Goal: Task Accomplishment & Management: Use online tool/utility

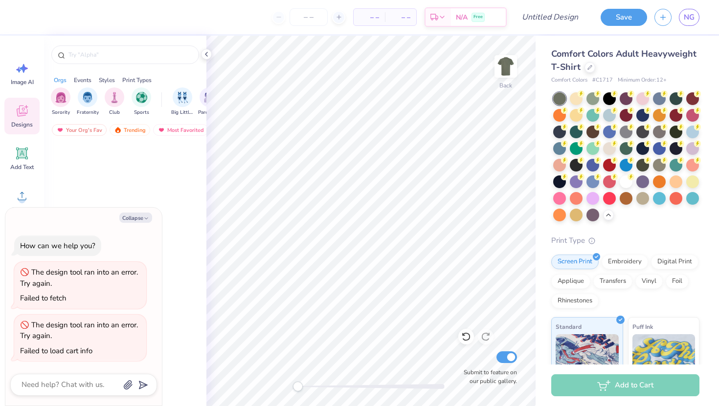
scroll to position [7119, 0]
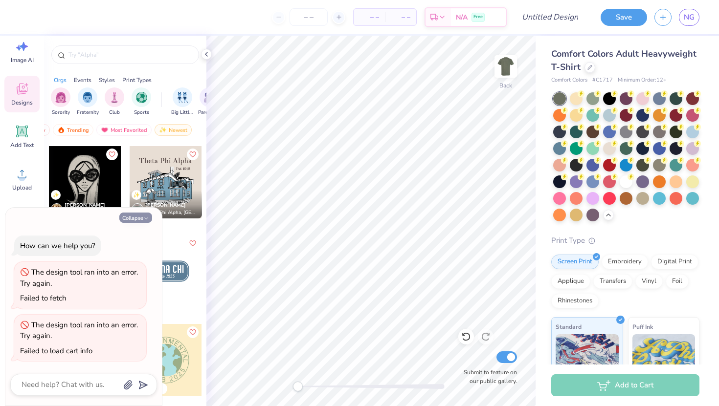
click at [150, 217] on button "Collapse" at bounding box center [135, 218] width 33 height 10
type textarea "x"
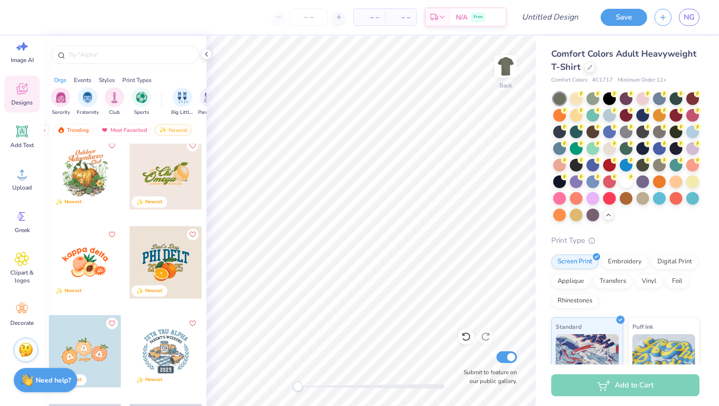
scroll to position [9464, 0]
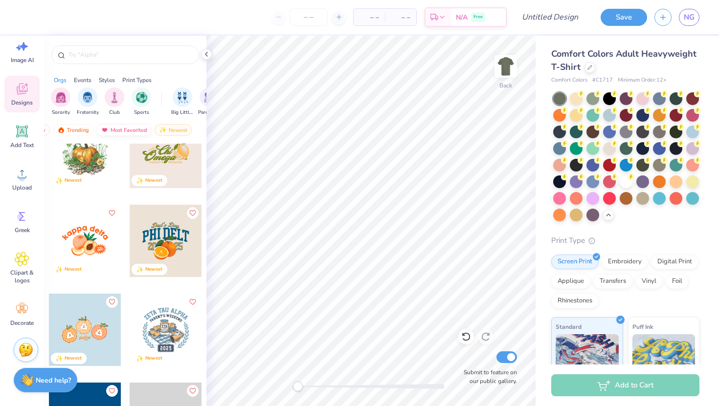
click at [131, 132] on div "Most Favorited" at bounding box center [123, 130] width 55 height 12
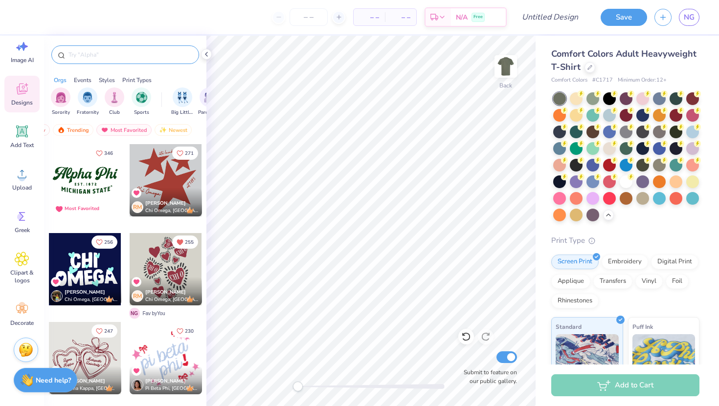
click at [121, 57] on input "text" at bounding box center [129, 55] width 125 height 10
type input "street"
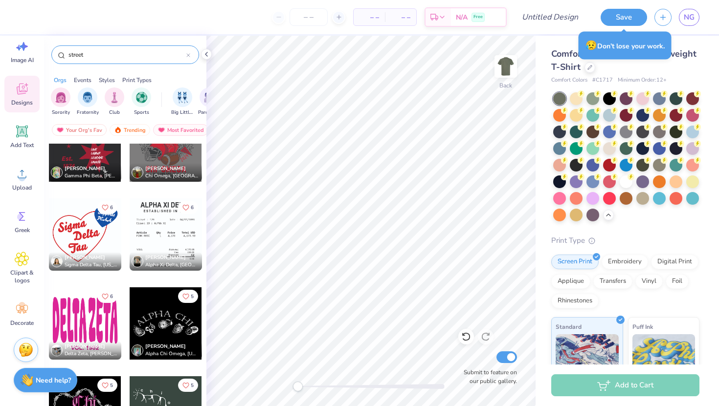
scroll to position [2172, 0]
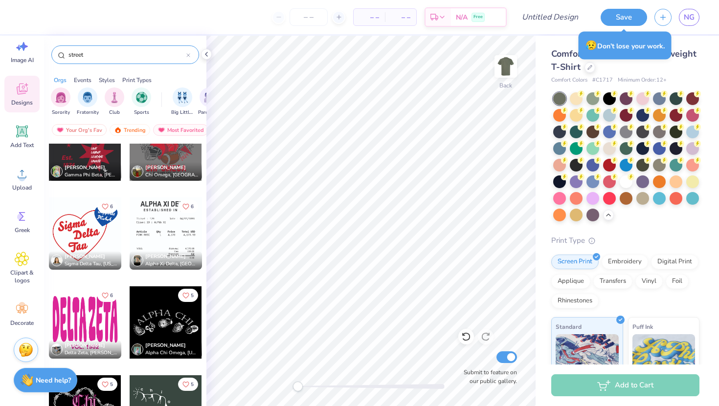
click at [172, 232] on div at bounding box center [166, 234] width 72 height 72
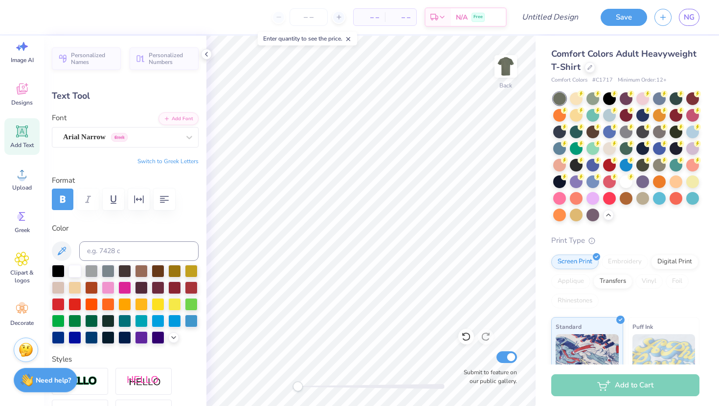
type input "8.84"
type input "0.51"
type input "4.53"
click at [19, 95] on icon at bounding box center [22, 89] width 15 height 15
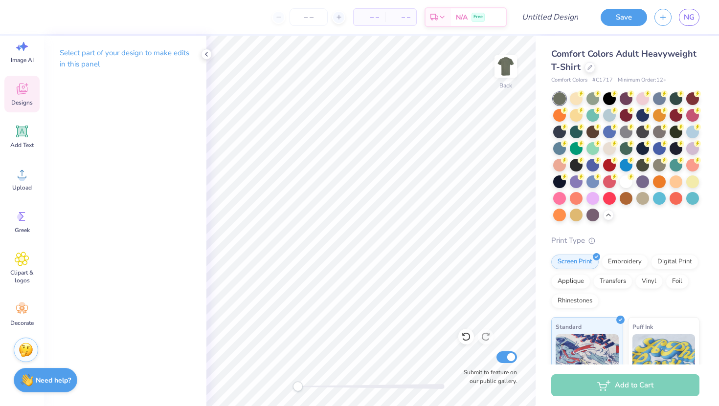
click at [18, 92] on icon at bounding box center [21, 91] width 9 height 8
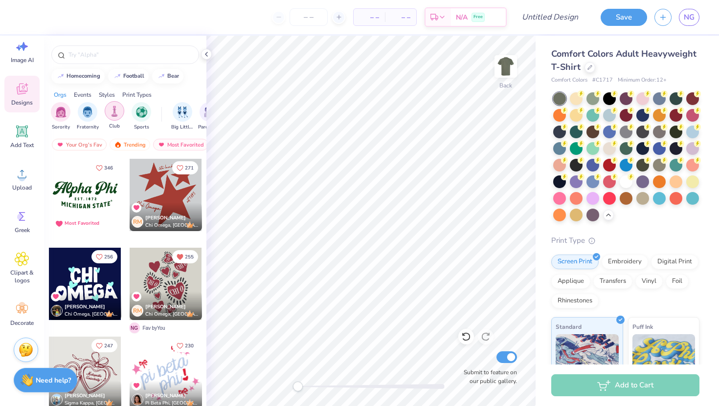
click at [114, 116] on img "filter for Club" at bounding box center [114, 111] width 11 height 11
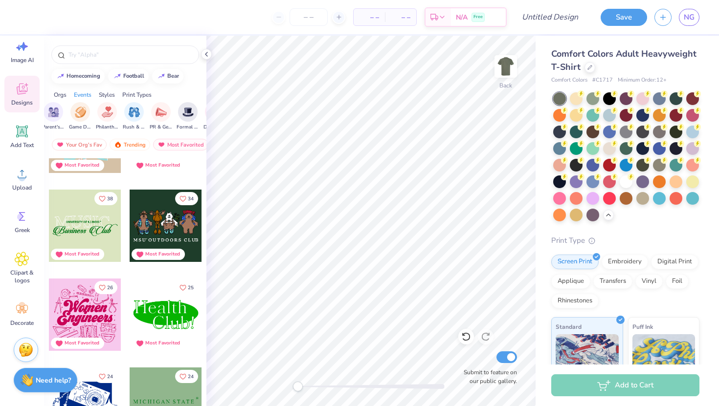
scroll to position [0, 160]
click at [153, 112] on img "filter for PR & General" at bounding box center [157, 112] width 11 height 11
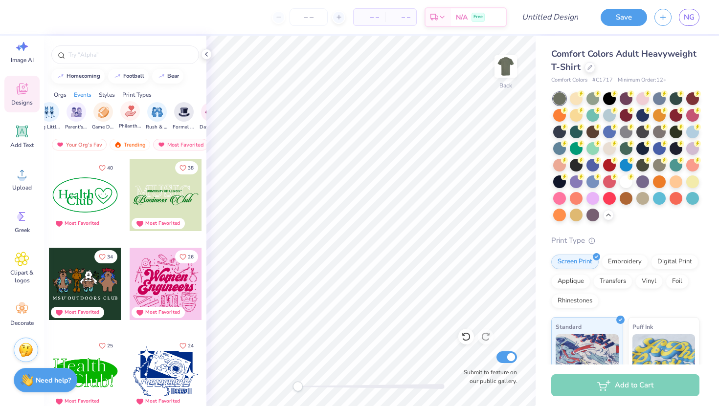
scroll to position [0, 0]
click at [67, 105] on icon "filter for Club" at bounding box center [69, 104] width 4 height 4
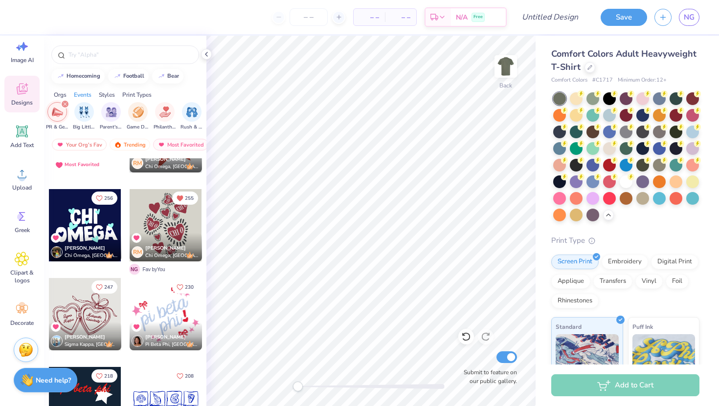
scroll to position [0, 120]
click at [70, 105] on icon "filter for PR & General" at bounding box center [69, 104] width 3 height 3
click at [103, 112] on img "filter for 80s & 90s" at bounding box center [103, 111] width 11 height 11
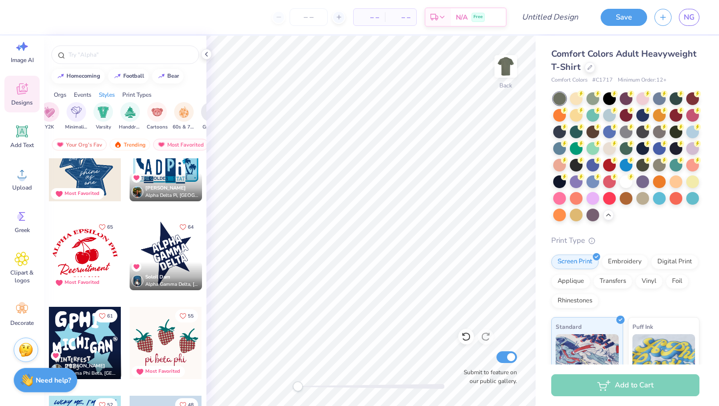
scroll to position [293, 0]
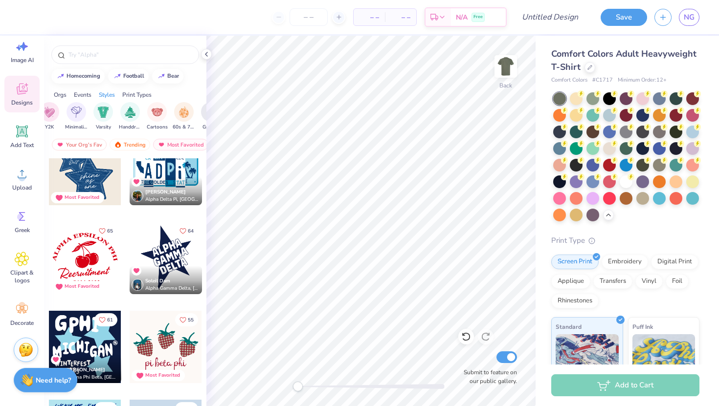
click at [99, 336] on div at bounding box center [85, 347] width 72 height 72
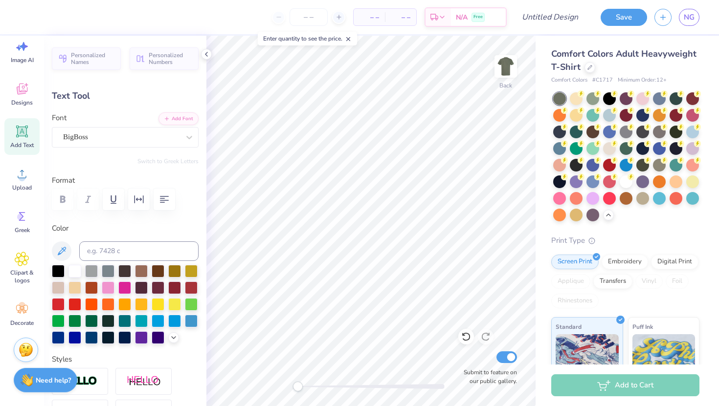
type input "1.84"
type input "2.56"
type input "3.00"
type textarea "U"
type input "1.76"
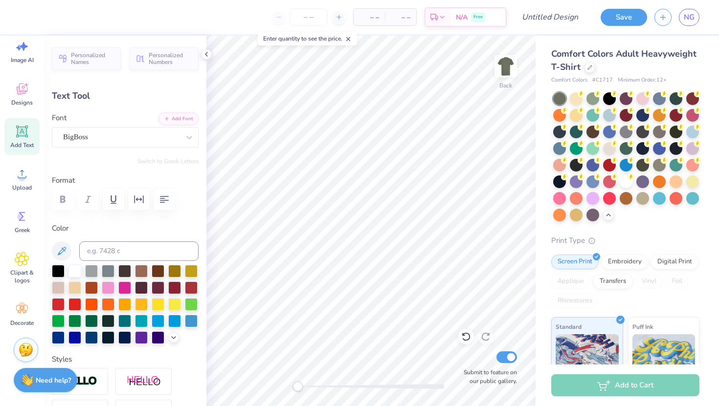
type input "3.04"
type textarea "C"
type input "1.32"
type input "2.46"
type input "3.29"
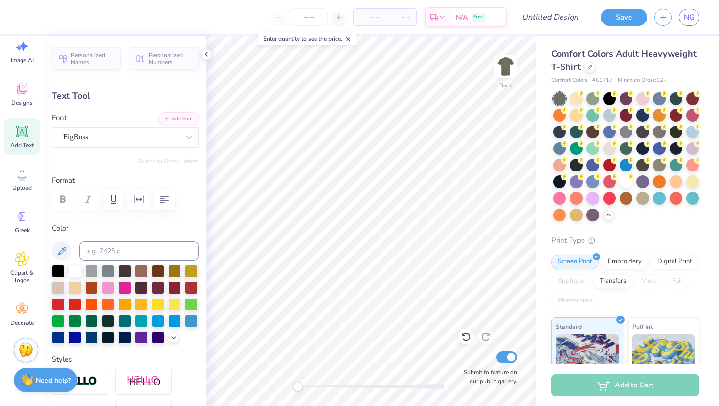
type input "0.0"
type input "1.48"
type input "2.55"
type input "3.34"
type input "1.82"
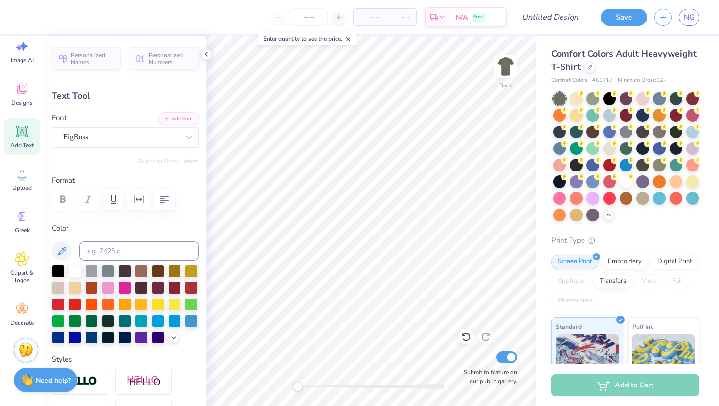
type input "2.56"
type input "3.00"
type input "1.84"
type input "3.34"
type input "1.44"
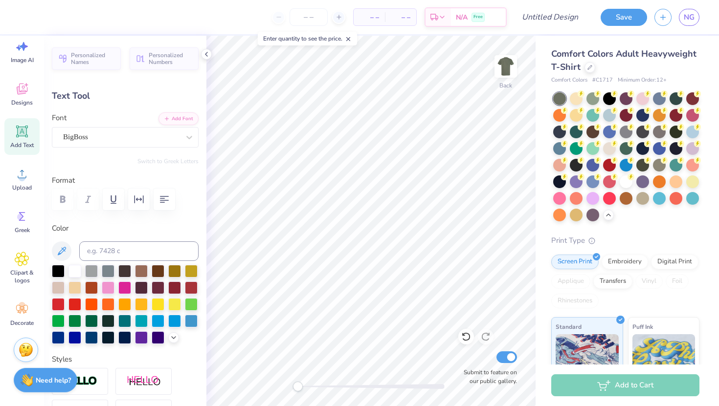
type input "2.06"
type input "7.92"
type input "-3.8"
type textarea "M"
type textarea "N"
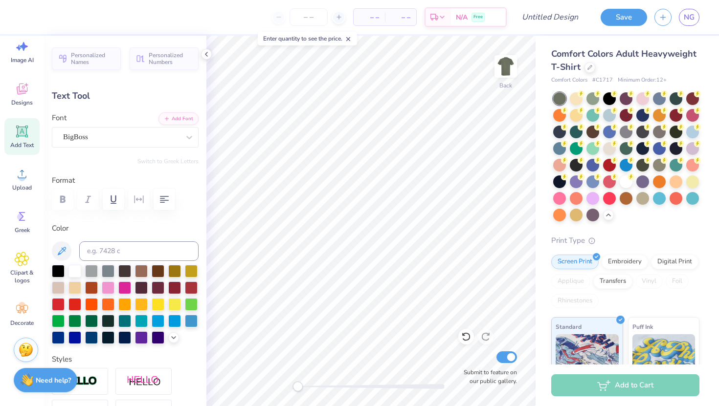
type input "0.99"
type input "1.92"
type input "7.44"
type textarea "E"
type input "1.15"
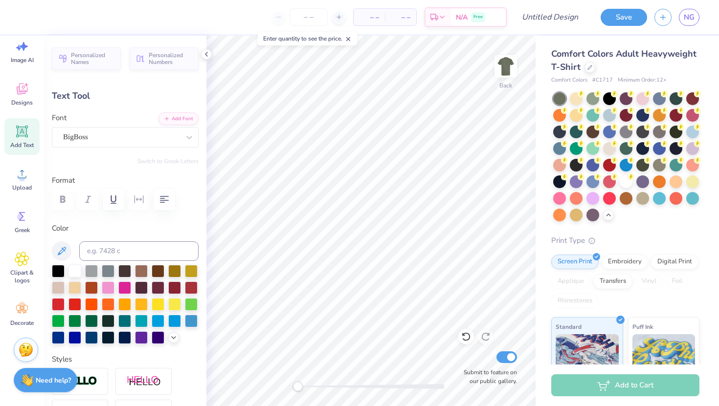
type input "1.94"
type input "7.35"
type textarea "B"
type input "1.11"
type input "1.93"
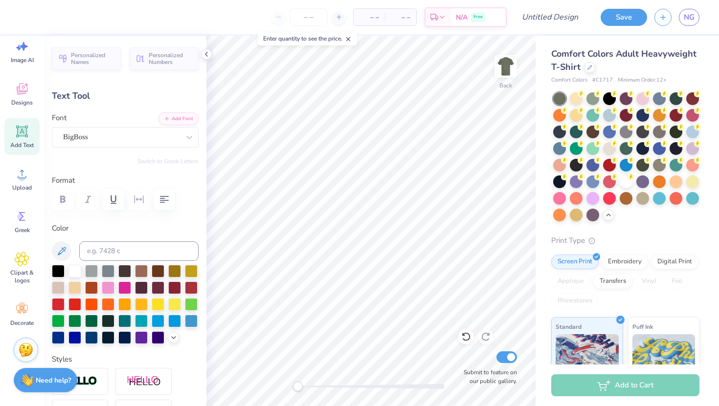
type input "7.10"
type input "-1.1"
type textarea "R"
type input "0.82"
type input "1.89"
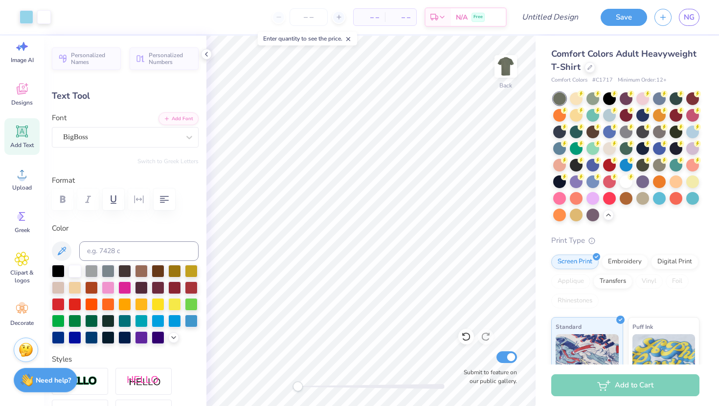
type input "7.26"
type input "2.2"
type textarea "A"
type input "1.10"
type input "7.93"
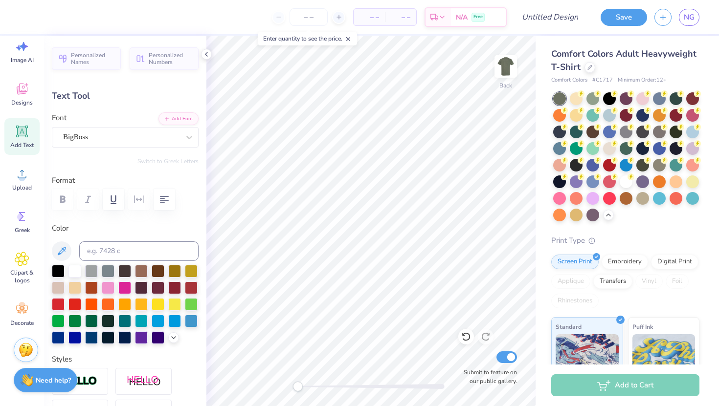
type textarea "S"
type input "1.07"
type input "1.90"
type input "7.85"
type textarea "K"
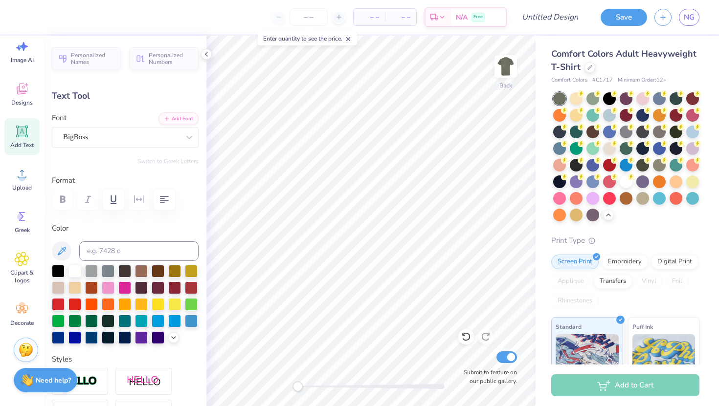
type input "1.23"
type input "2.05"
type input "7.57"
type input "-4.3"
type textarea "A"
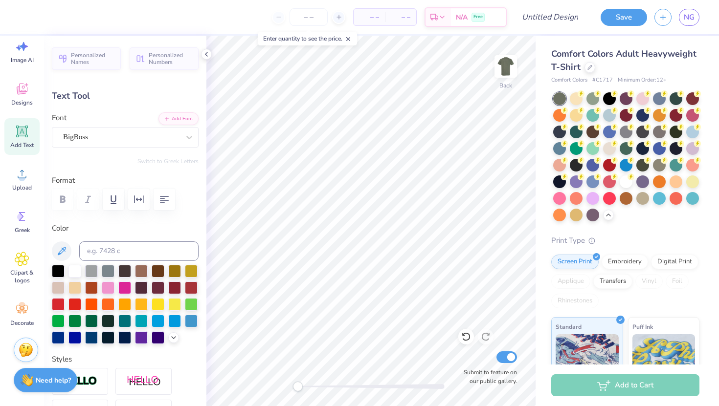
type input "0.41"
type input "0.79"
type input "10.55"
type input "0.0"
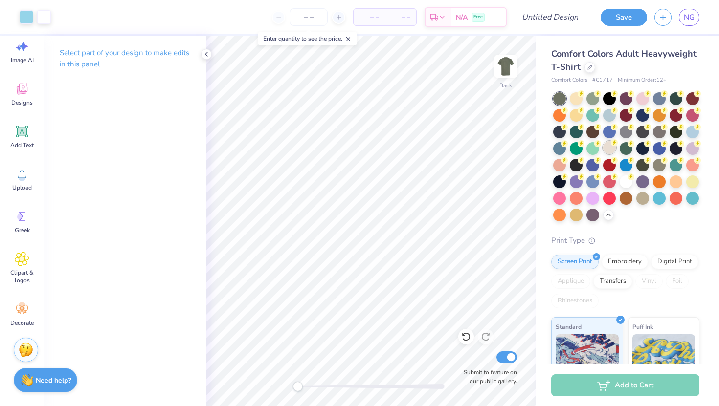
click at [608, 151] on div at bounding box center [609, 147] width 13 height 13
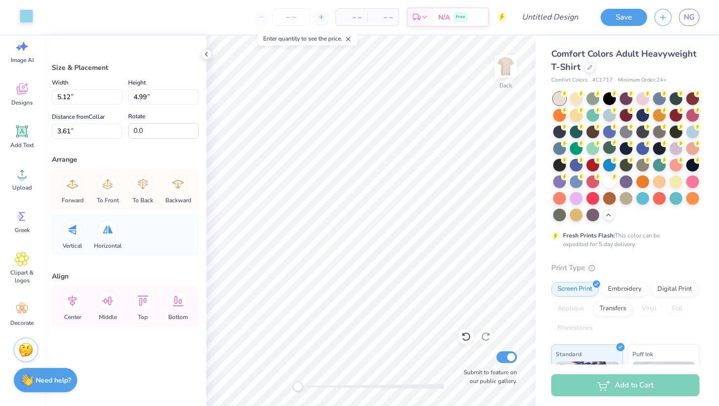
click at [20, 15] on div at bounding box center [27, 16] width 14 height 14
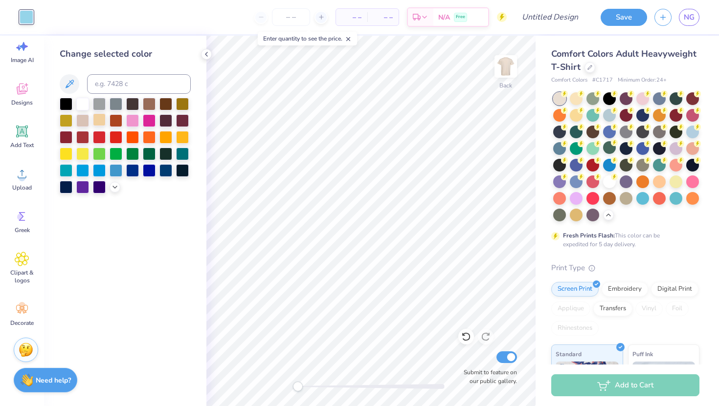
click at [97, 122] on div at bounding box center [99, 119] width 13 height 13
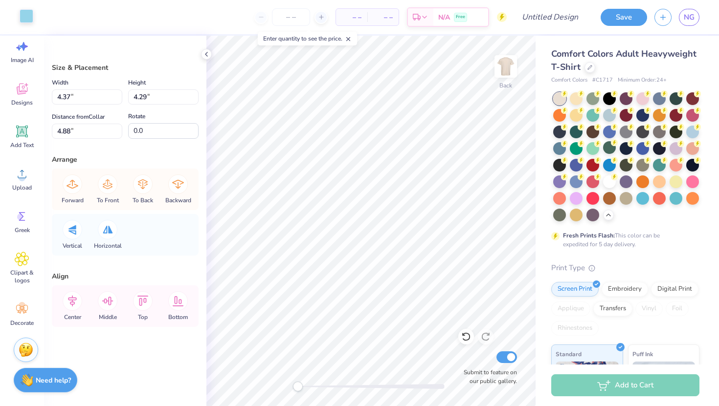
click at [25, 17] on div at bounding box center [27, 16] width 14 height 14
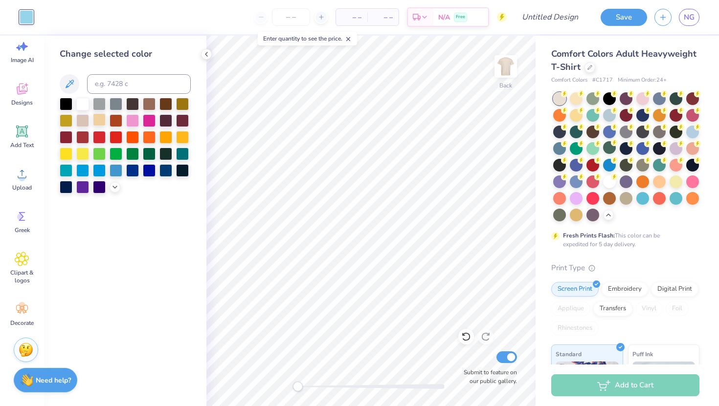
click at [100, 119] on div at bounding box center [99, 119] width 13 height 13
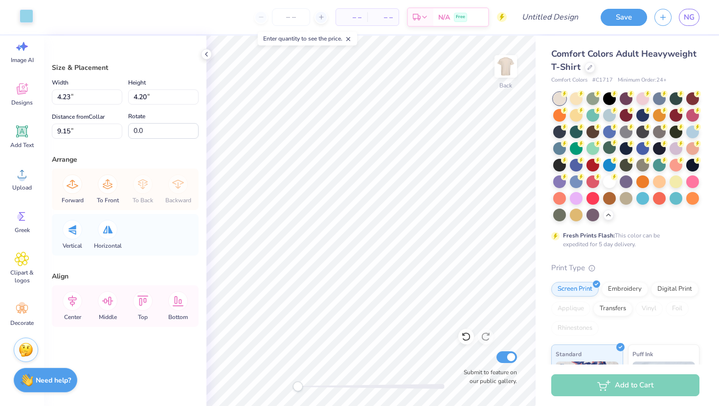
click at [28, 16] on div at bounding box center [27, 16] width 14 height 14
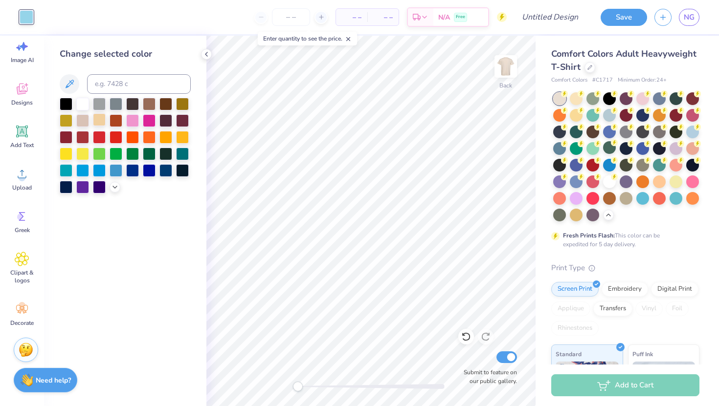
click at [98, 119] on div at bounding box center [99, 119] width 13 height 13
click at [578, 105] on div at bounding box center [626, 156] width 146 height 129
click at [594, 99] on div at bounding box center [592, 97] width 13 height 13
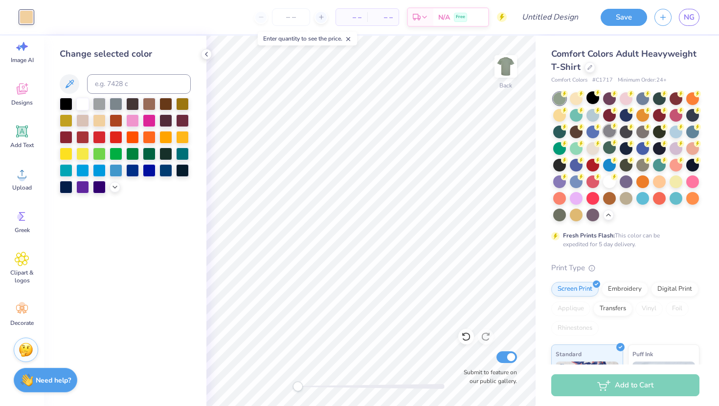
click at [606, 133] on div at bounding box center [609, 131] width 13 height 13
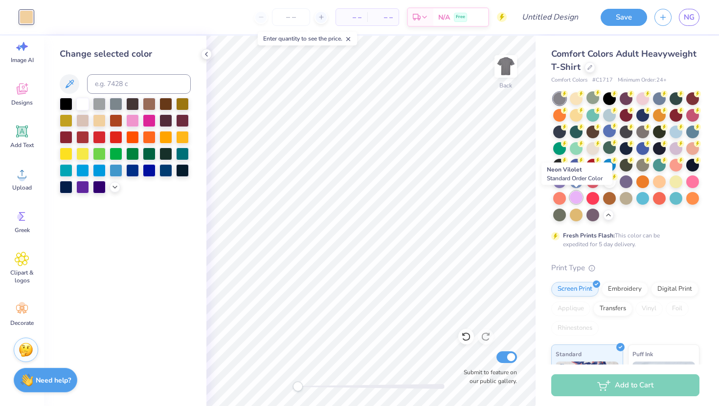
click at [580, 197] on div at bounding box center [576, 197] width 13 height 13
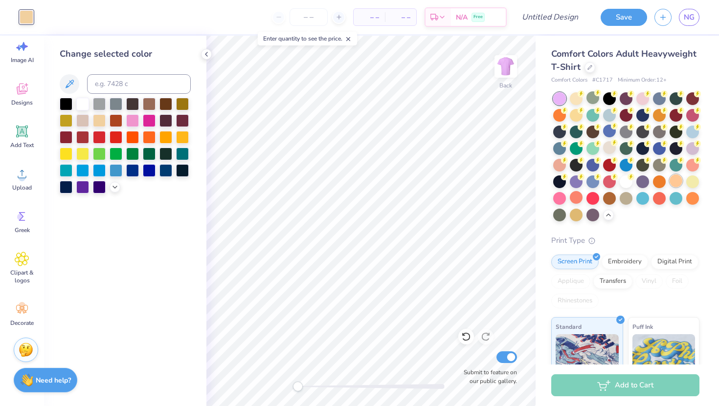
click at [675, 184] on div at bounding box center [676, 181] width 13 height 13
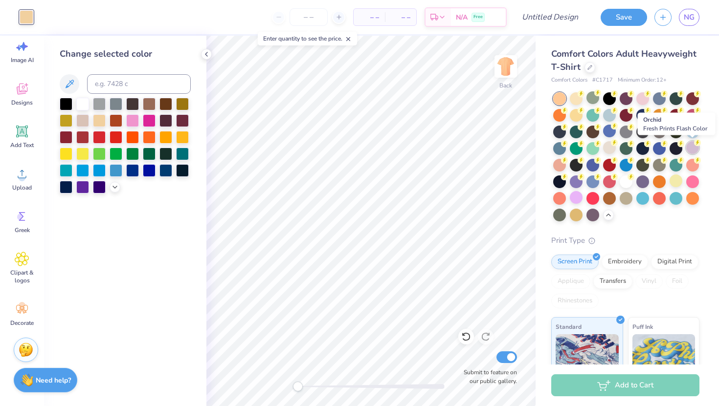
click at [692, 148] on div at bounding box center [692, 147] width 13 height 13
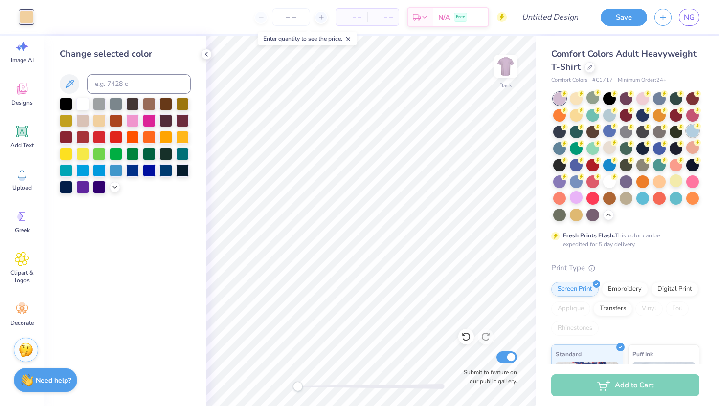
click at [692, 132] on div at bounding box center [692, 131] width 13 height 13
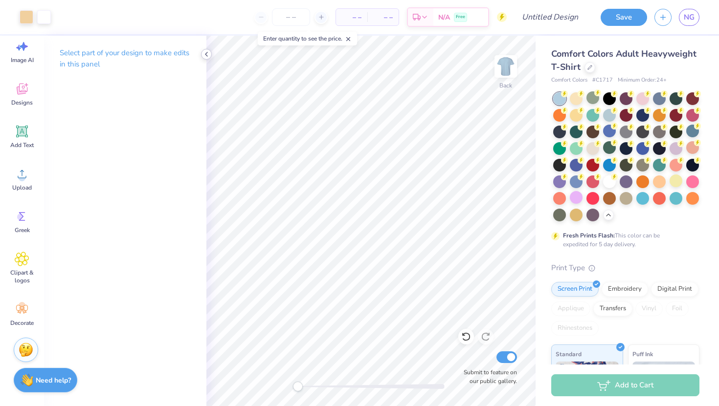
click at [206, 57] on icon at bounding box center [206, 54] width 8 height 8
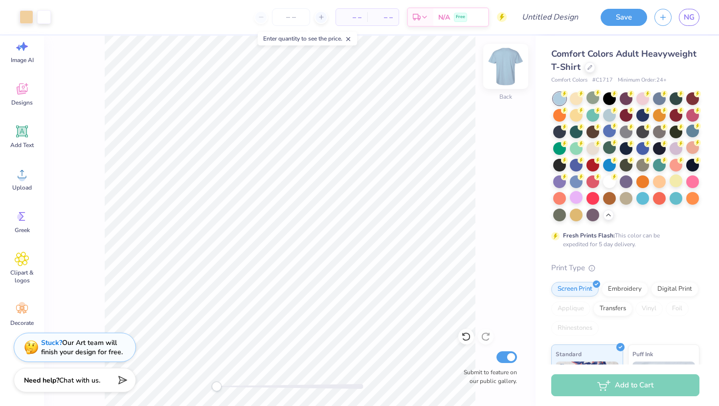
click at [505, 69] on img at bounding box center [505, 66] width 39 height 39
click at [505, 69] on img at bounding box center [506, 67] width 20 height 20
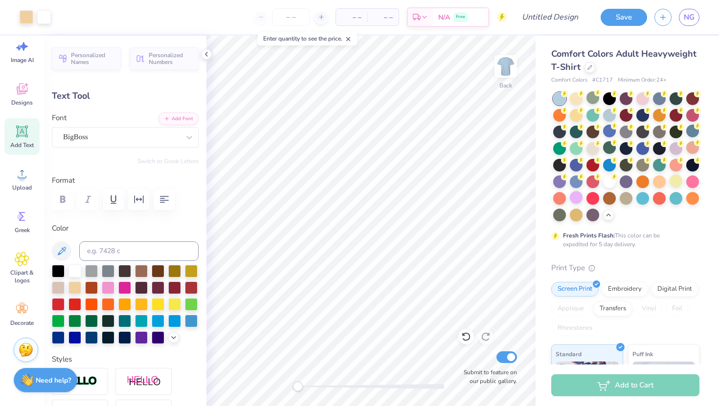
type input "0.0"
click at [544, 19] on input "Design Title" at bounding box center [562, 17] width 48 height 20
type input "o"
type input "upc shirt 2"
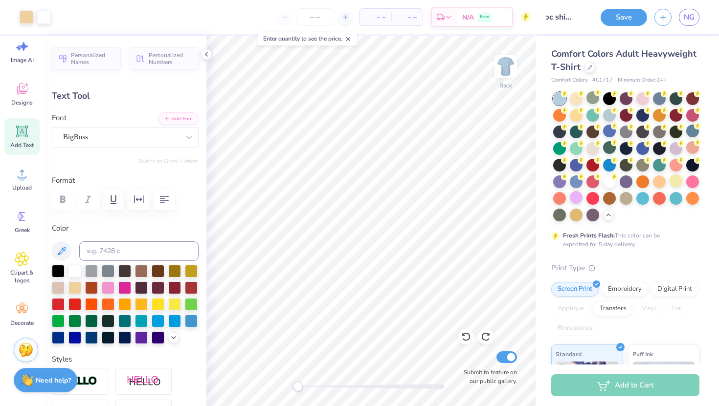
scroll to position [0, 0]
click at [627, 17] on button "Save" at bounding box center [624, 15] width 46 height 17
click at [688, 19] on span "NG" at bounding box center [689, 17] width 11 height 11
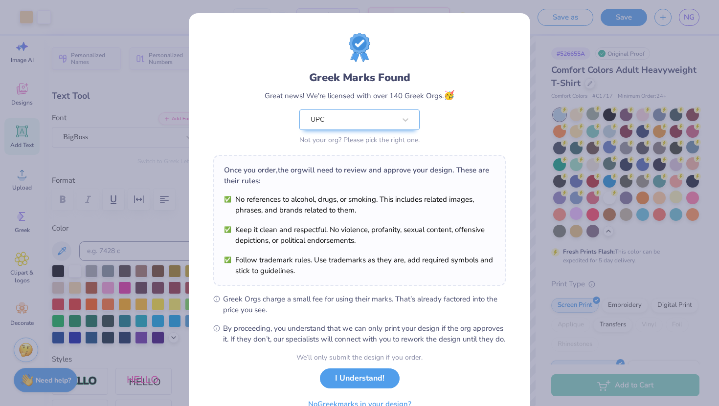
click at [523, 261] on div "Greek Marks Found Great news! We're licensed with over 140 Greek Orgs. 🥳 UPC No…" at bounding box center [359, 223] width 341 height 421
click at [327, 386] on button "I Understand!" at bounding box center [360, 376] width 80 height 20
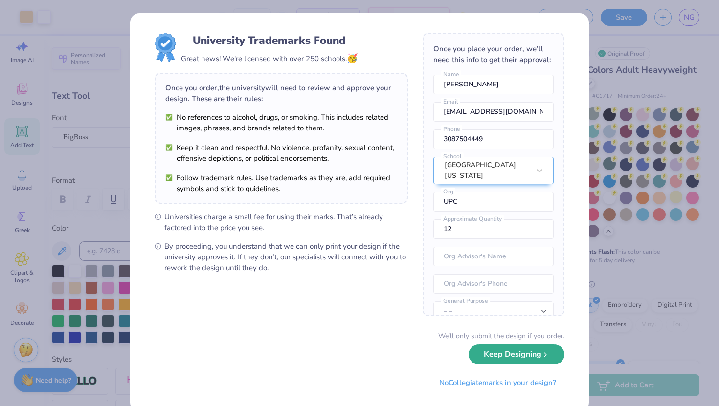
click at [512, 360] on button "Keep Designing" at bounding box center [517, 355] width 96 height 20
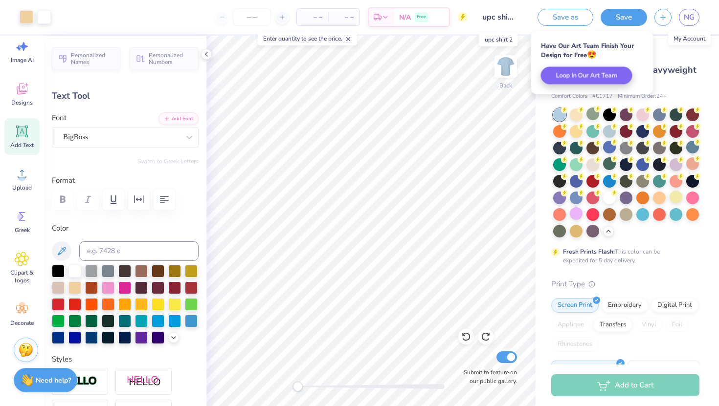
click at [509, 17] on input "upc shirt 2" at bounding box center [499, 17] width 48 height 20
click at [514, 17] on input "upc shirt 2" at bounding box center [499, 17] width 48 height 20
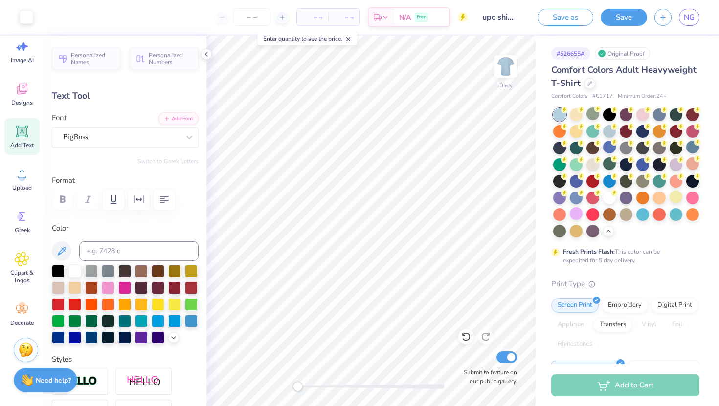
type input "1.82"
type input "2.56"
type input "3.60"
click at [499, 20] on input "upc shirt 2" at bounding box center [499, 17] width 48 height 20
click at [499, 21] on input "upc shirt 2" at bounding box center [499, 17] width 48 height 20
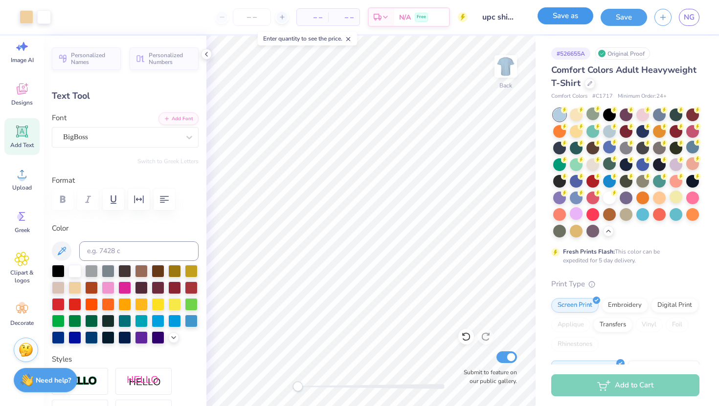
click at [575, 22] on button "Save as" at bounding box center [565, 15] width 56 height 17
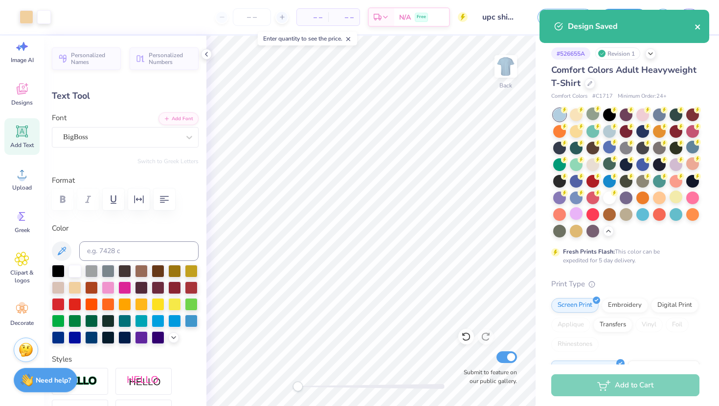
click at [695, 28] on icon "close" at bounding box center [697, 27] width 7 height 8
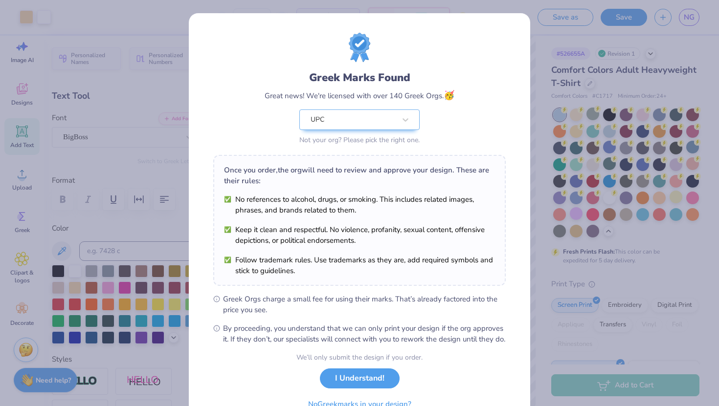
click at [705, 61] on div "Greek Marks Found Great news! We're licensed with over 140 Greek Orgs. 🥳 UPC No…" at bounding box center [359, 203] width 719 height 406
click at [598, 101] on div "Greek Marks Found Great news! We're licensed with over 140 Greek Orgs. 🥳 UPC No…" at bounding box center [359, 203] width 719 height 406
click at [369, 386] on button "I Understand!" at bounding box center [360, 376] width 80 height 20
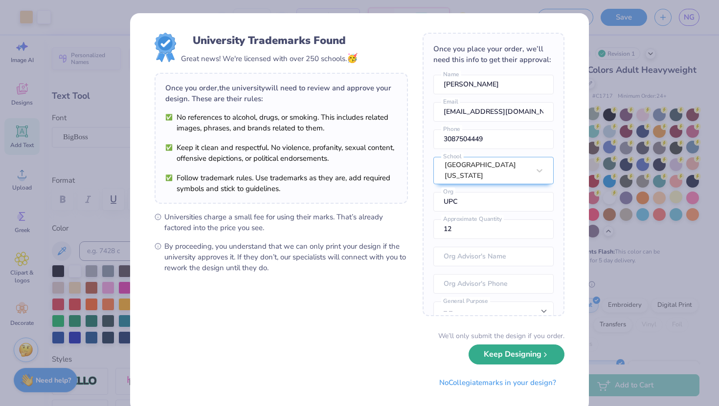
click at [481, 358] on button "Keep Designing" at bounding box center [517, 355] width 96 height 20
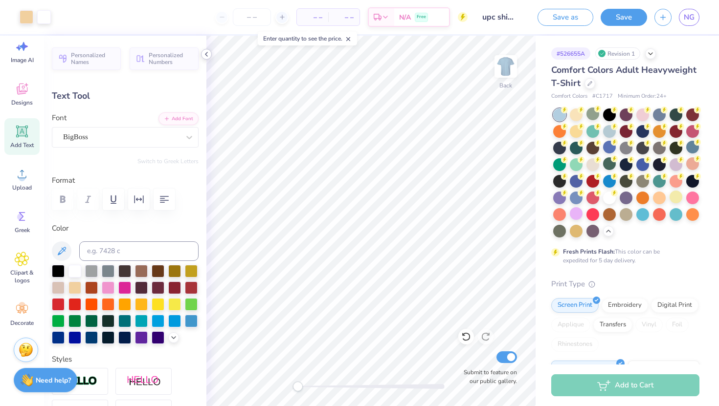
click at [206, 56] on icon at bounding box center [206, 54] width 8 height 8
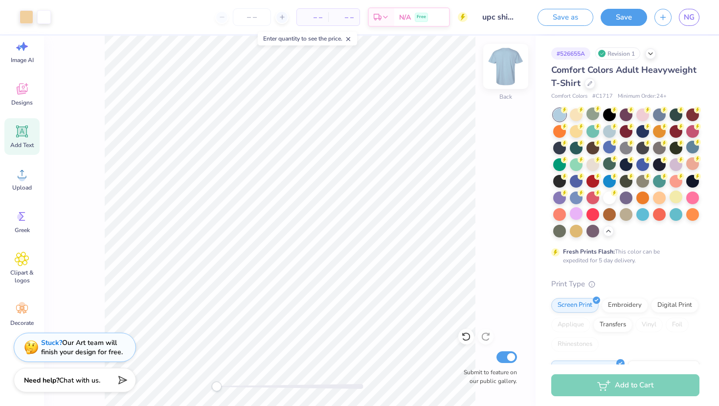
click at [505, 75] on img at bounding box center [505, 66] width 39 height 39
click at [506, 76] on img at bounding box center [505, 66] width 39 height 39
click at [693, 17] on span "NG" at bounding box center [689, 17] width 11 height 11
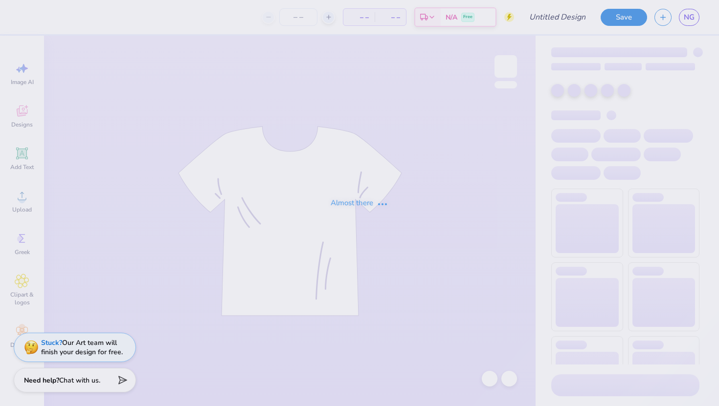
type input "upc shirt draft"
type input "42"
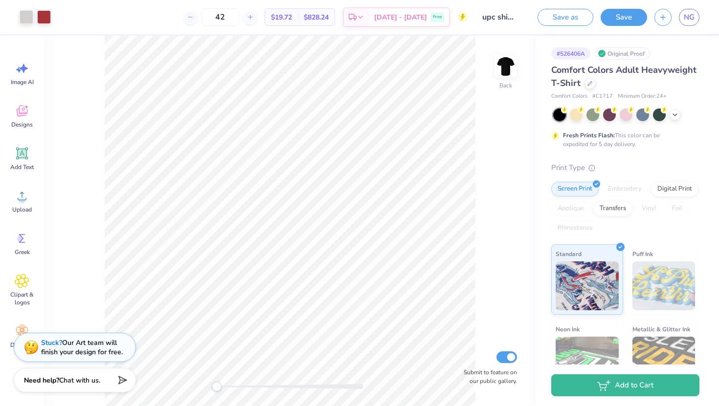
click at [497, 18] on input "upc shirt draft" at bounding box center [499, 17] width 48 height 20
drag, startPoint x: 499, startPoint y: 18, endPoint x: 529, endPoint y: 21, distance: 30.4
click at [530, 21] on div "Art colors 42 $19.72 Per Item $828.24 Total Est. Delivery Oct 10 - 13 Free Desi…" at bounding box center [359, 17] width 719 height 34
click at [502, 20] on input "upc shirt draft" at bounding box center [499, 17] width 48 height 20
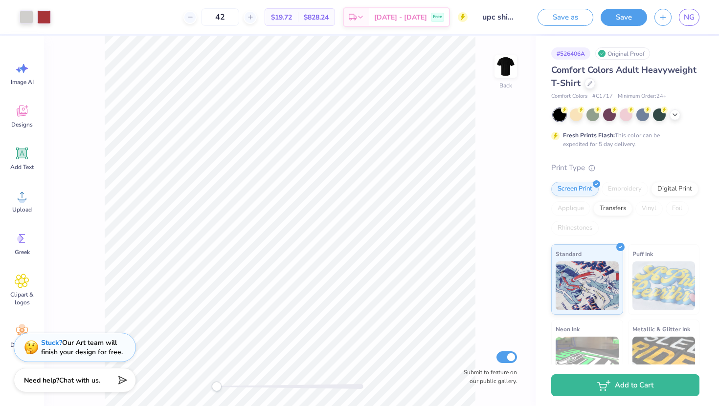
click at [492, 18] on input "upc shirt draft" at bounding box center [499, 17] width 48 height 20
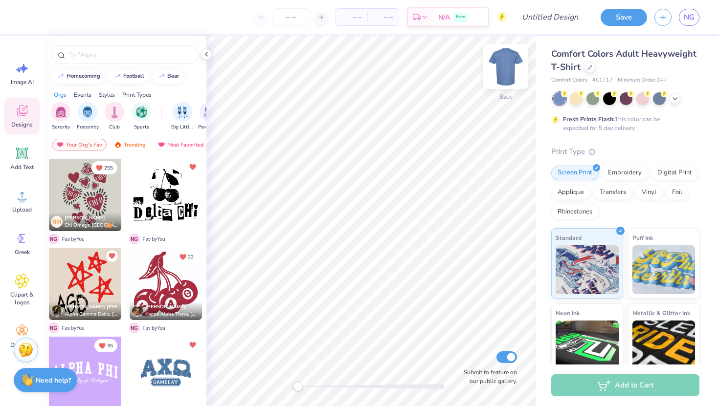
click at [503, 73] on img at bounding box center [505, 66] width 39 height 39
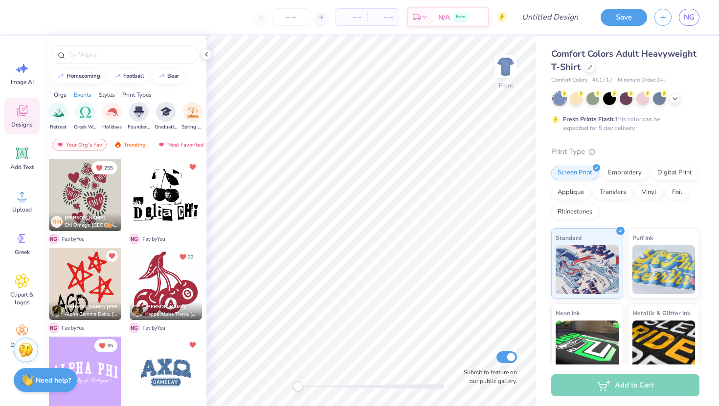
scroll to position [0, 342]
click at [184, 115] on img "filter for Spring Break" at bounding box center [189, 111] width 11 height 11
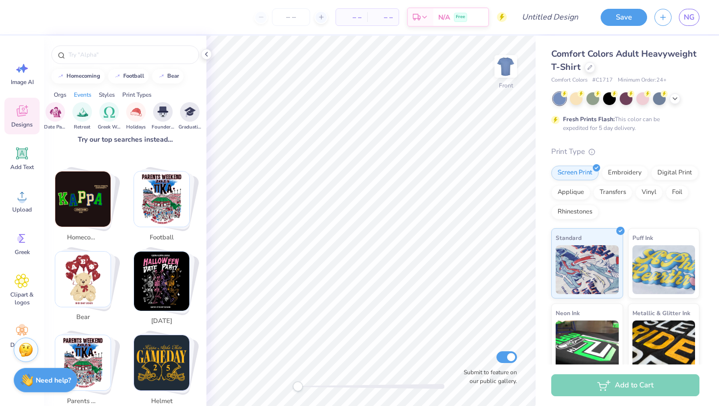
scroll to position [180, 0]
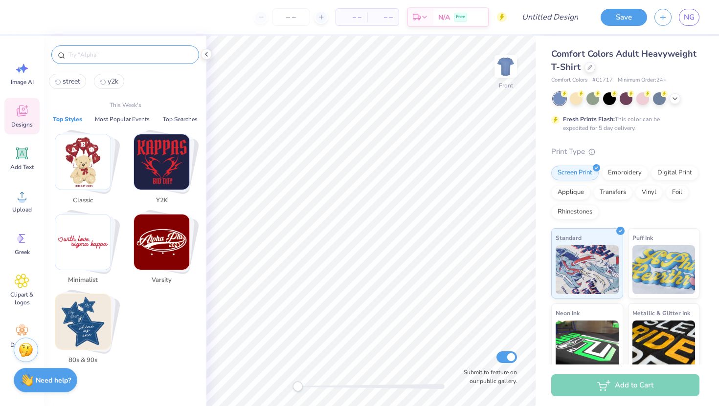
click at [121, 55] on input "text" at bounding box center [129, 55] width 125 height 10
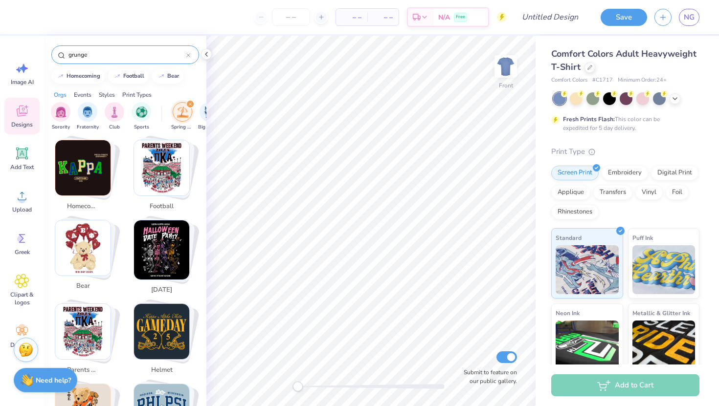
click at [99, 58] on input "grunge" at bounding box center [126, 55] width 119 height 10
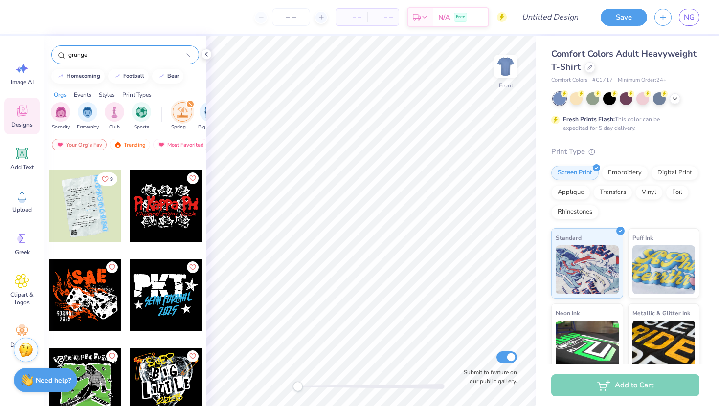
scroll to position [2037, 0]
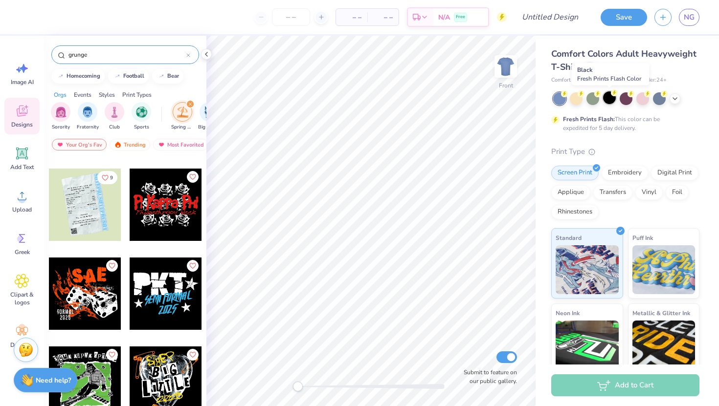
click at [610, 99] on div at bounding box center [609, 97] width 13 height 13
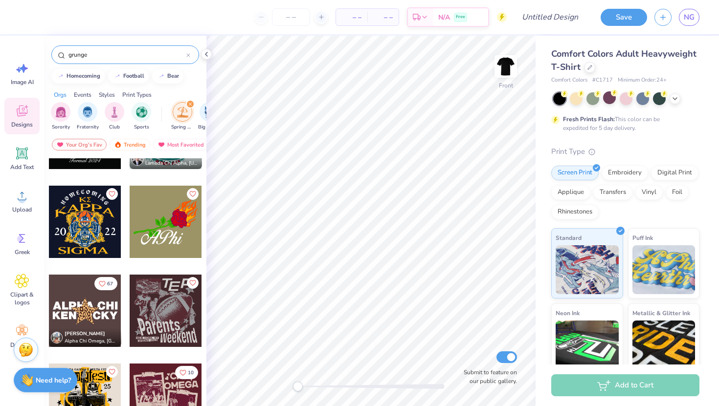
scroll to position [2671, 0]
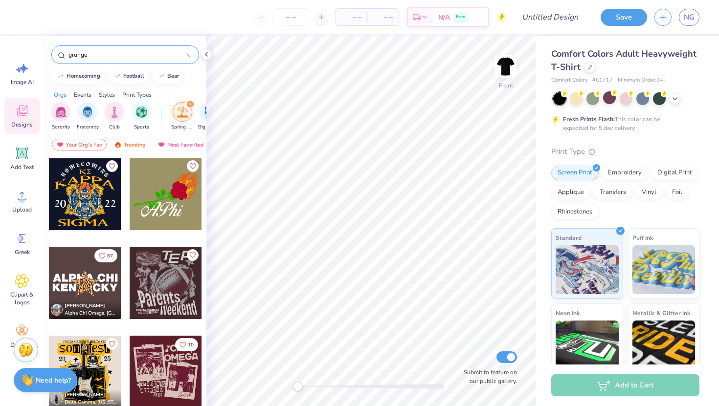
click at [118, 56] on input "grunge" at bounding box center [126, 55] width 119 height 10
type input "guitar"
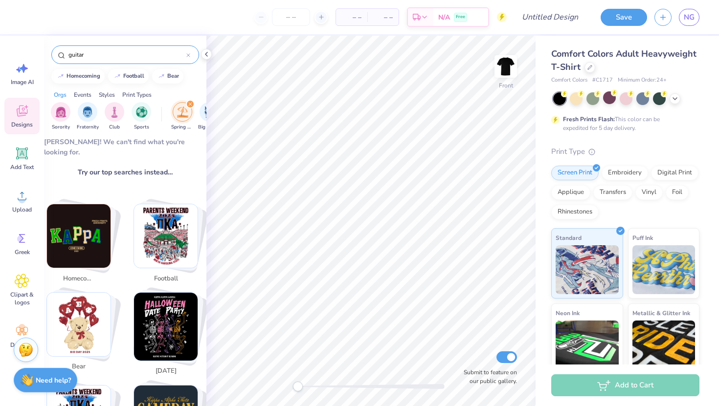
scroll to position [0, 0]
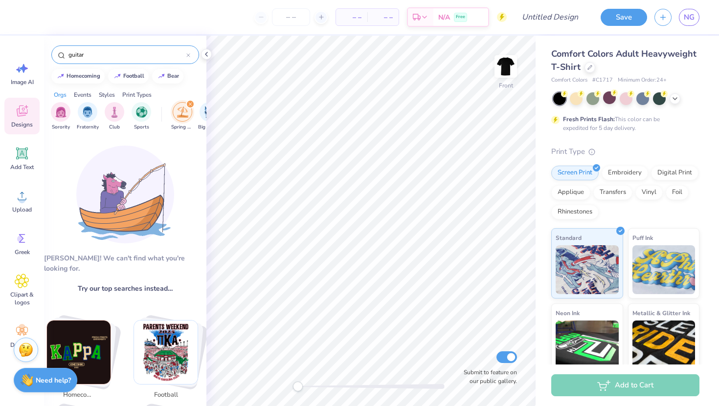
click at [97, 52] on input "guitar" at bounding box center [126, 55] width 119 height 10
click at [191, 102] on div "filter for Spring Break" at bounding box center [190, 104] width 9 height 9
click at [132, 54] on input "guitar" at bounding box center [126, 55] width 119 height 10
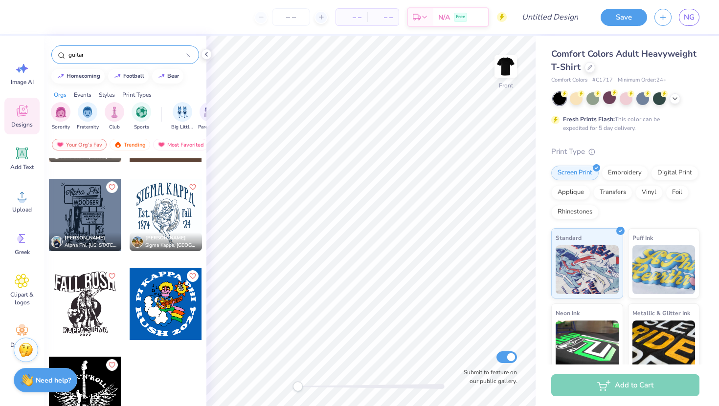
scroll to position [516, 0]
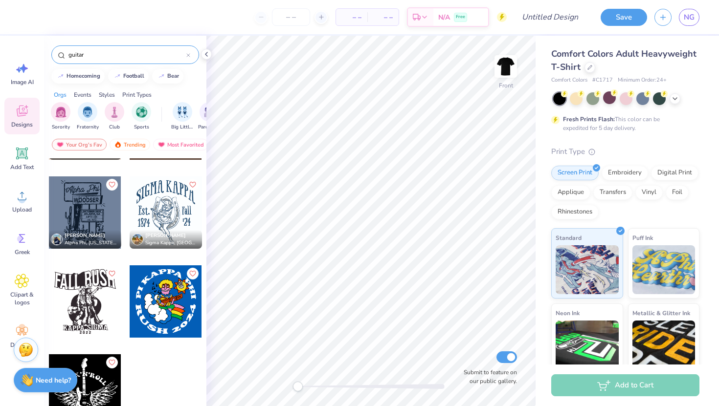
click at [189, 55] on icon at bounding box center [188, 55] width 4 height 4
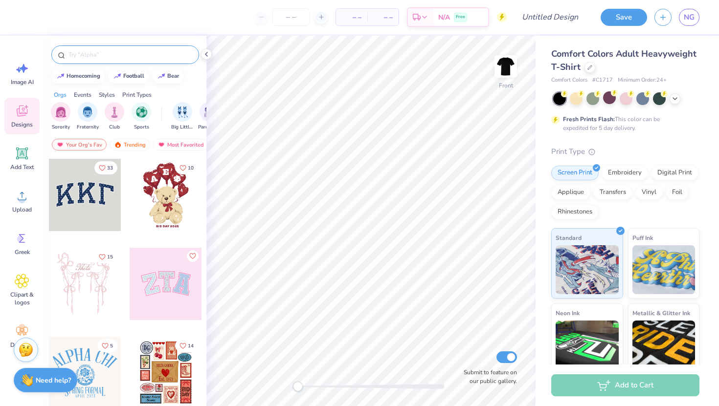
click at [152, 57] on input "text" at bounding box center [129, 55] width 125 height 10
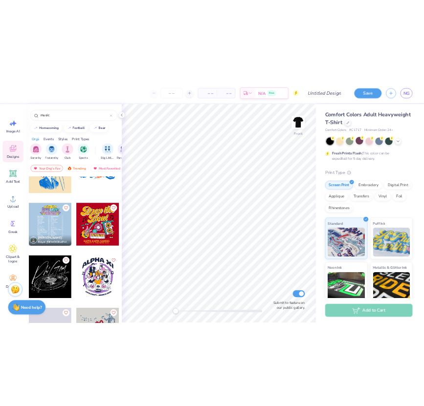
scroll to position [403, 0]
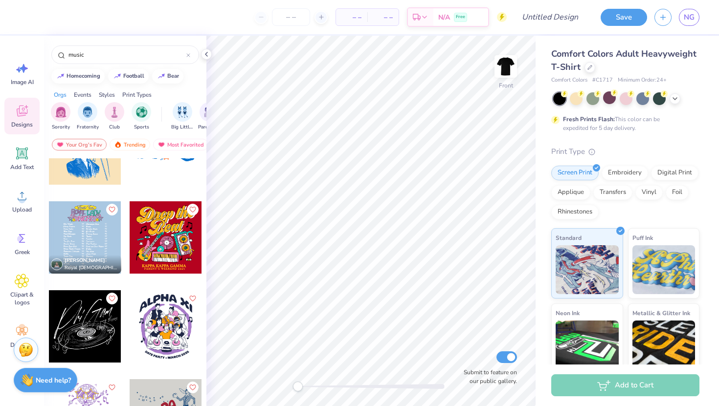
type input "music"
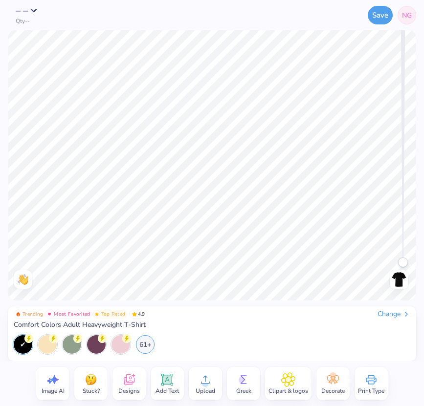
click at [136, 384] on div "Designs" at bounding box center [128, 383] width 33 height 33
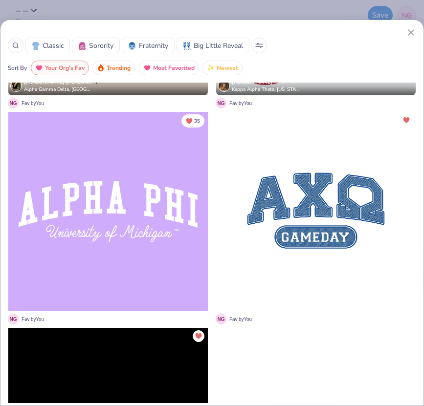
scroll to position [404, 0]
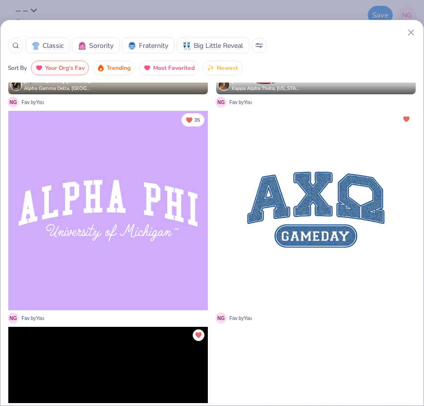
click at [131, 264] on div at bounding box center [108, 211] width 200 height 200
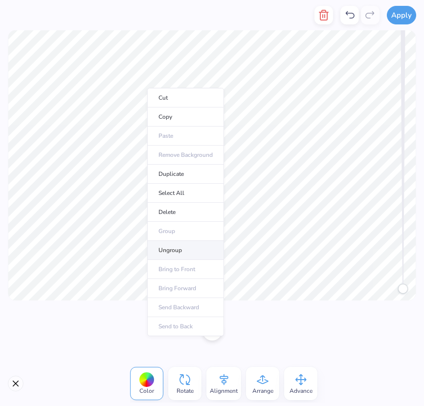
click at [179, 253] on li "Ungroup" at bounding box center [185, 250] width 77 height 19
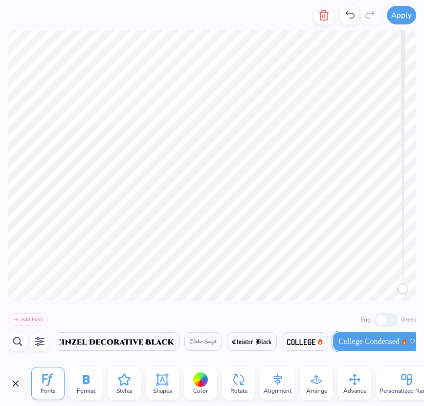
scroll to position [0, 0]
type textarea "A"
type textarea "UPC"
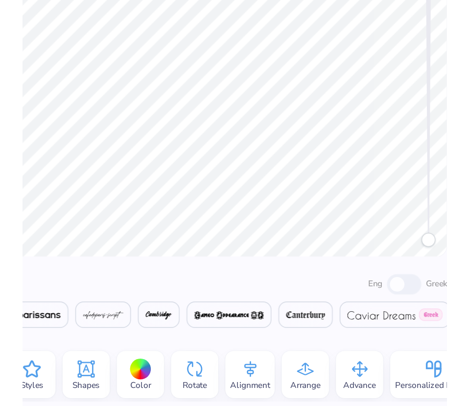
scroll to position [0, 4178]
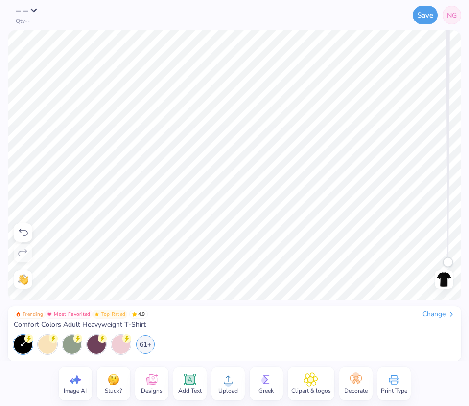
click at [446, 284] on img at bounding box center [444, 280] width 16 height 16
click at [446, 281] on img at bounding box center [444, 280] width 16 height 16
click at [45, 346] on div at bounding box center [47, 344] width 19 height 19
click at [443, 277] on img at bounding box center [444, 280] width 16 height 16
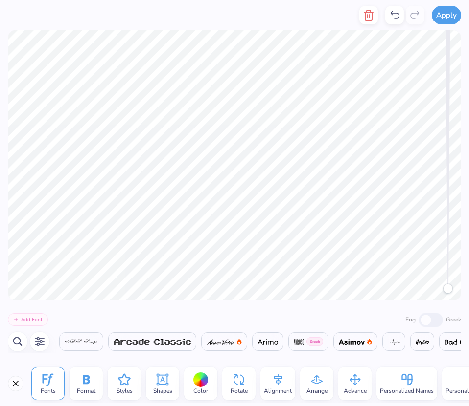
scroll to position [0, 1126]
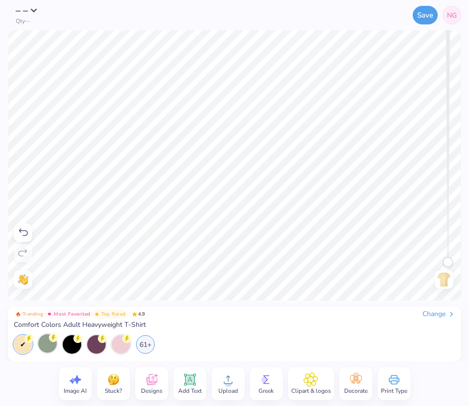
click at [446, 275] on img at bounding box center [444, 280] width 16 height 16
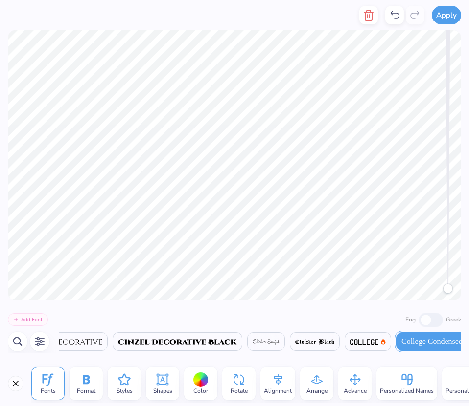
scroll to position [0, 4134]
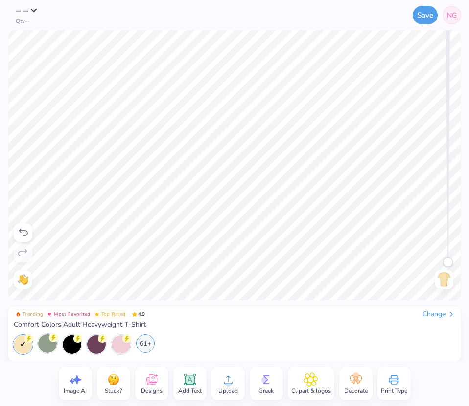
click at [146, 347] on div "61+" at bounding box center [145, 344] width 19 height 19
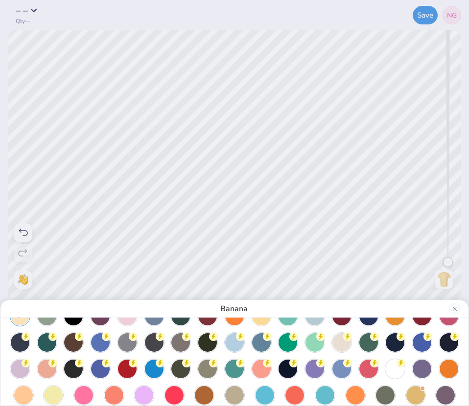
scroll to position [18, 0]
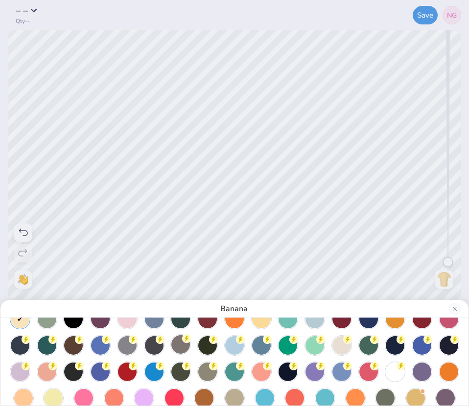
click at [186, 348] on div at bounding box center [180, 345] width 19 height 19
click at [156, 345] on div at bounding box center [154, 345] width 19 height 19
click at [76, 347] on div at bounding box center [73, 345] width 19 height 19
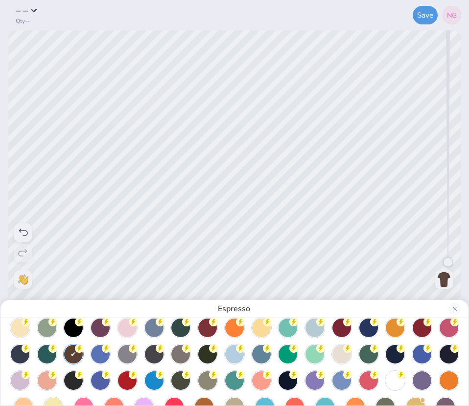
scroll to position [6, 0]
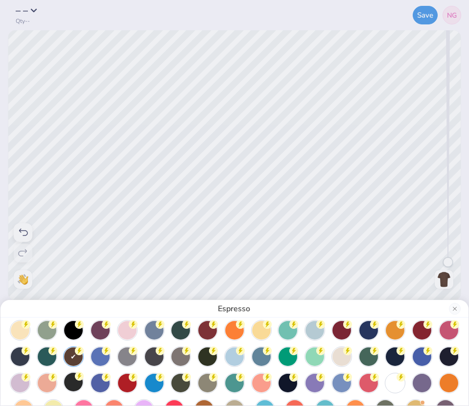
click at [75, 384] on div at bounding box center [73, 382] width 19 height 19
click at [44, 356] on div at bounding box center [47, 356] width 19 height 19
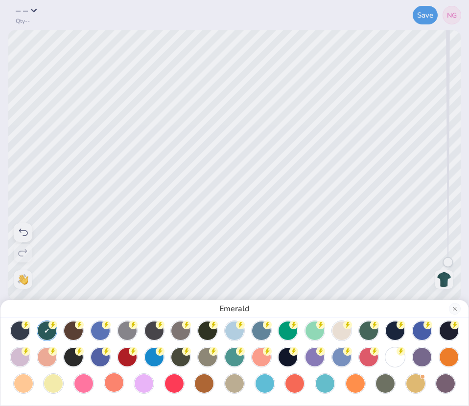
click at [112, 385] on div at bounding box center [114, 383] width 19 height 19
click at [22, 386] on div at bounding box center [23, 383] width 19 height 19
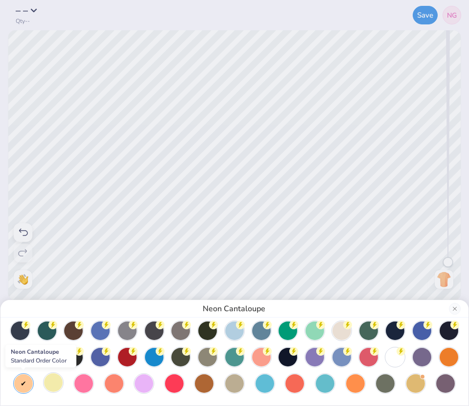
click at [50, 384] on div at bounding box center [53, 383] width 19 height 19
click at [16, 361] on div at bounding box center [20, 356] width 19 height 19
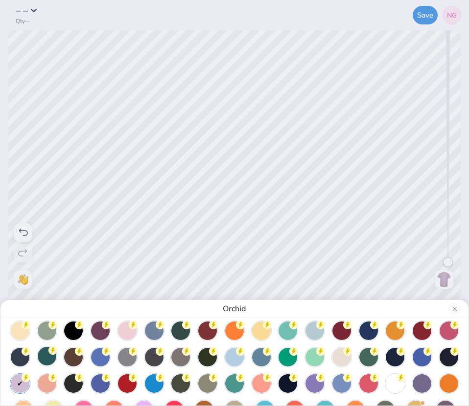
click at [48, 358] on div at bounding box center [47, 356] width 19 height 19
click at [44, 327] on div at bounding box center [47, 330] width 19 height 19
click at [178, 120] on div "Bay" at bounding box center [234, 203] width 469 height 406
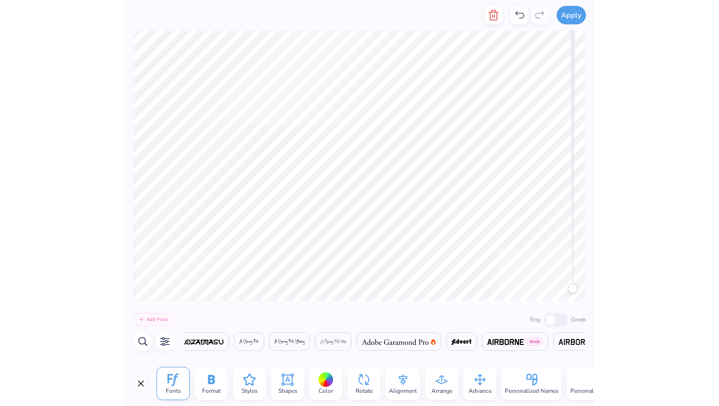
scroll to position [0, 516]
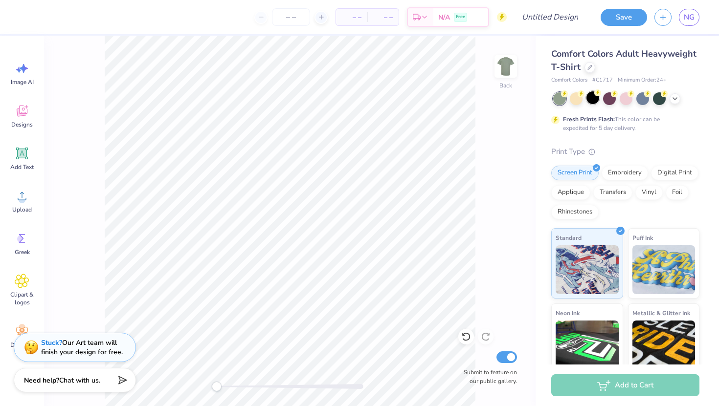
click at [589, 103] on div at bounding box center [592, 97] width 13 height 13
click at [23, 113] on icon at bounding box center [22, 111] width 15 height 15
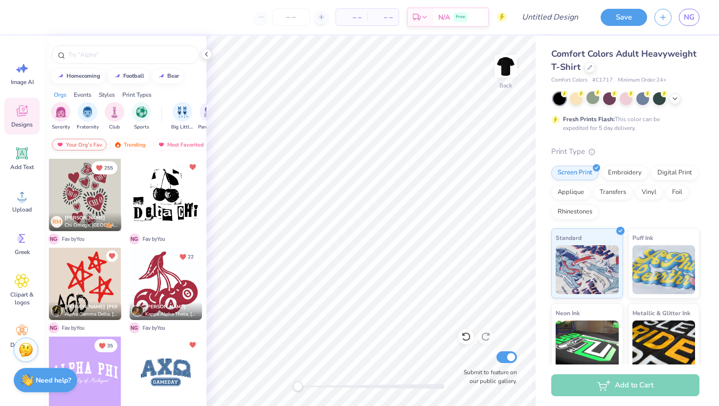
click at [77, 142] on div "Your Org's Fav" at bounding box center [79, 145] width 55 height 12
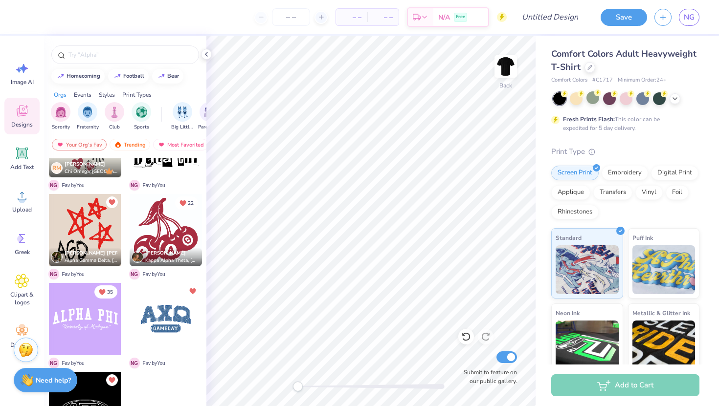
scroll to position [71, 0]
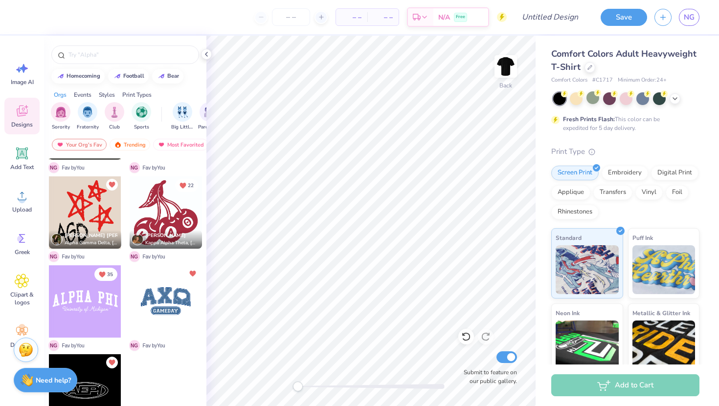
click at [84, 396] on div at bounding box center [85, 391] width 72 height 72
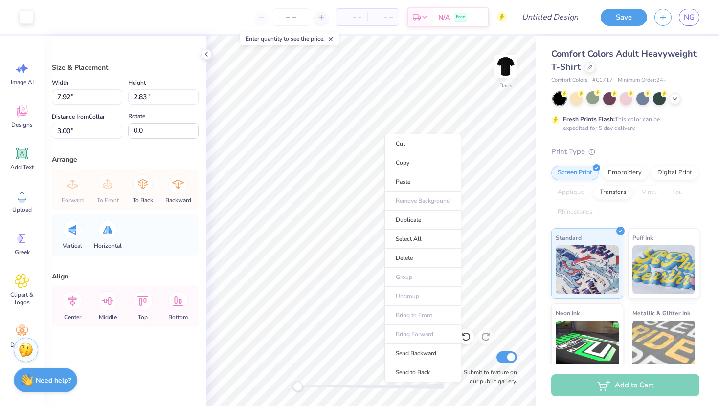
type input "7.80"
type input "2.72"
type input "3.06"
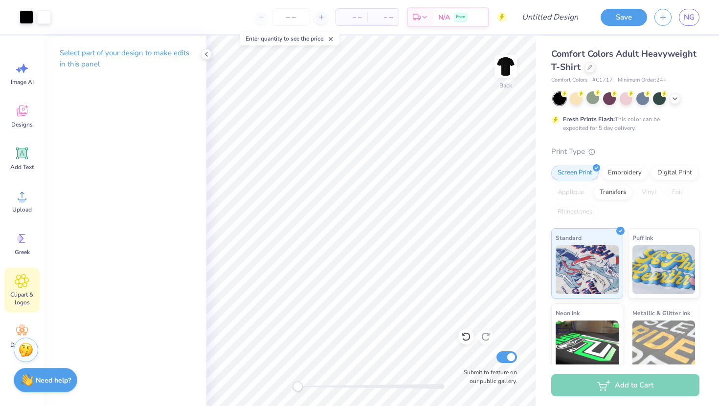
click at [25, 291] on span "Clipart & logos" at bounding box center [22, 299] width 32 height 16
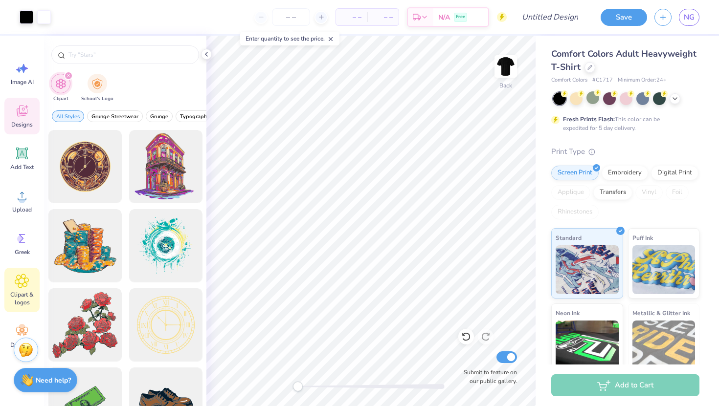
click at [24, 112] on icon at bounding box center [22, 111] width 11 height 11
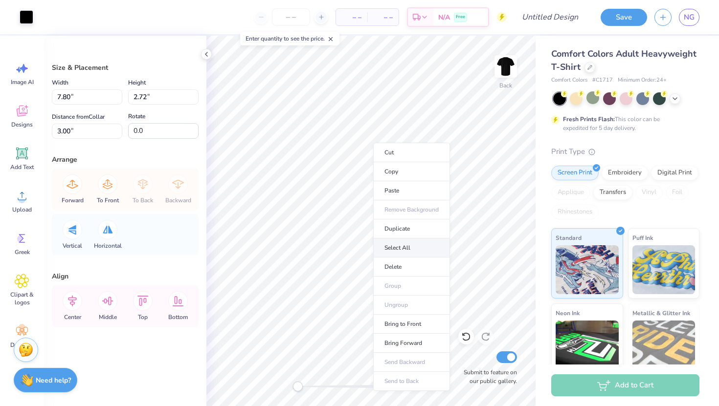
click at [396, 247] on li "Select All" at bounding box center [411, 248] width 77 height 19
type input "7.92"
type input "2.83"
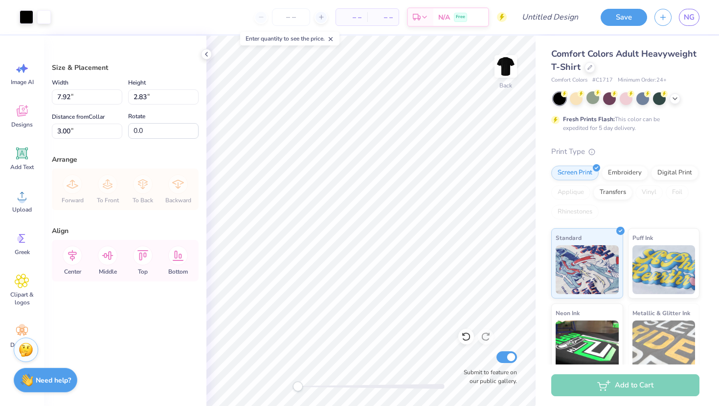
type input "2.78"
type input "5.75"
type input "2.06"
type input "3.52"
type input "4.68"
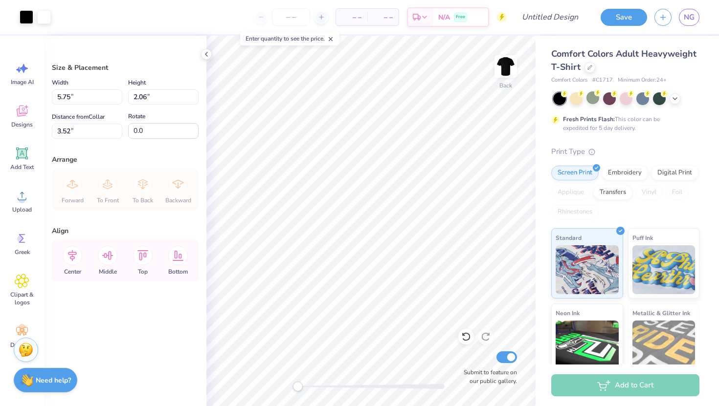
type input "1.67"
type input "3.90"
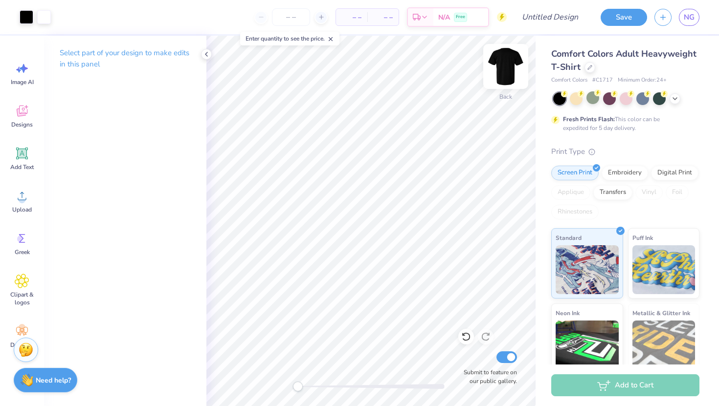
click at [511, 66] on img at bounding box center [505, 66] width 39 height 39
click at [21, 116] on icon at bounding box center [22, 111] width 11 height 11
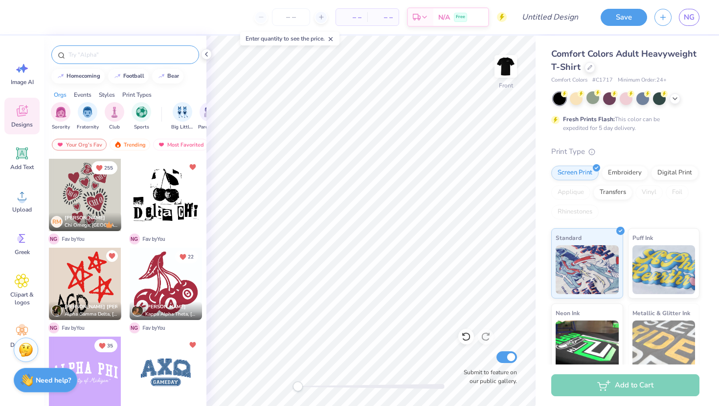
click at [99, 59] on input "text" at bounding box center [129, 55] width 125 height 10
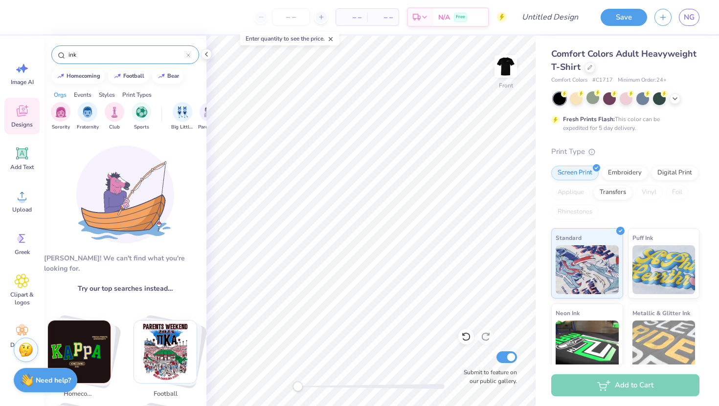
click at [115, 55] on input "ink" at bounding box center [126, 55] width 119 height 10
type input "i"
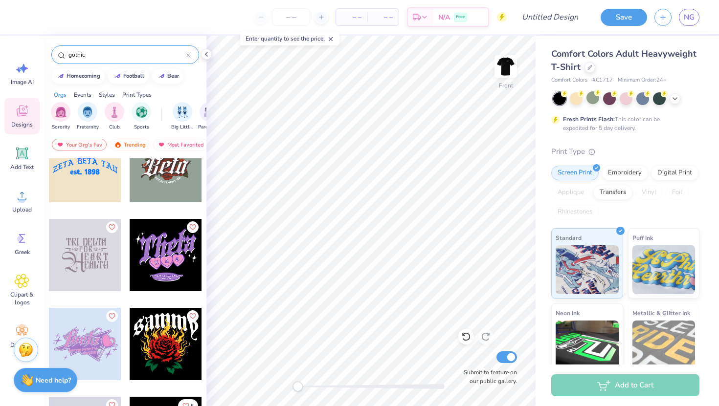
scroll to position [1370, 0]
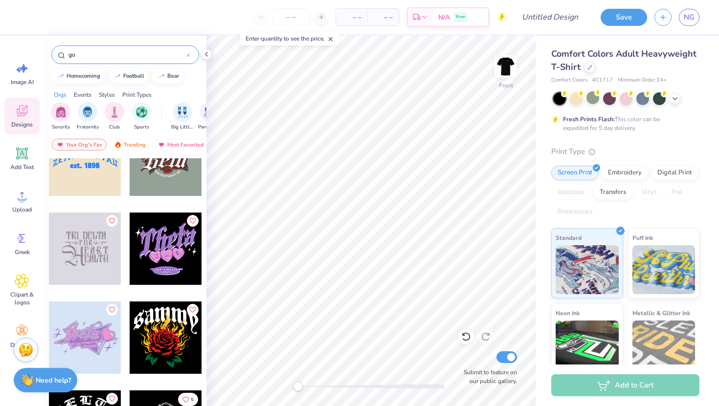
type input "g"
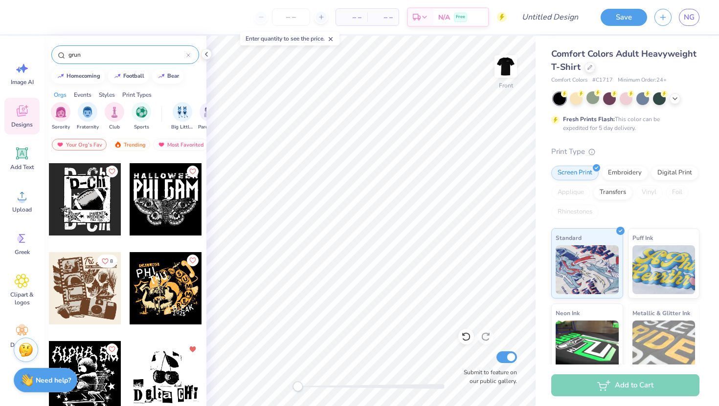
scroll to position [89, 0]
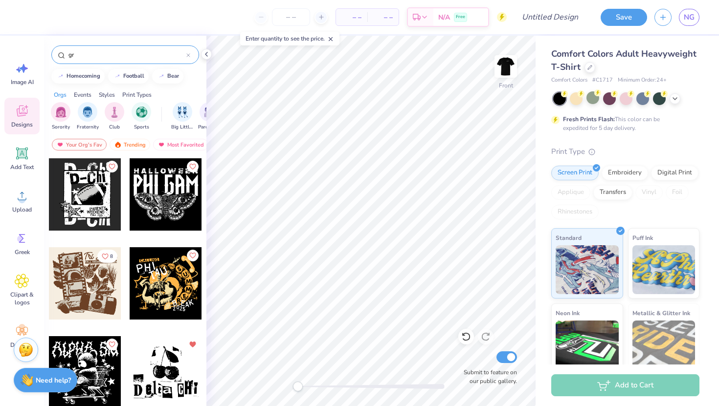
type input "g"
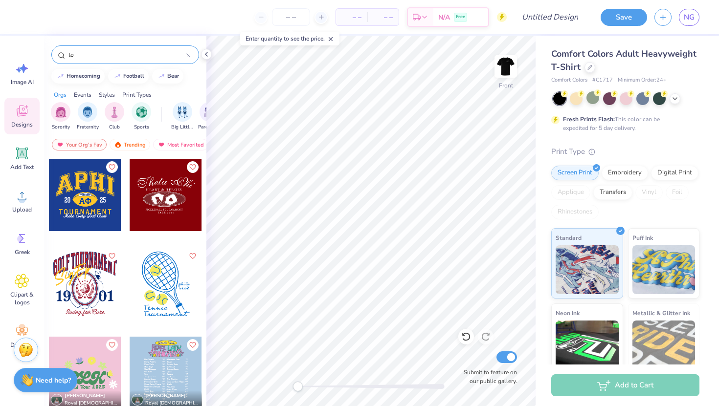
type input "t"
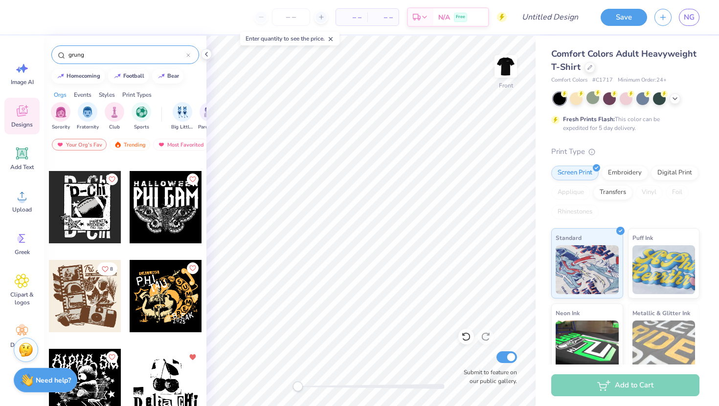
scroll to position [118, 0]
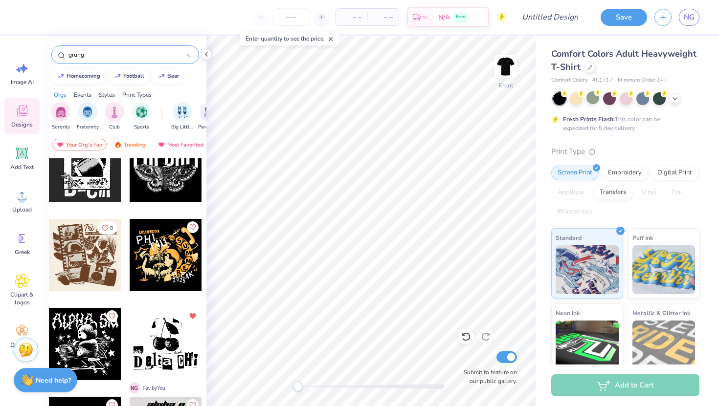
type input "grung"
click at [89, 347] on div at bounding box center [85, 344] width 72 height 72
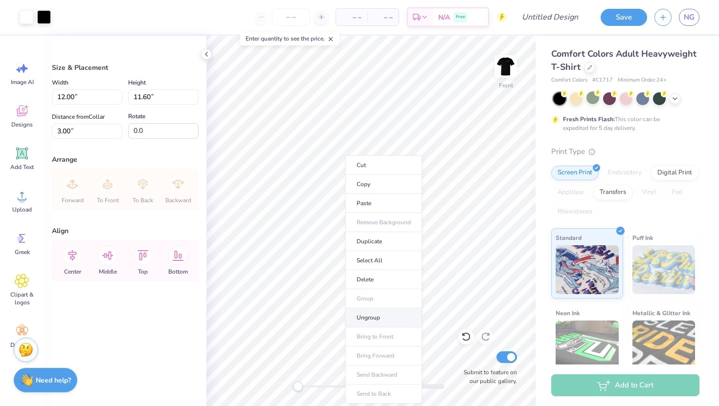
click at [379, 316] on li "Ungroup" at bounding box center [383, 318] width 77 height 19
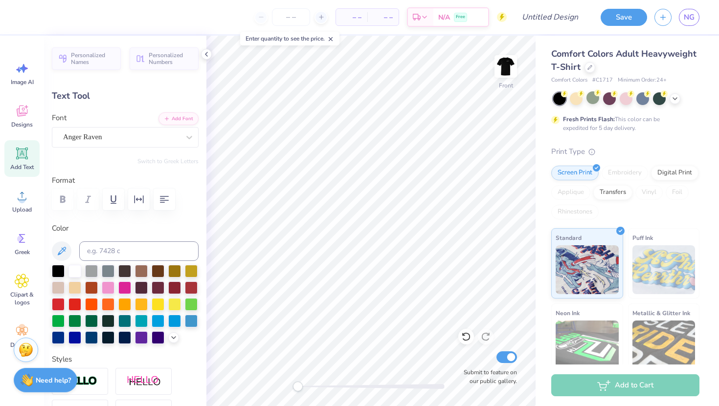
scroll to position [0, 0]
type textarea "U"
type textarea "u"
type textarea "university program council"
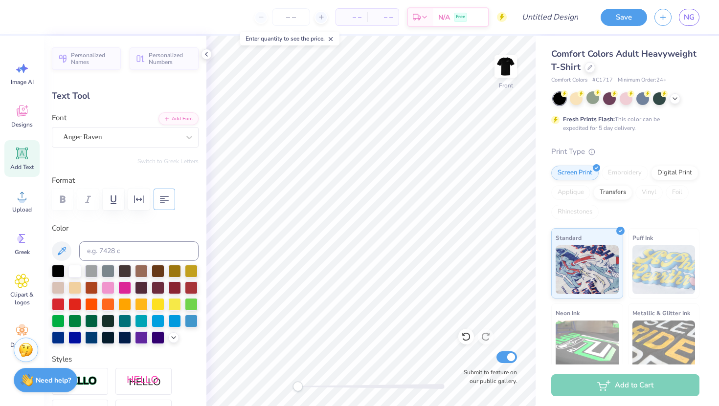
click at [173, 201] on button "button" at bounding box center [165, 200] width 22 height 22
click at [73, 139] on div "Anger Raven" at bounding box center [121, 137] width 118 height 15
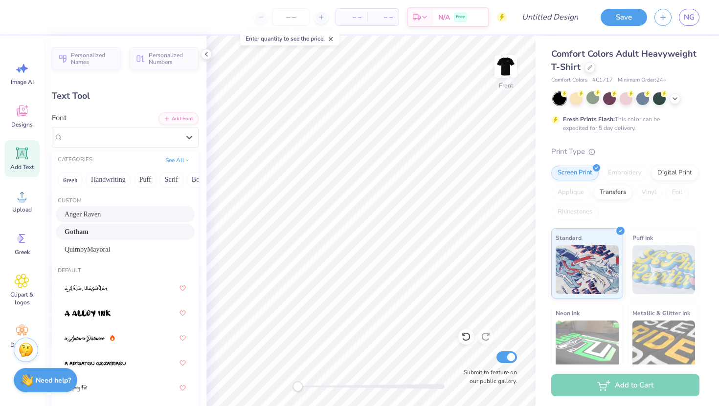
click at [88, 230] on span "Gotham" at bounding box center [77, 232] width 24 height 10
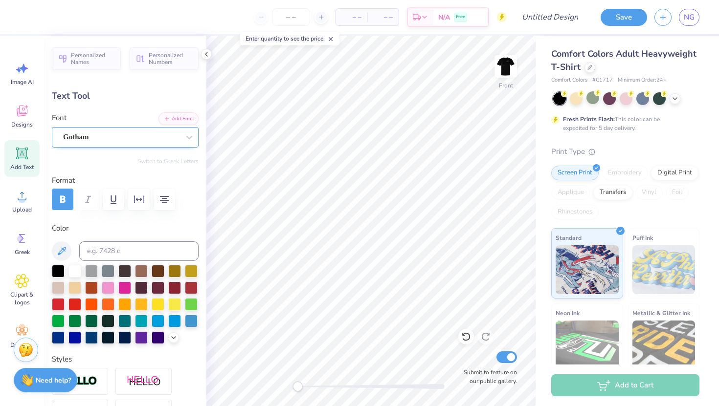
click at [73, 134] on div "Gotham" at bounding box center [121, 137] width 118 height 15
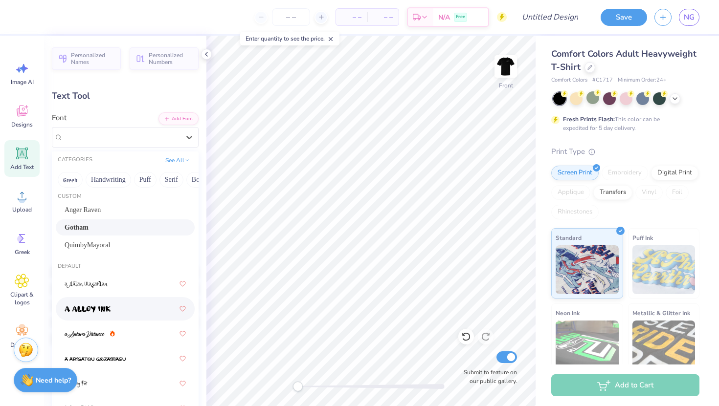
scroll to position [5, 0]
click at [104, 310] on img at bounding box center [88, 309] width 46 height 7
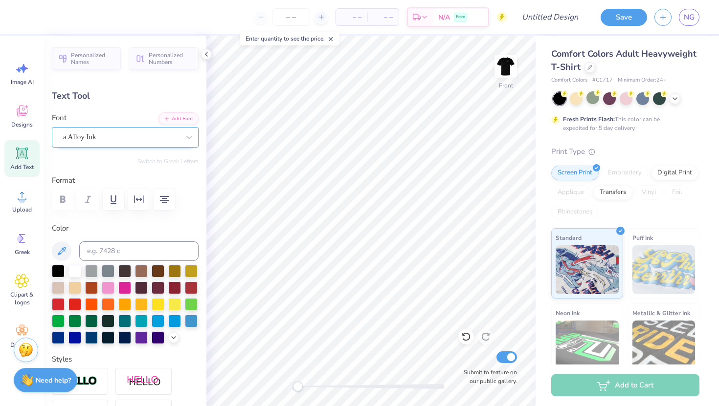
click at [85, 145] on div "a Alloy Ink" at bounding box center [125, 137] width 147 height 21
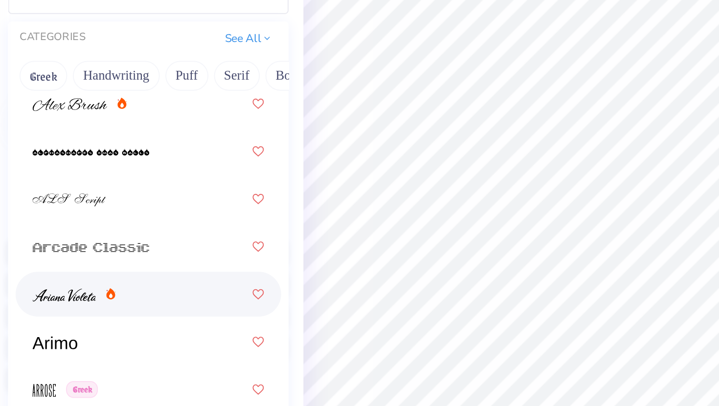
scroll to position [388, 0]
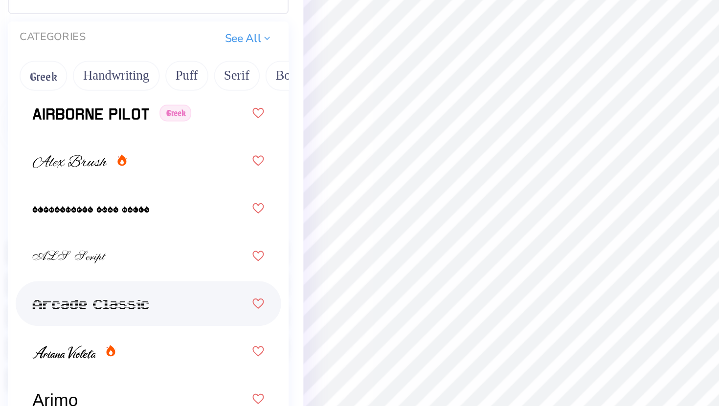
click at [100, 294] on span at bounding box center [95, 299] width 61 height 10
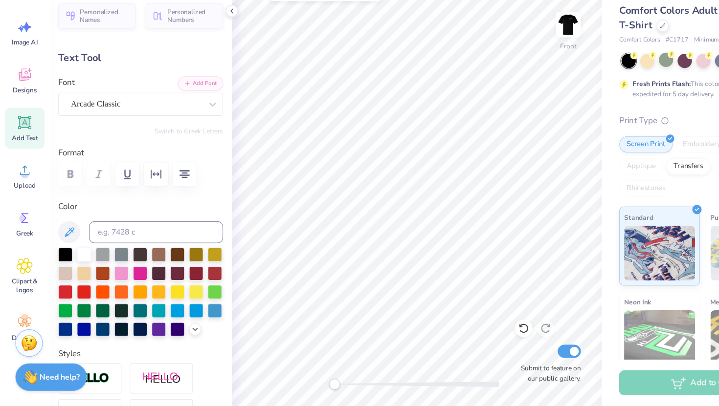
scroll to position [0, 0]
type textarea "university"
type input "1.61"
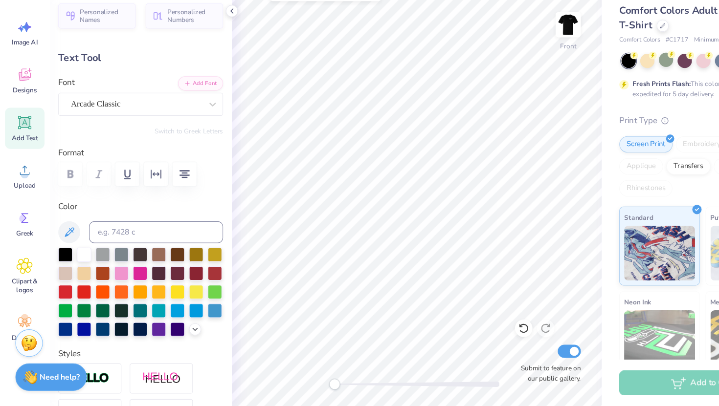
type input "5.99"
type textarea "UNIVERSITY"
type input "1.32"
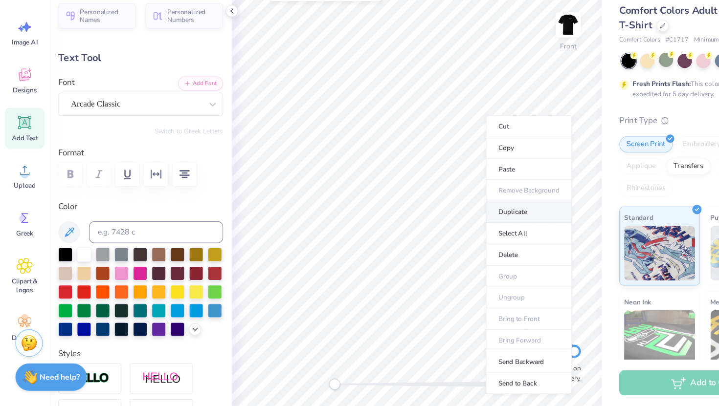
click at [462, 227] on li "Duplicate" at bounding box center [470, 233] width 77 height 19
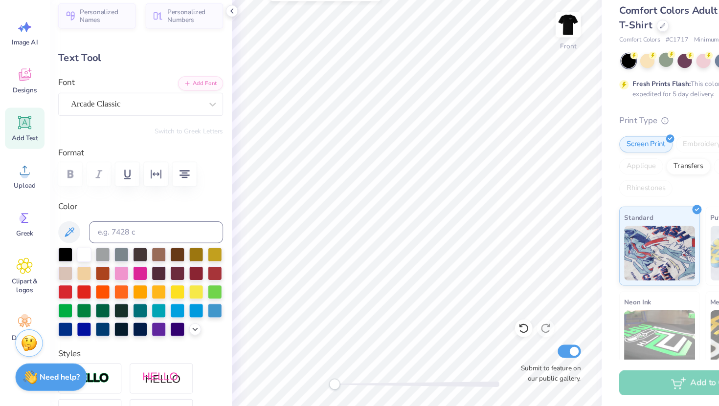
type input "16.16"
type textarea "U"
type textarea "PROGRAM COUNCIL"
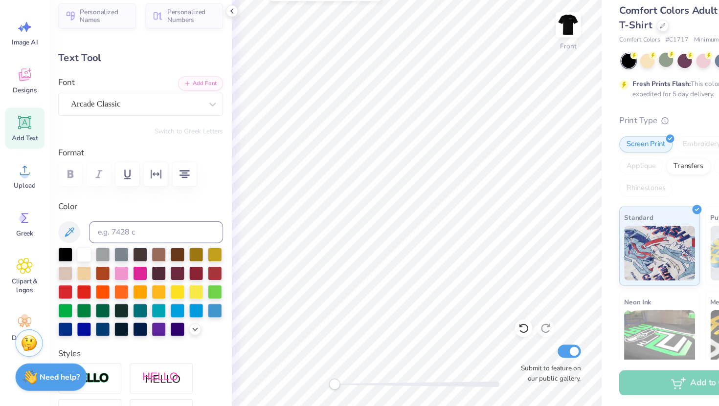
scroll to position [0, 1]
type input "11.04"
type input "3.61"
type input "15.30"
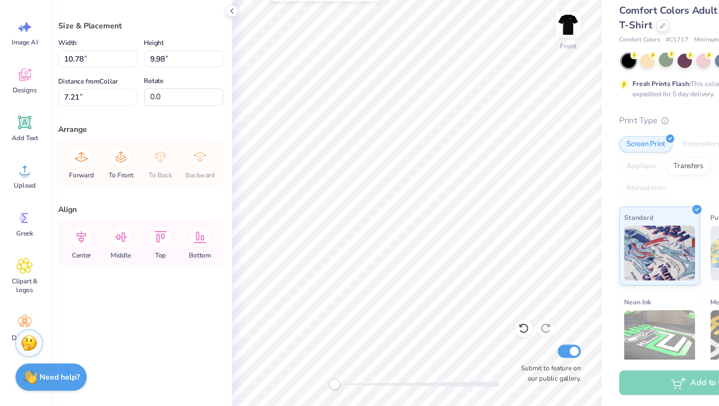
type input "10.42"
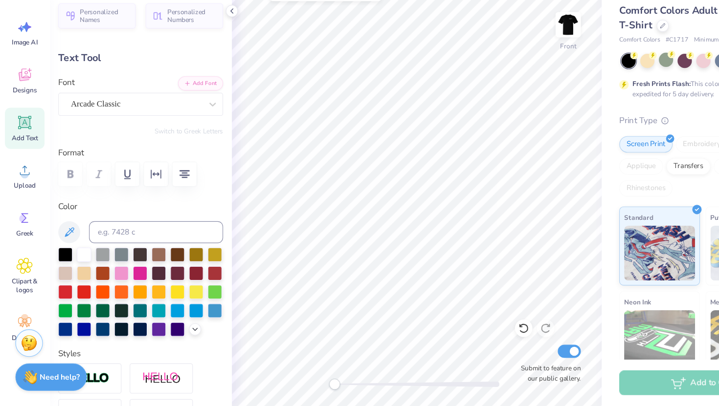
type input "14.53"
type input "1.32"
type input "6.65"
type input "11.04"
type input "3.61"
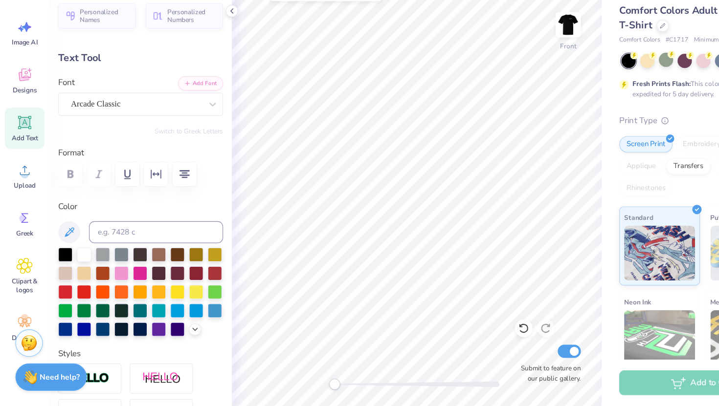
type input "7.97"
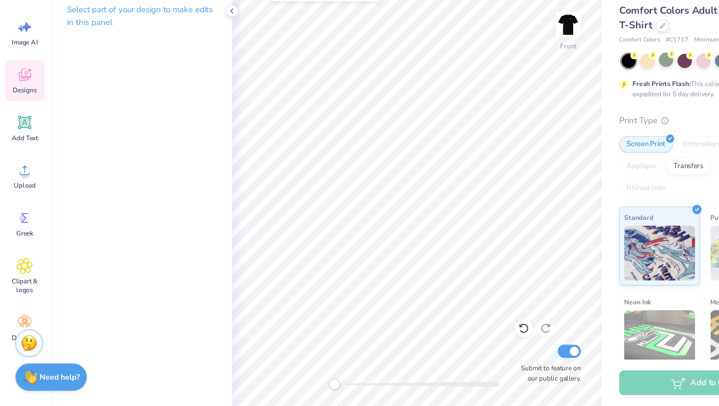
click at [25, 121] on span "Designs" at bounding box center [22, 125] width 22 height 8
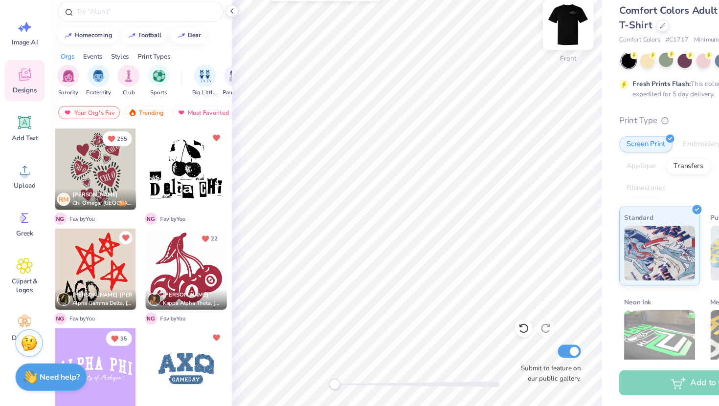
click at [505, 68] on img at bounding box center [505, 66] width 39 height 39
click at [510, 68] on img at bounding box center [505, 66] width 39 height 39
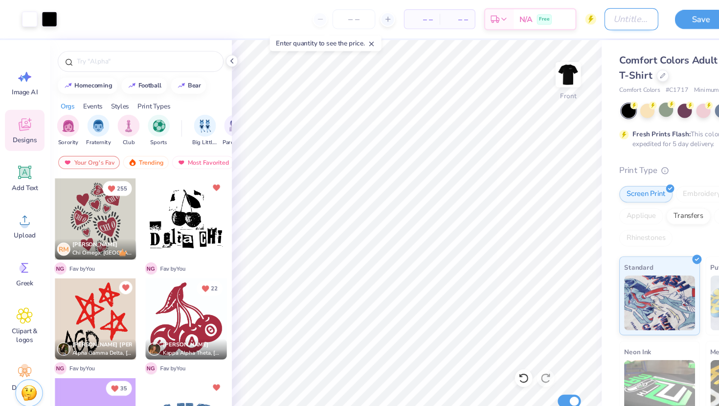
click at [530, 24] on div "Art colors – – Per Item – – Total Est. Delivery N/A Free Design Title Save NG" at bounding box center [359, 17] width 719 height 34
type input "U"
type input "upc bear cart"
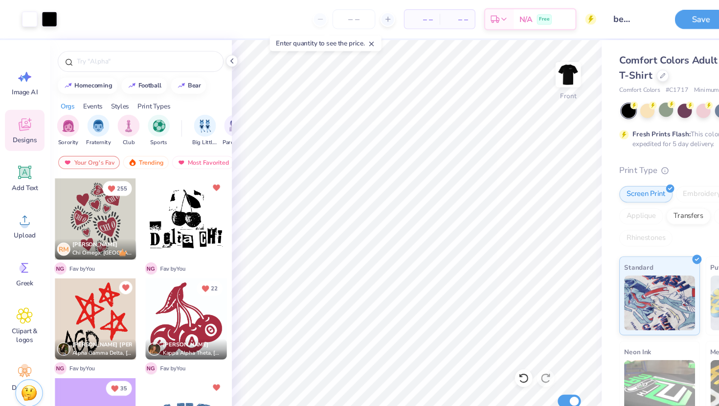
drag, startPoint x: 623, startPoint y: 16, endPoint x: 514, endPoint y: 2, distance: 109.4
click at [623, 17] on button "Save" at bounding box center [624, 17] width 46 height 17
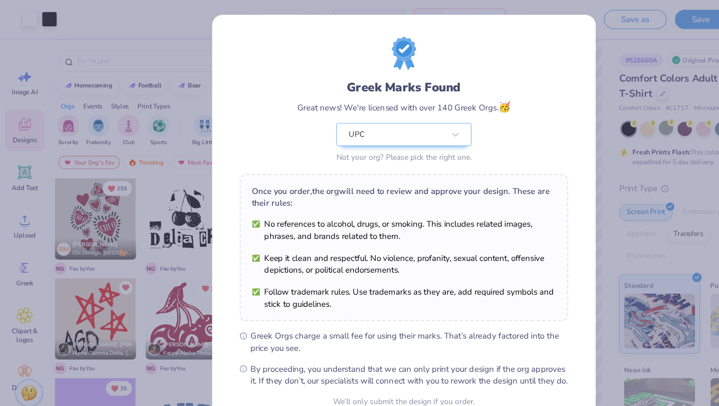
scroll to position [51, 0]
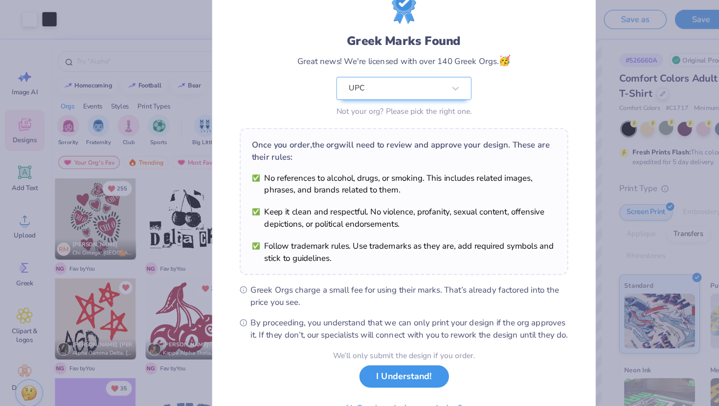
click at [373, 340] on button "I Understand!" at bounding box center [360, 335] width 80 height 20
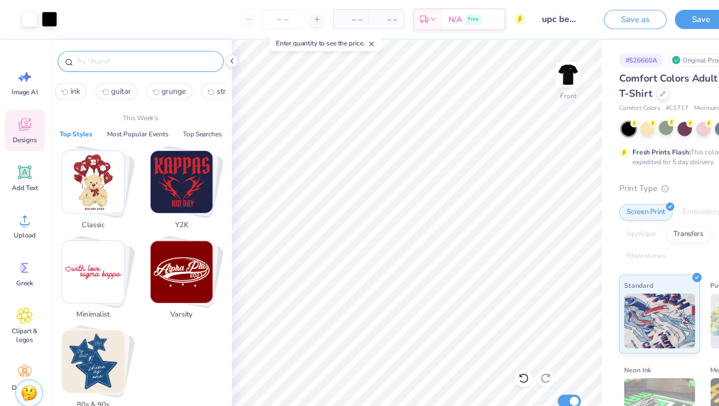
click at [88, 58] on input "text" at bounding box center [129, 55] width 125 height 10
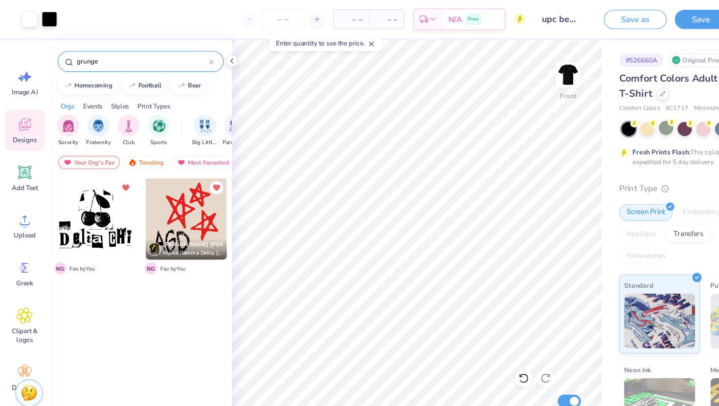
type input "grunge"
click at [92, 143] on div "Your Org's Fav" at bounding box center [79, 145] width 55 height 12
click at [122, 146] on div "Trending" at bounding box center [130, 145] width 41 height 12
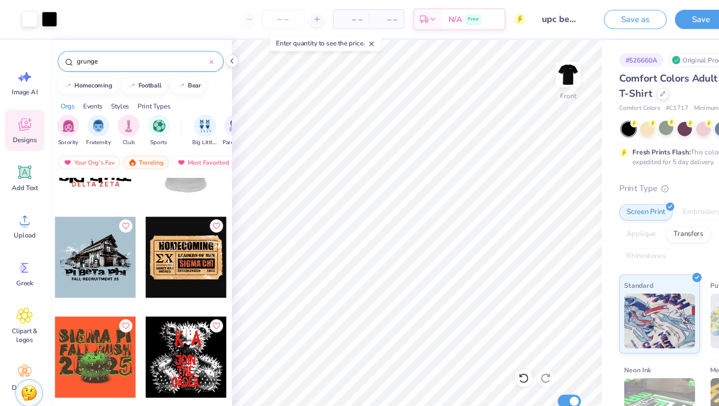
scroll to position [946, 0]
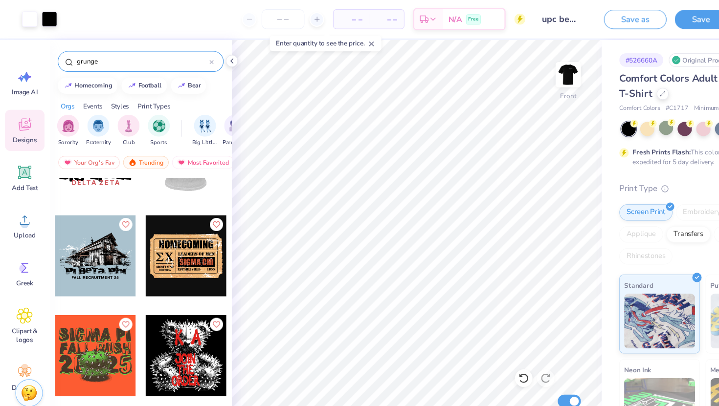
click at [170, 218] on div at bounding box center [166, 228] width 72 height 72
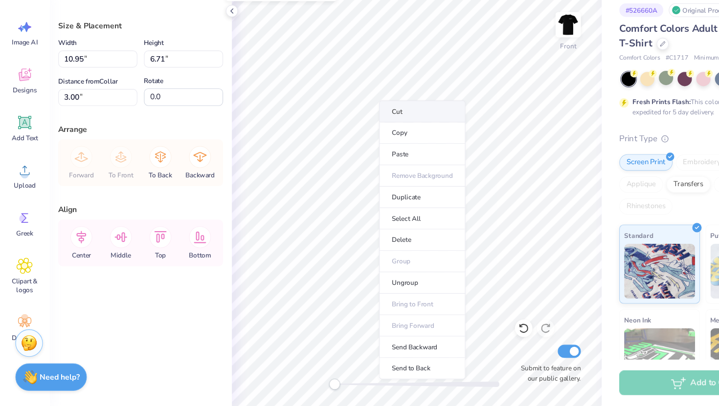
click at [356, 142] on li "Cut" at bounding box center [375, 144] width 77 height 20
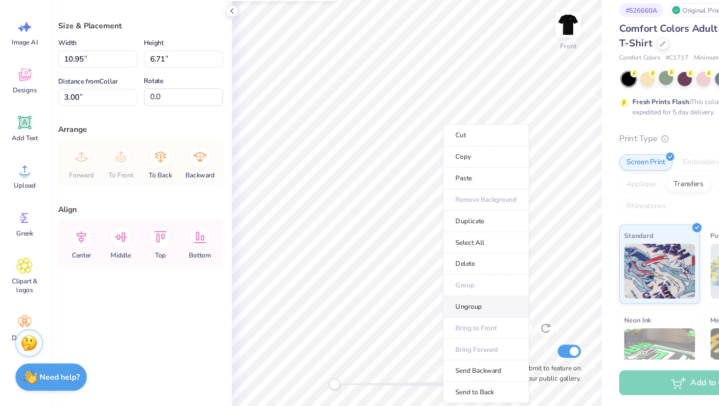
click at [409, 321] on li "Ungroup" at bounding box center [432, 318] width 77 height 19
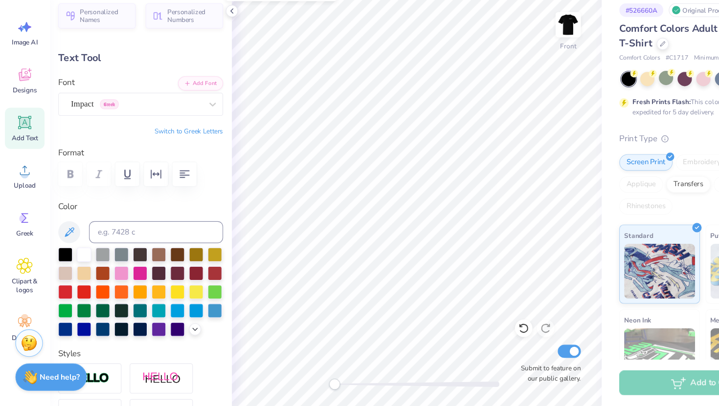
type input "5.49"
type input "0.48"
type input "22.42"
type input "8.09"
type input "1.25"
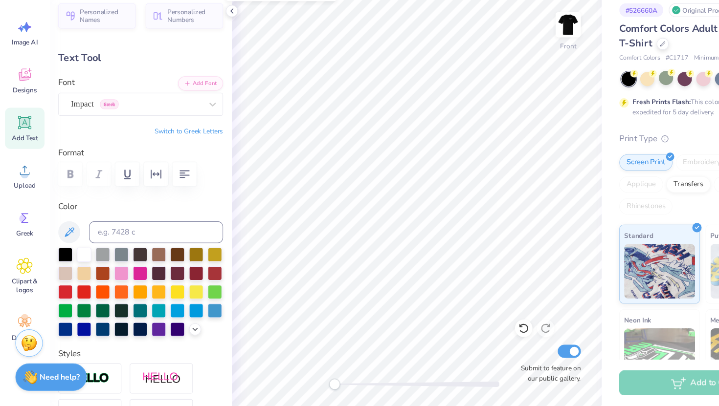
type input "21.66"
click at [577, 116] on div at bounding box center [576, 114] width 13 height 13
type input "20.76"
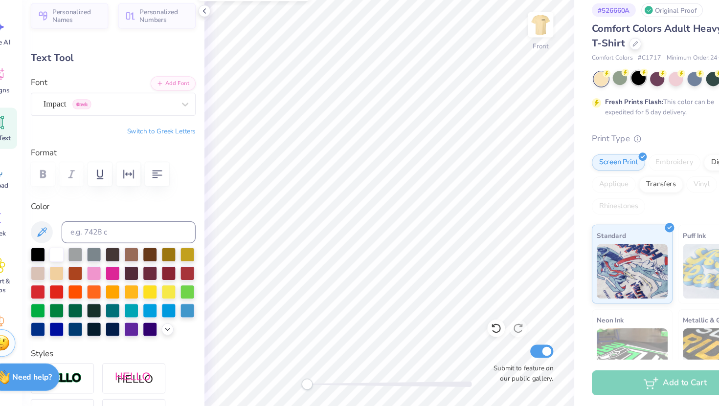
click at [623, 115] on div at bounding box center [626, 115] width 13 height 13
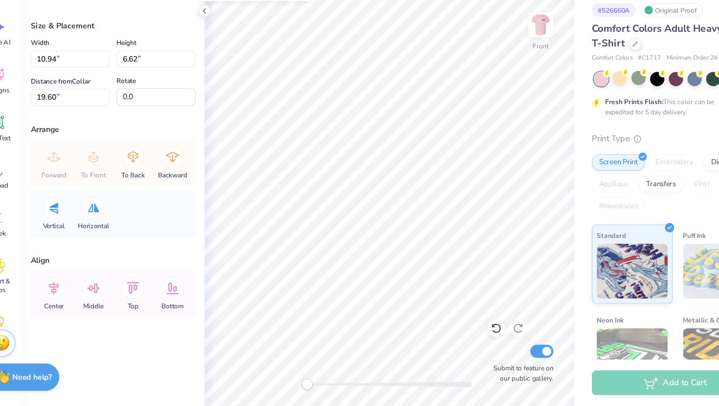
type input "9.60"
type input "5.23"
type input "20.37"
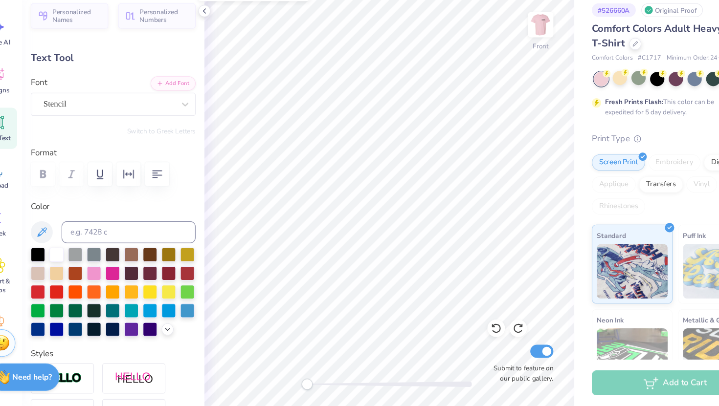
type input "5.49"
type input "0.48"
type input "22.42"
type input "8.09"
type input "1.25"
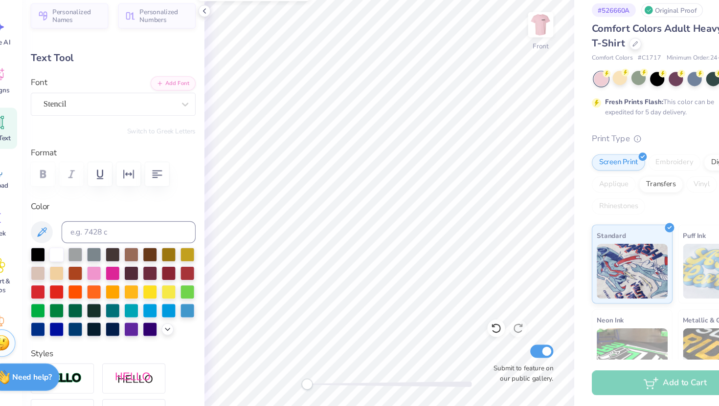
type input "20.76"
type textarea "UPC"
type input "14.53"
type input "1.32"
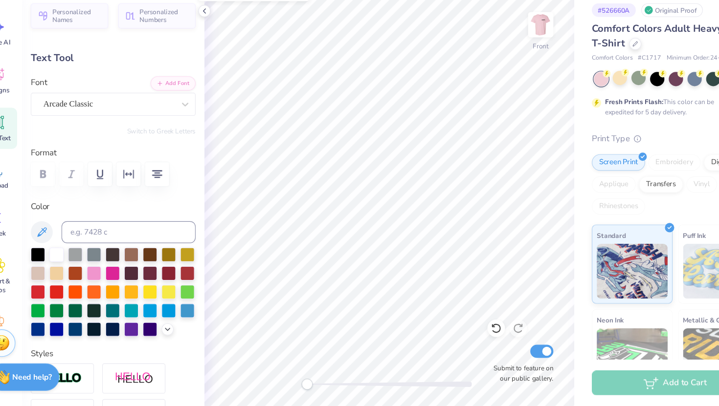
type input "6.03"
type input "11.04"
type input "3.61"
type input "8.25"
type input "2.32"
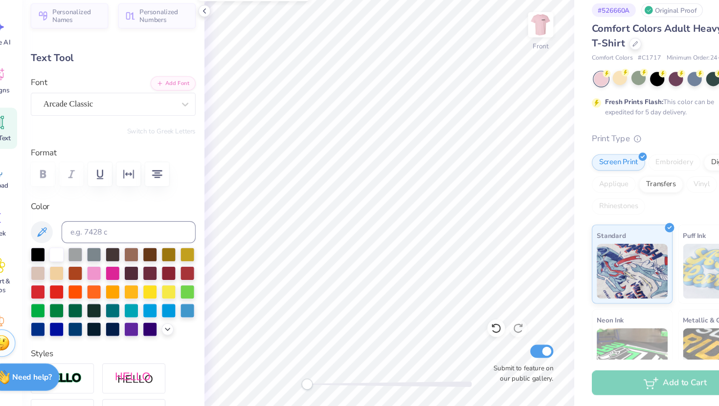
type input "1.25"
type input "7.52"
type input "4.04"
type input "5.46"
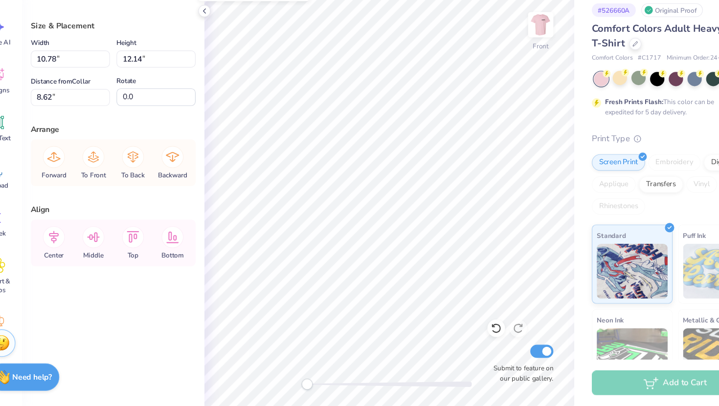
type input "5.59"
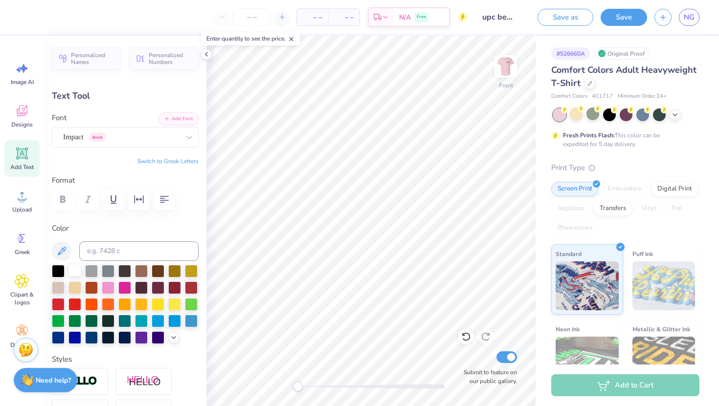
click at [75, 269] on div at bounding box center [74, 270] width 13 height 13
click at [144, 200] on icon "button" at bounding box center [139, 200] width 12 height 12
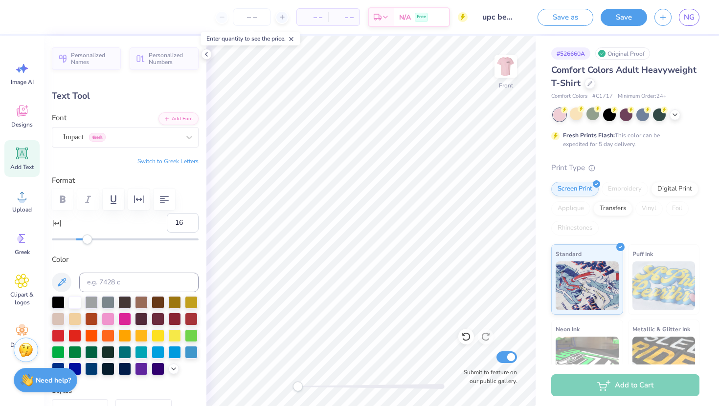
type input "17"
drag, startPoint x: 75, startPoint y: 239, endPoint x: 97, endPoint y: 241, distance: 21.6
click at [97, 241] on div "Accessibility label" at bounding box center [97, 240] width 10 height 10
type input "12"
drag, startPoint x: 97, startPoint y: 241, endPoint x: 91, endPoint y: 241, distance: 5.9
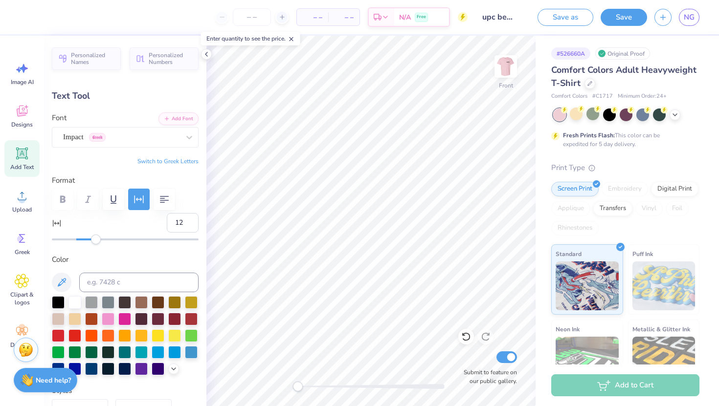
click at [91, 241] on div "Accessibility label" at bounding box center [96, 240] width 10 height 10
type input "2"
drag, startPoint x: 91, startPoint y: 241, endPoint x: 78, endPoint y: 241, distance: 12.7
click at [78, 241] on div "Accessibility label" at bounding box center [79, 240] width 10 height 10
type input "-2"
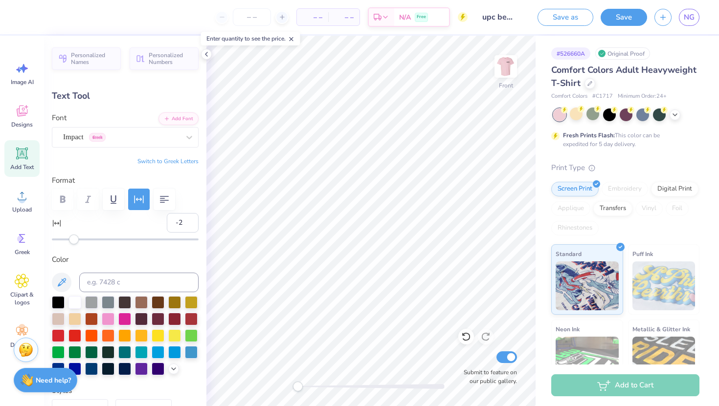
click at [73, 241] on div "Accessibility label" at bounding box center [74, 240] width 10 height 10
type input "-1"
type input "5.60"
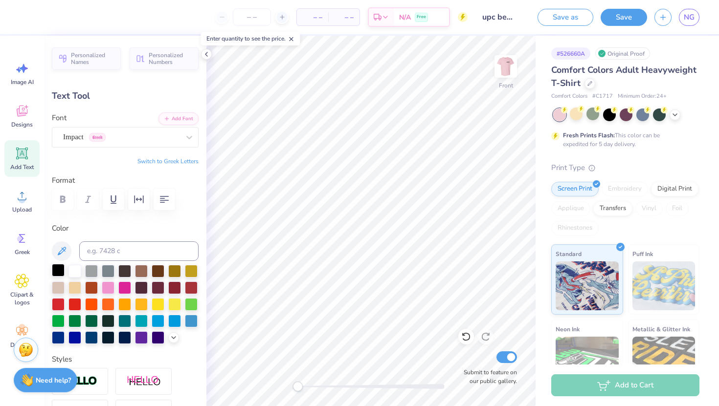
click at [61, 268] on div at bounding box center [58, 270] width 13 height 13
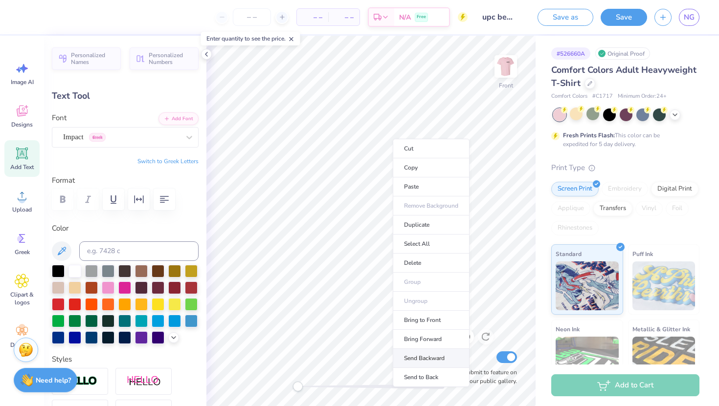
click at [416, 358] on li "Send Backward" at bounding box center [431, 358] width 77 height 19
click at [422, 376] on li "Send to Back" at bounding box center [434, 377] width 77 height 19
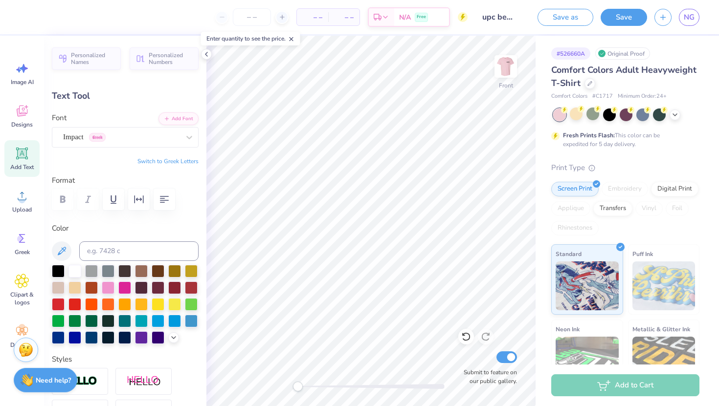
type input "9.30"
type input "5.00"
type input "4.95"
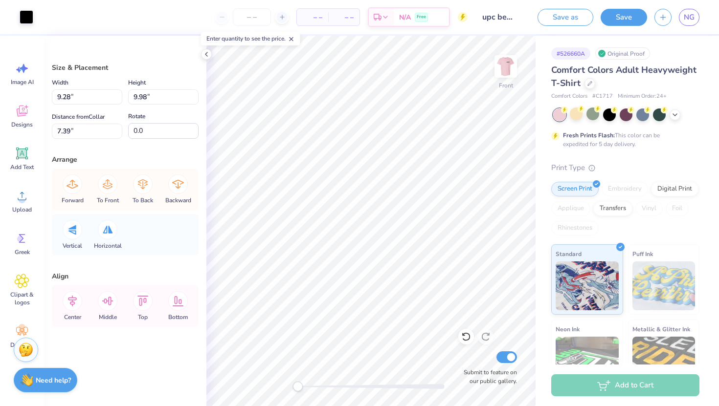
type input "9.09"
type input "9.80"
type input "7.93"
type input "9.28"
type input "9.98"
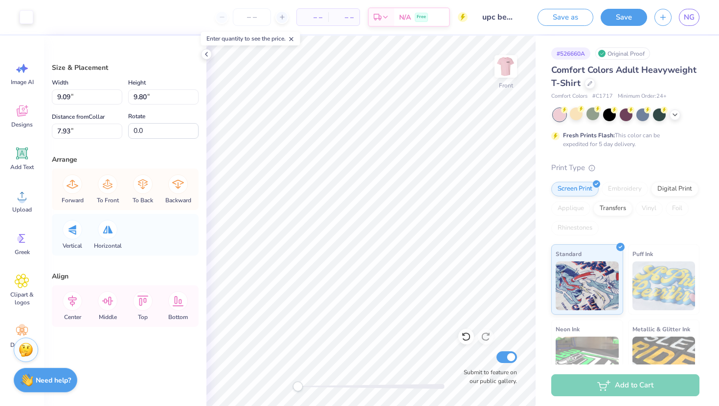
type input "7.74"
type input "10.94"
type input "6.62"
type input "17.99"
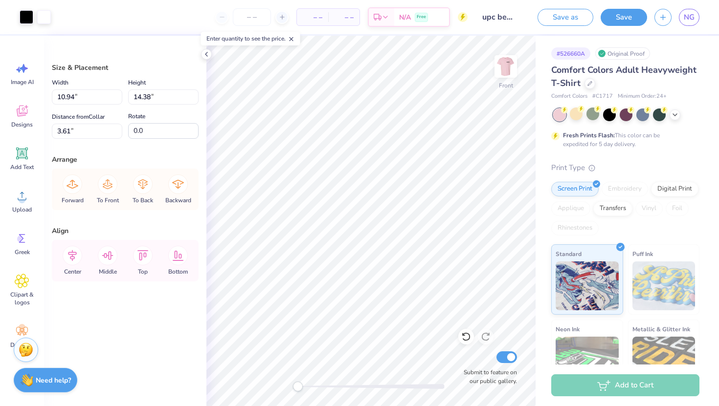
type input "4.74"
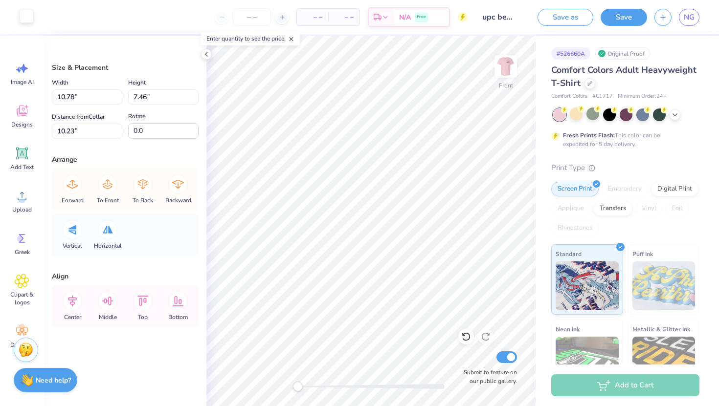
click at [26, 16] on div at bounding box center [27, 16] width 14 height 14
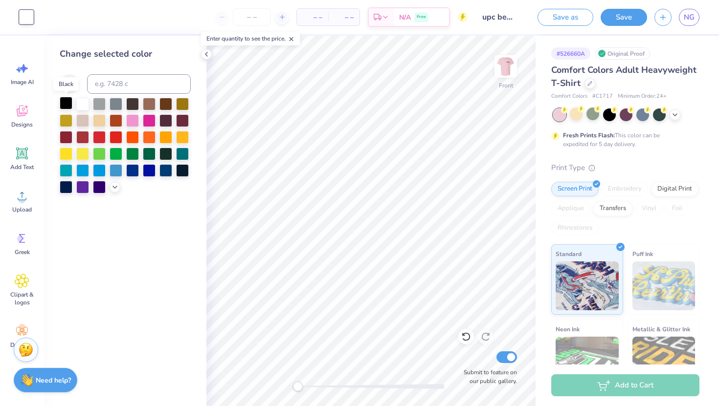
click at [62, 105] on div at bounding box center [66, 103] width 13 height 13
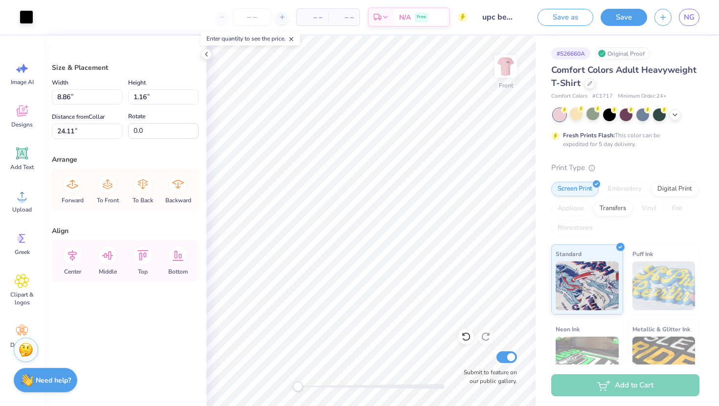
type input "19.12"
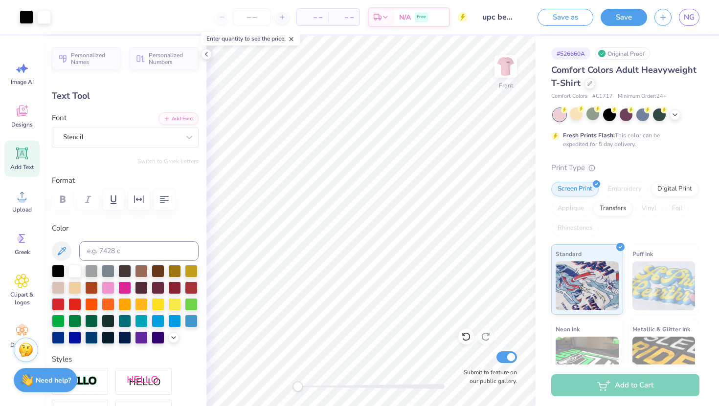
type input "1.77"
type input "19.92"
type input "3.38"
type input "19.74"
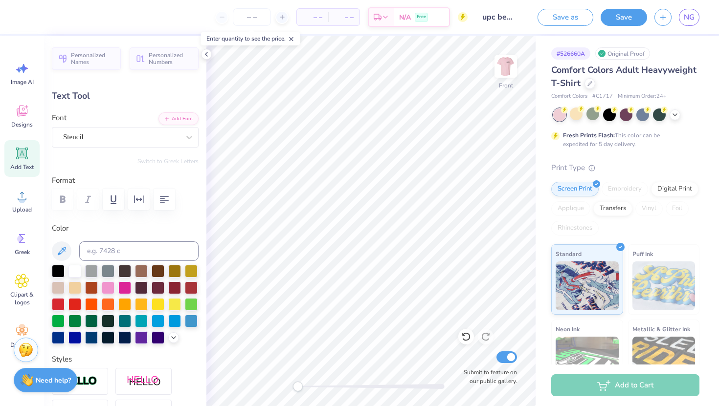
type input "1.11"
click at [689, 24] on link "NG" at bounding box center [689, 17] width 21 height 17
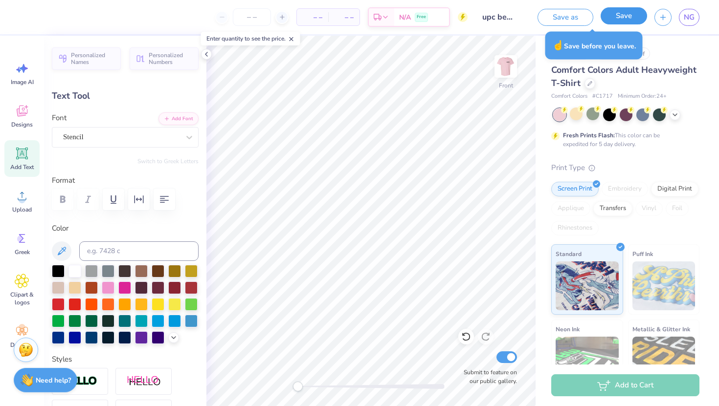
click at [613, 20] on button "Save" at bounding box center [624, 15] width 46 height 17
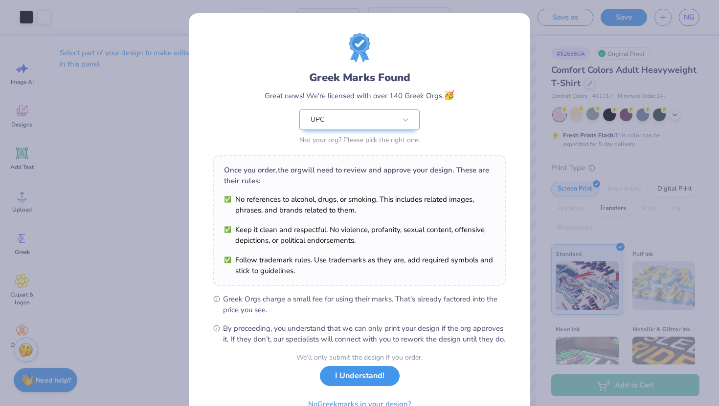
click at [379, 386] on button "I Understand!" at bounding box center [360, 376] width 80 height 20
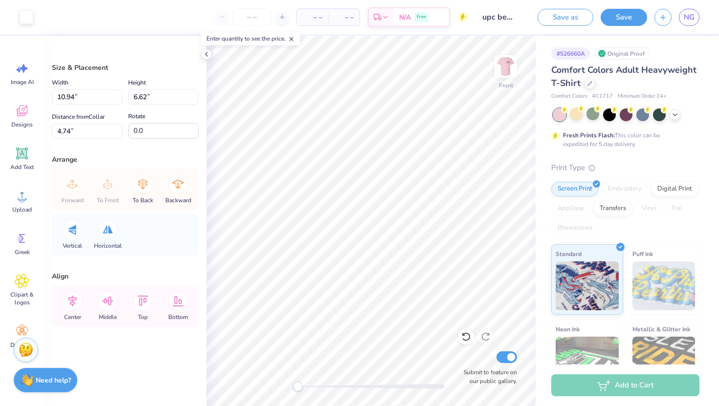
type input "90.2"
type input "9.62"
type input "15.84"
type input "2.58"
type input "-90.3"
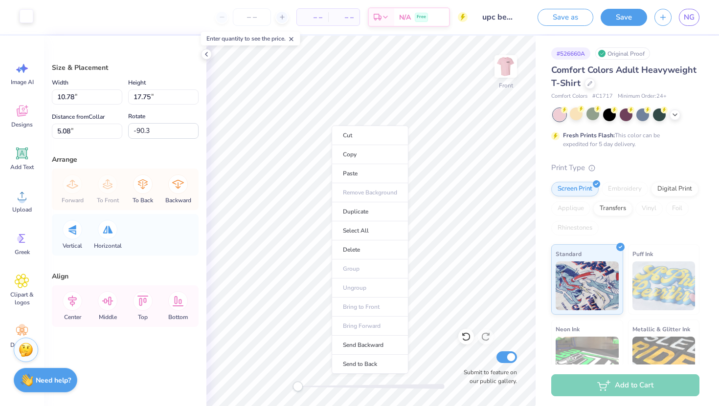
click at [27, 17] on div at bounding box center [27, 16] width 14 height 14
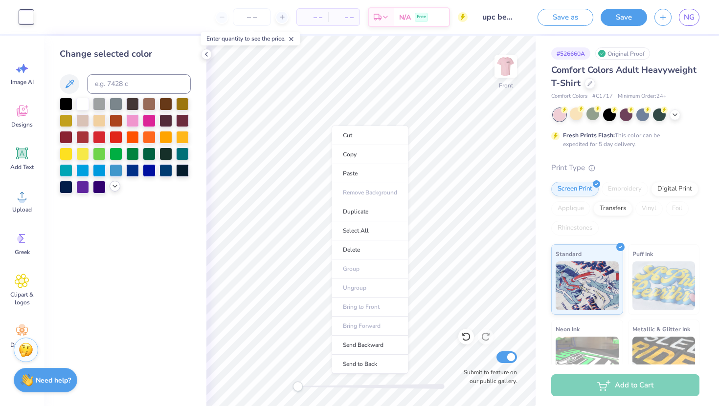
click at [116, 187] on icon at bounding box center [115, 186] width 8 height 8
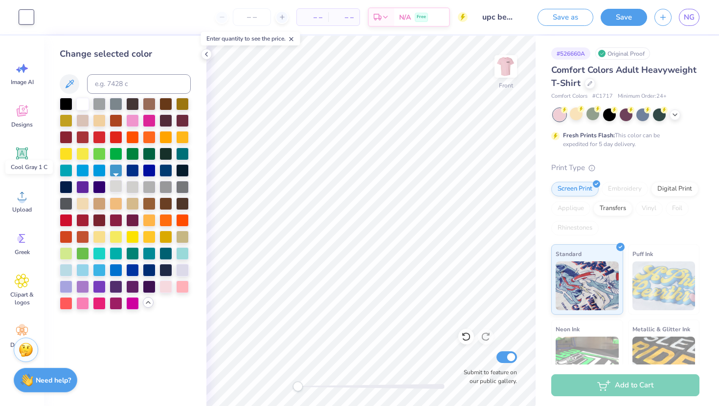
click at [118, 184] on div at bounding box center [116, 186] width 13 height 13
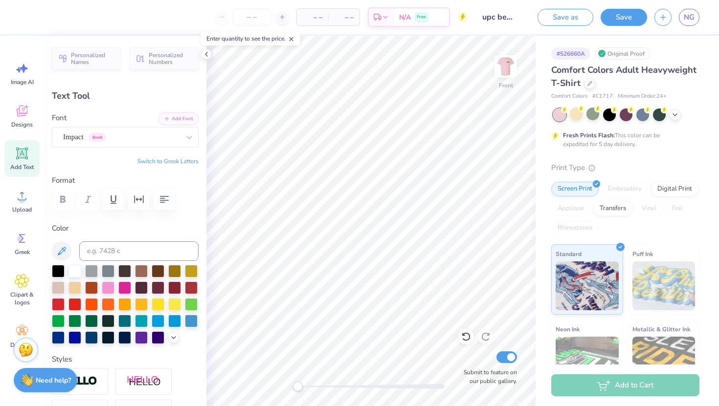
click at [18, 14] on div at bounding box center [10, 17] width 20 height 34
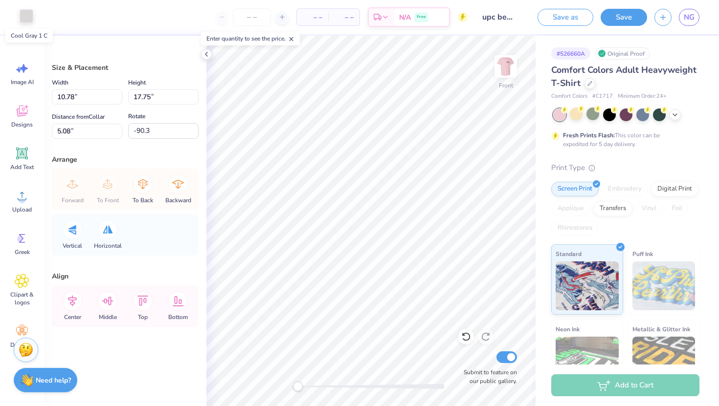
click at [26, 17] on div at bounding box center [27, 16] width 14 height 14
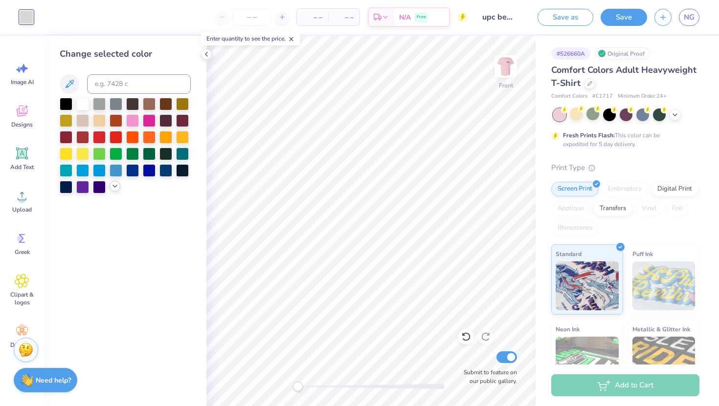
click at [112, 191] on div at bounding box center [115, 186] width 11 height 11
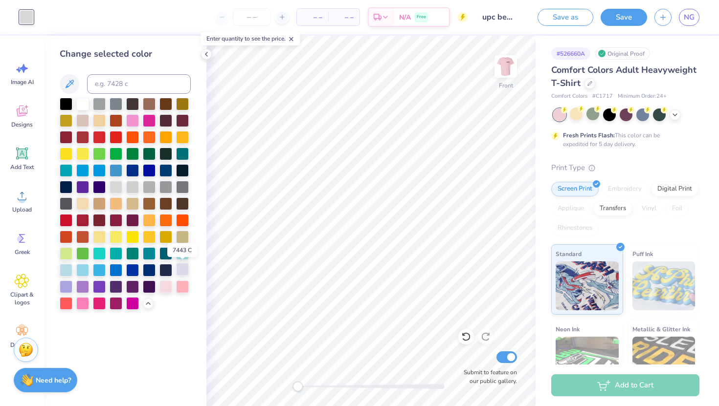
click at [183, 273] on div at bounding box center [182, 269] width 13 height 13
click at [84, 121] on div at bounding box center [82, 119] width 13 height 13
click at [676, 116] on icon at bounding box center [675, 114] width 8 height 8
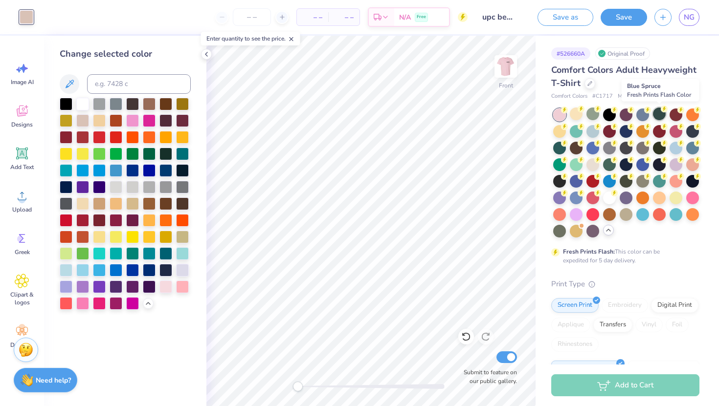
click at [663, 115] on div at bounding box center [659, 114] width 13 height 13
click at [626, 184] on div at bounding box center [626, 180] width 13 height 13
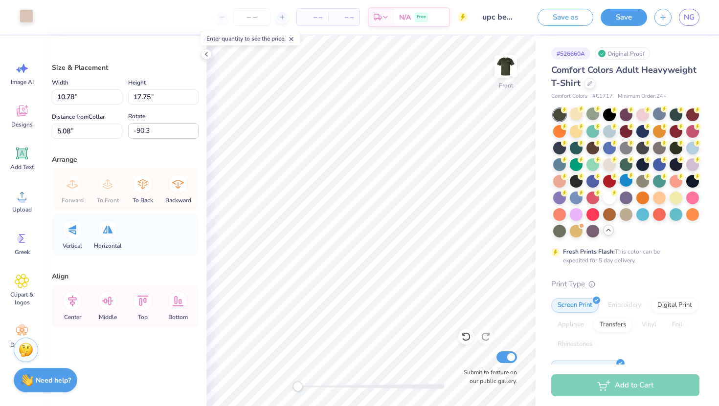
click at [26, 19] on div at bounding box center [27, 16] width 14 height 14
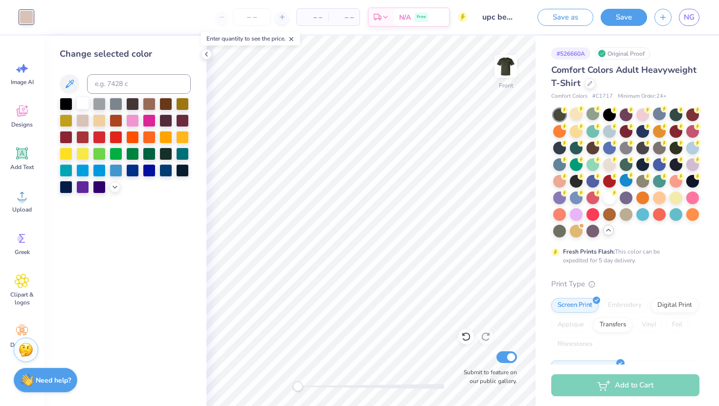
click at [84, 109] on div at bounding box center [82, 103] width 13 height 13
click at [113, 187] on icon at bounding box center [115, 186] width 8 height 8
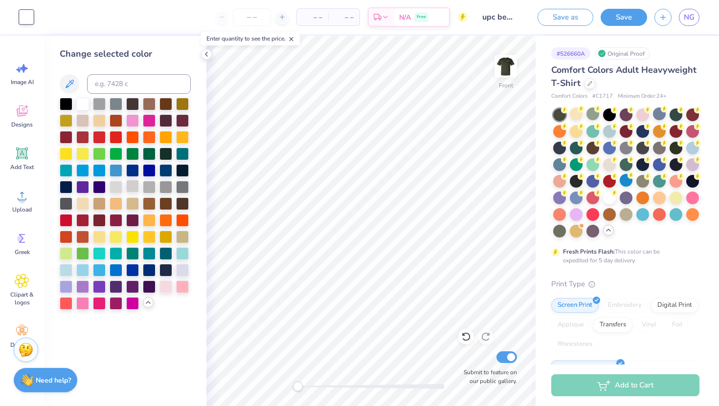
click at [135, 186] on div at bounding box center [132, 186] width 13 height 13
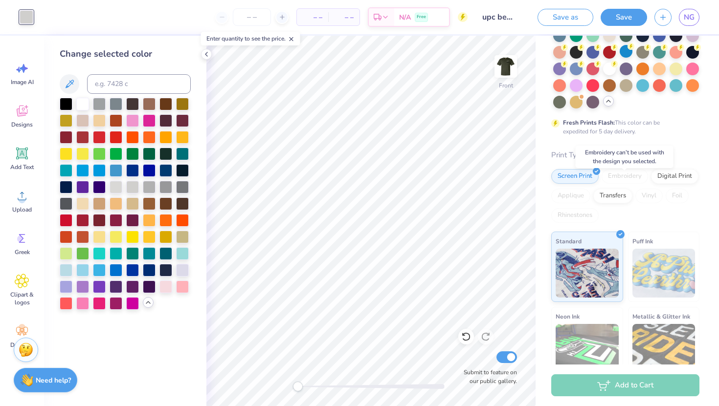
scroll to position [137, 0]
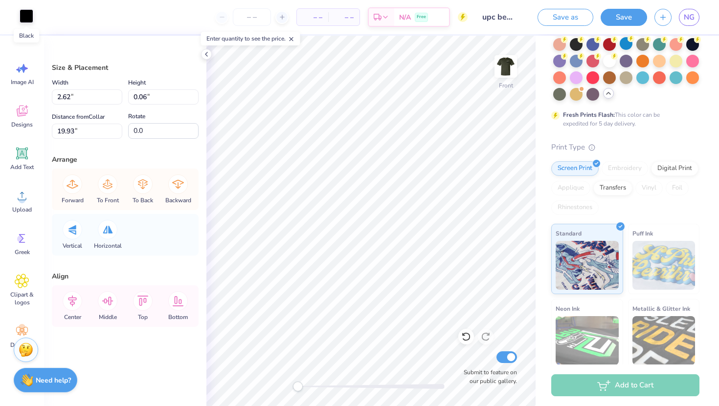
click at [22, 14] on div at bounding box center [27, 16] width 14 height 14
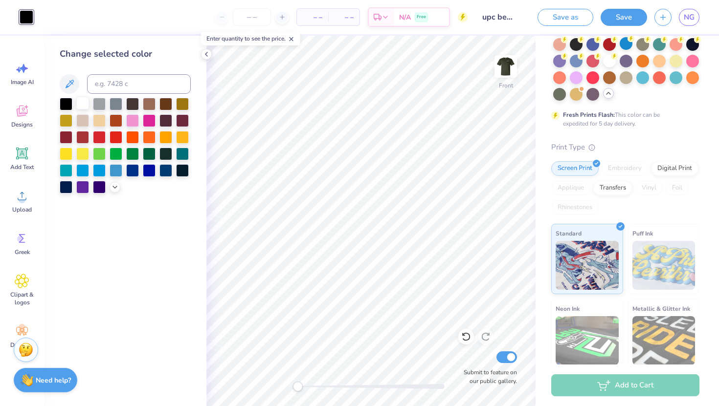
click at [82, 106] on div at bounding box center [82, 103] width 13 height 13
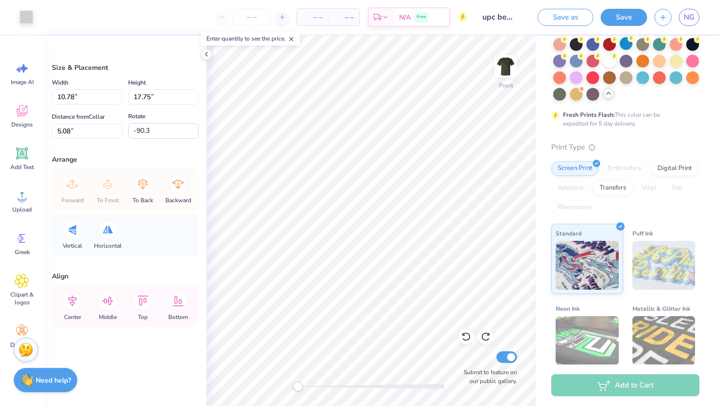
type input "2.62"
type input "0.06"
type input "19.93"
type input "0.0"
click at [26, 18] on div at bounding box center [27, 16] width 14 height 14
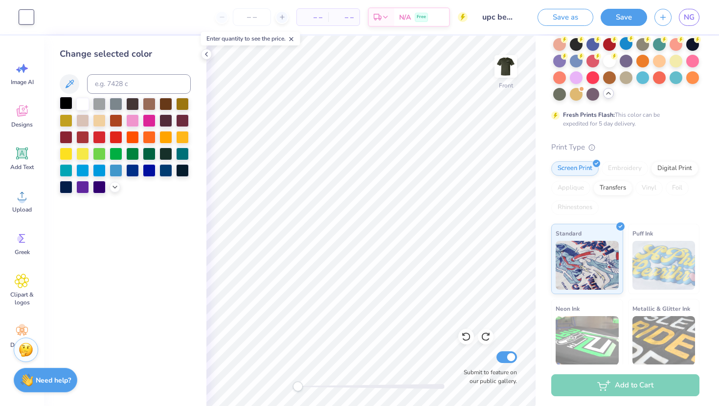
click at [67, 104] on div at bounding box center [66, 103] width 13 height 13
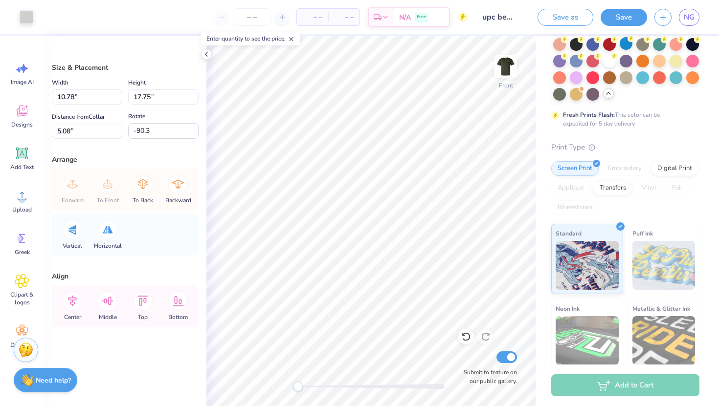
type input "10.73"
type input "17.68"
type input "5.16"
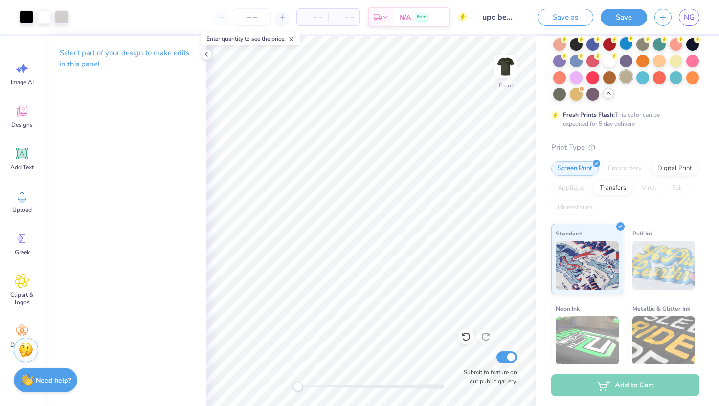
click at [625, 79] on div at bounding box center [626, 76] width 13 height 13
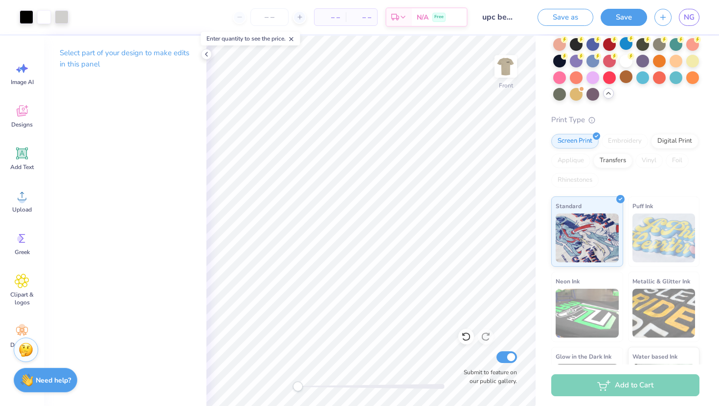
click at [608, 95] on icon at bounding box center [608, 93] width 8 height 8
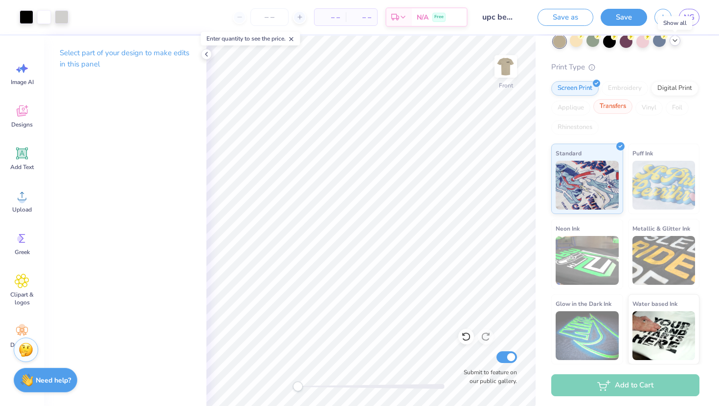
scroll to position [0, 0]
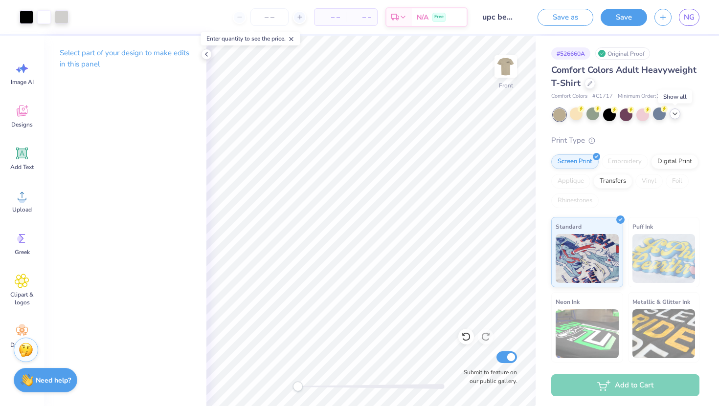
click at [677, 115] on icon at bounding box center [675, 114] width 8 height 8
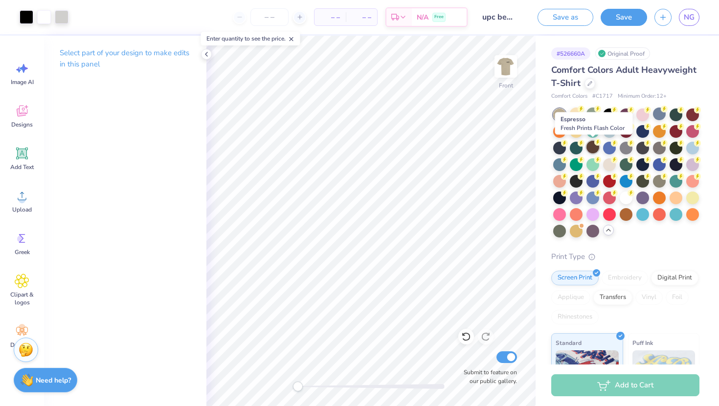
click at [591, 149] on div at bounding box center [592, 147] width 13 height 13
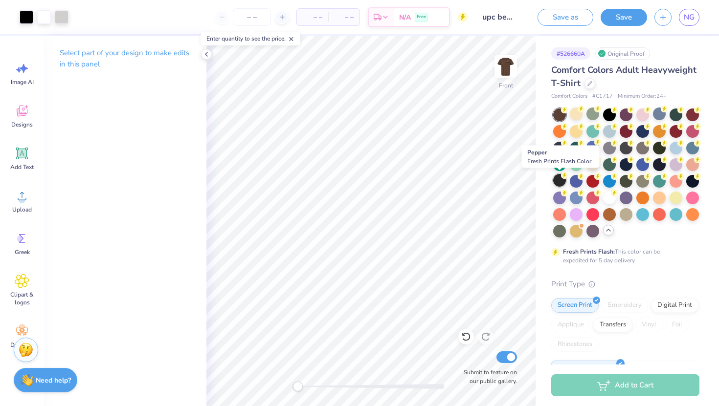
click at [557, 186] on div at bounding box center [559, 180] width 13 height 13
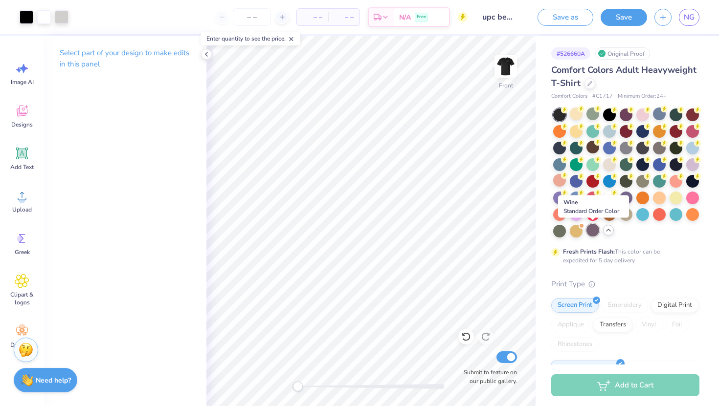
click at [591, 230] on div at bounding box center [592, 230] width 13 height 13
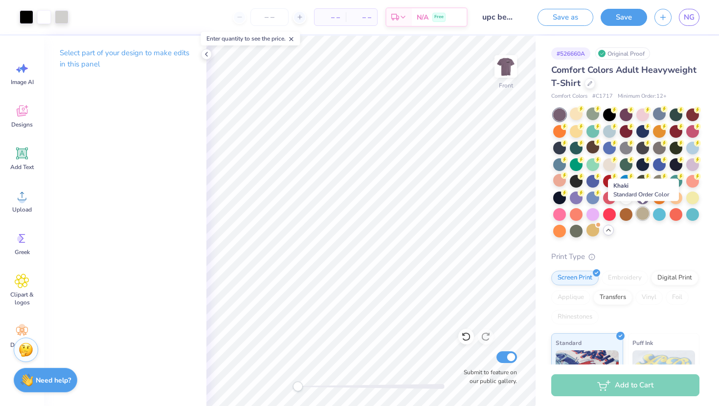
click at [640, 216] on div at bounding box center [642, 213] width 13 height 13
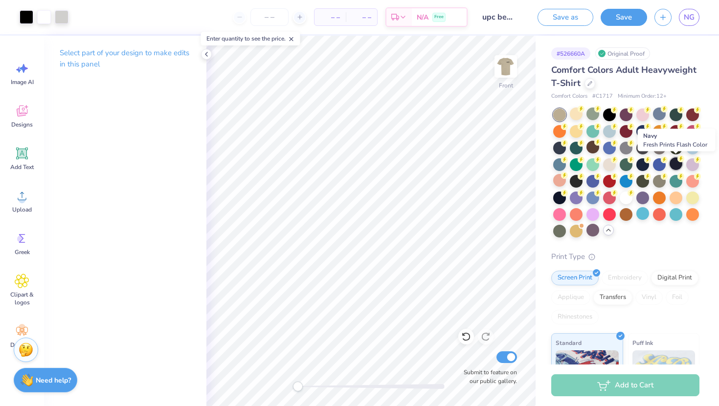
click at [676, 167] on div at bounding box center [676, 163] width 13 height 13
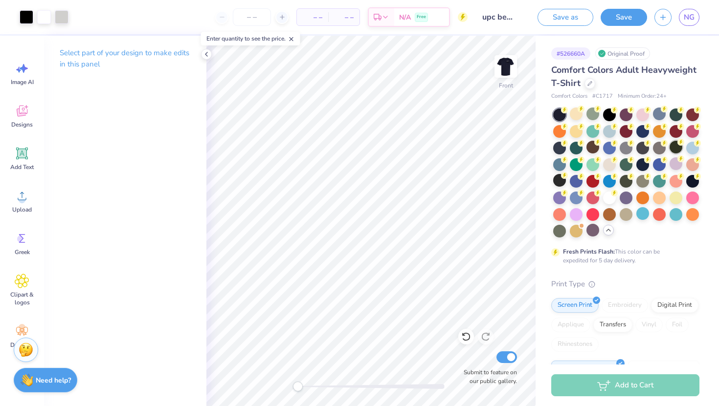
click at [678, 148] on div at bounding box center [676, 147] width 13 height 13
click at [694, 181] on div at bounding box center [692, 180] width 13 height 13
click at [676, 115] on div at bounding box center [676, 114] width 13 height 13
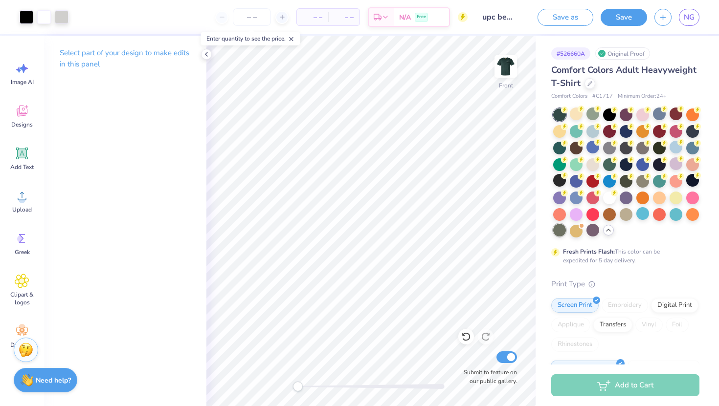
click at [558, 235] on div at bounding box center [559, 230] width 13 height 13
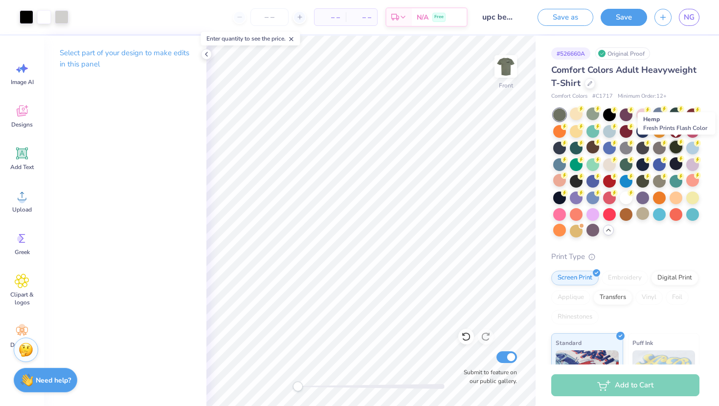
click at [671, 149] on div at bounding box center [676, 147] width 13 height 13
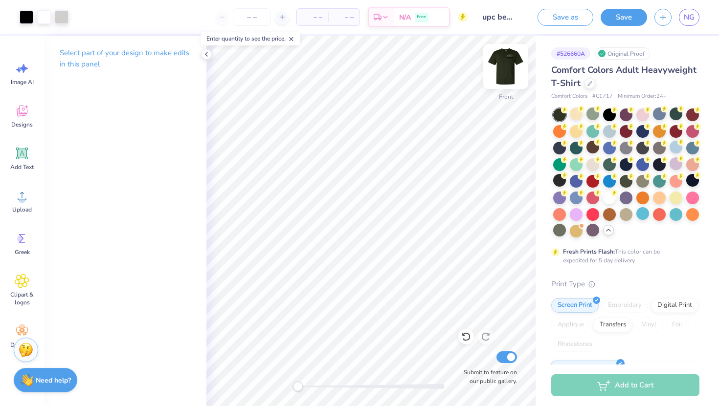
click at [508, 72] on img at bounding box center [505, 66] width 39 height 39
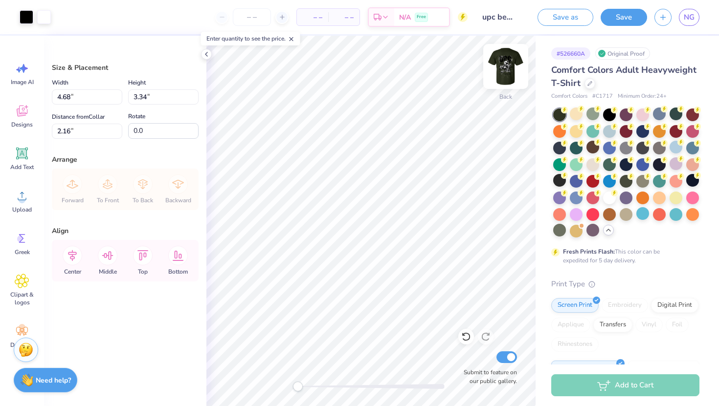
type input "5.35"
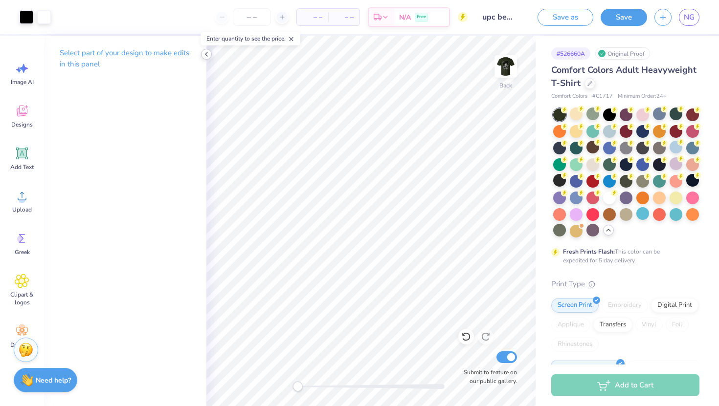
click at [206, 55] on icon at bounding box center [206, 54] width 8 height 8
click at [20, 113] on icon at bounding box center [21, 113] width 9 height 8
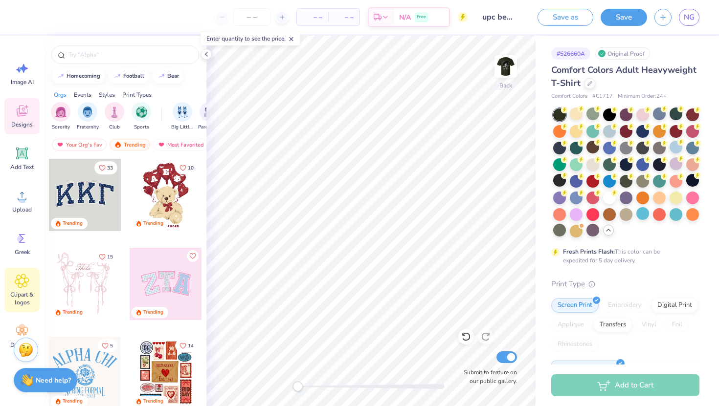
click at [22, 298] on span "Clipart & logos" at bounding box center [22, 299] width 32 height 16
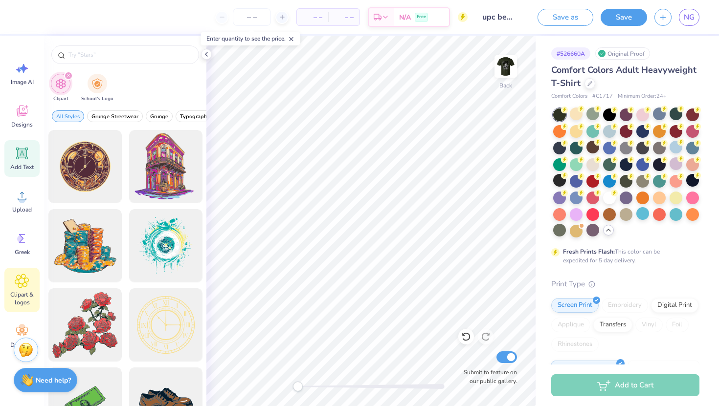
click at [24, 161] on div "Add Text" at bounding box center [21, 158] width 35 height 37
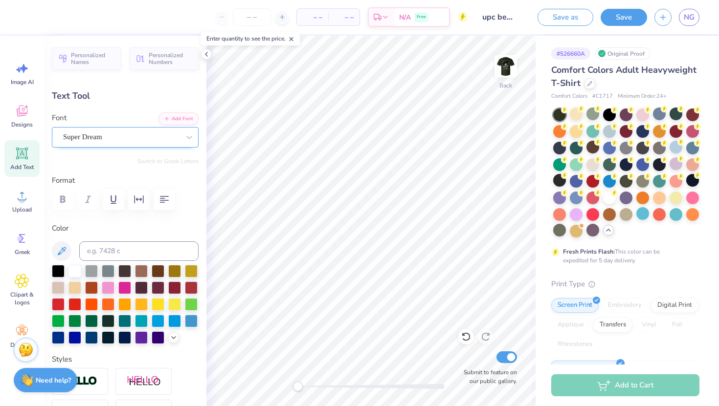
click at [132, 143] on div at bounding box center [121, 137] width 116 height 13
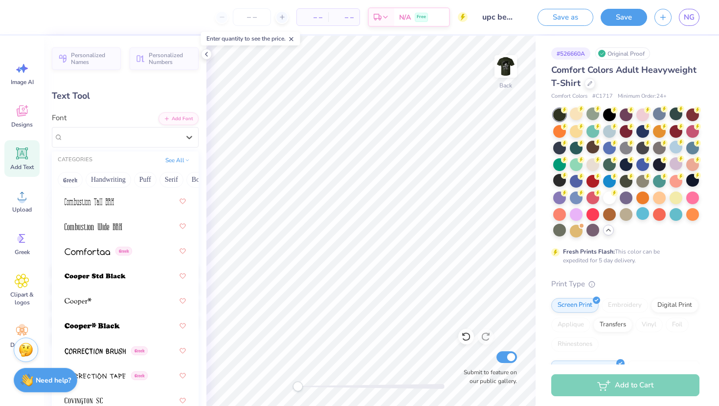
scroll to position [2234, 0]
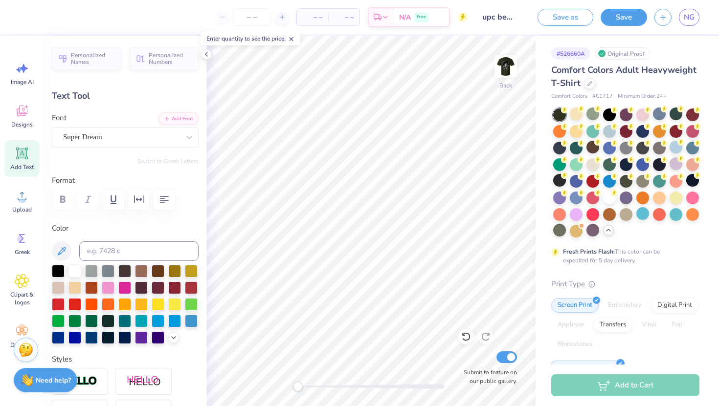
type textarea "TXT"
type input "4.30"
type input "1.61"
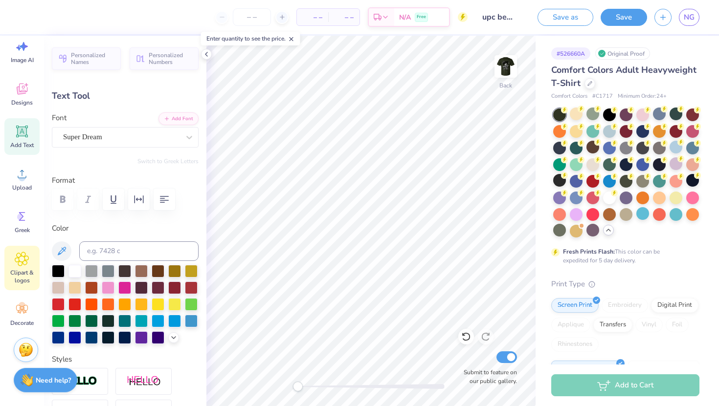
click at [22, 271] on span "Clipart & logos" at bounding box center [22, 277] width 32 height 16
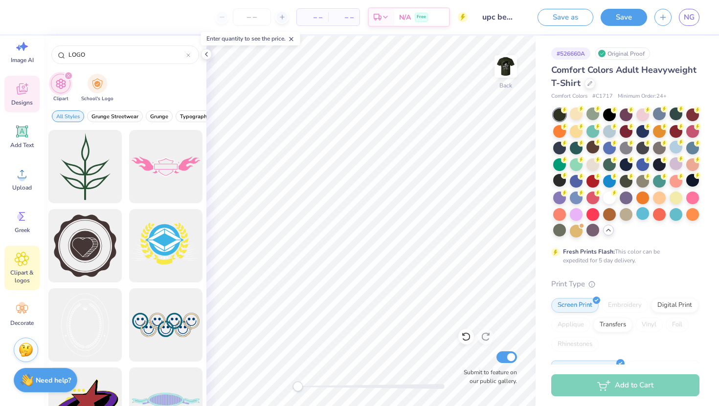
type input "LOGO"
click at [23, 94] on icon at bounding box center [22, 89] width 15 height 15
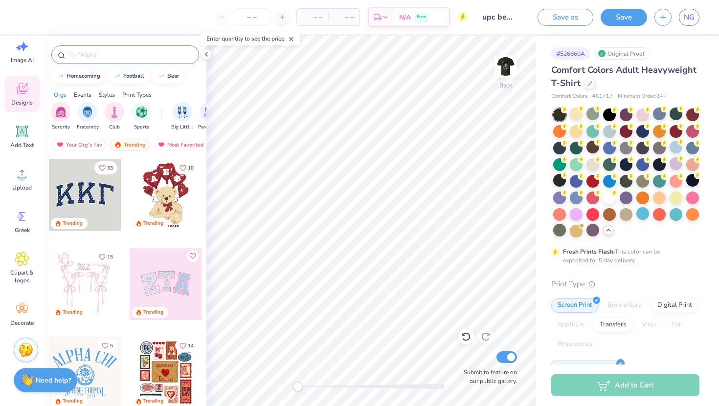
click at [100, 56] on input "text" at bounding box center [129, 55] width 125 height 10
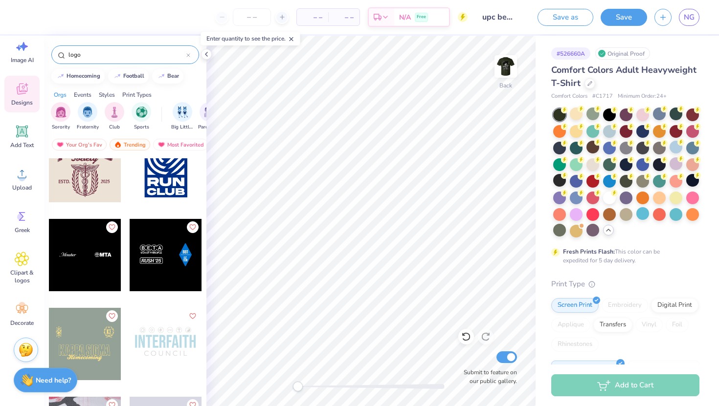
scroll to position [1454, 0]
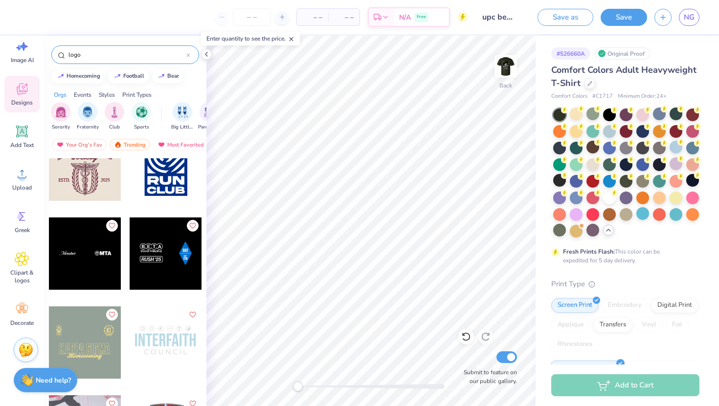
type input "logo"
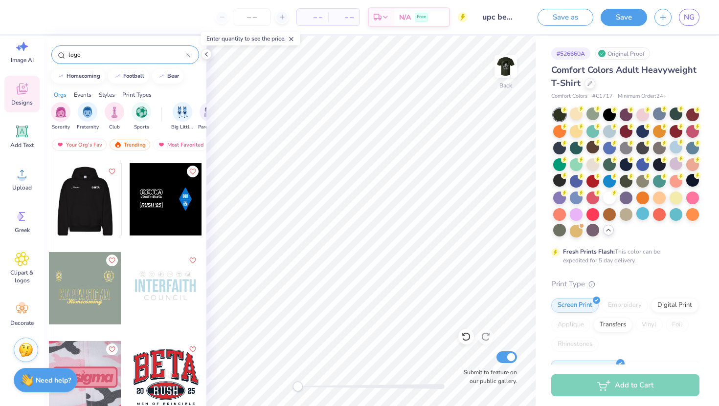
scroll to position [1516, 0]
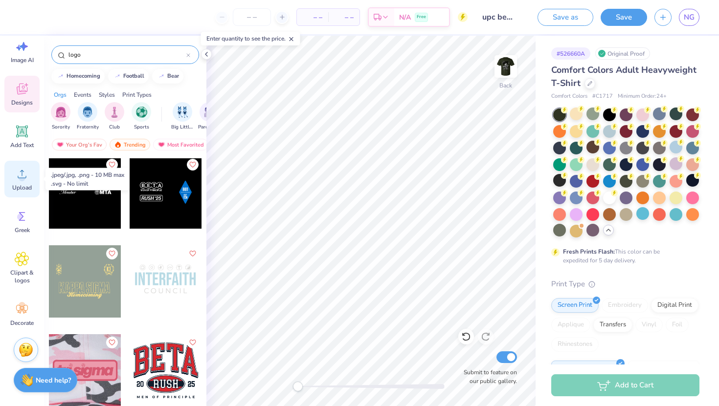
click at [22, 180] on circle at bounding box center [22, 178] width 7 height 7
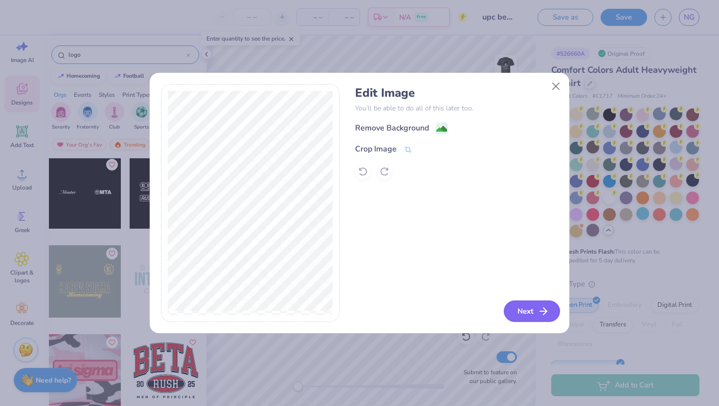
click at [538, 310] on icon "button" at bounding box center [543, 312] width 12 height 12
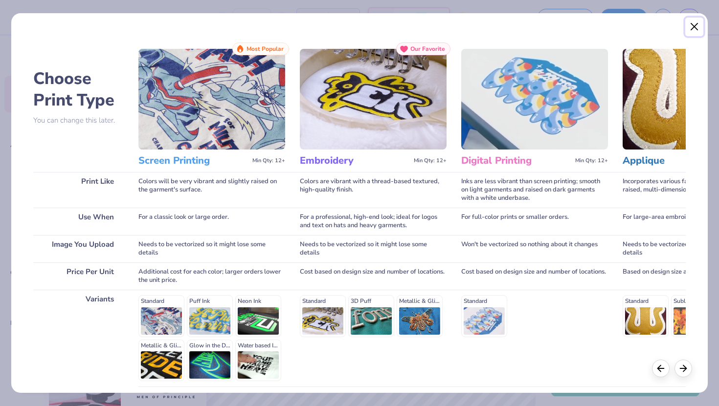
click at [691, 32] on button "Close" at bounding box center [694, 27] width 19 height 19
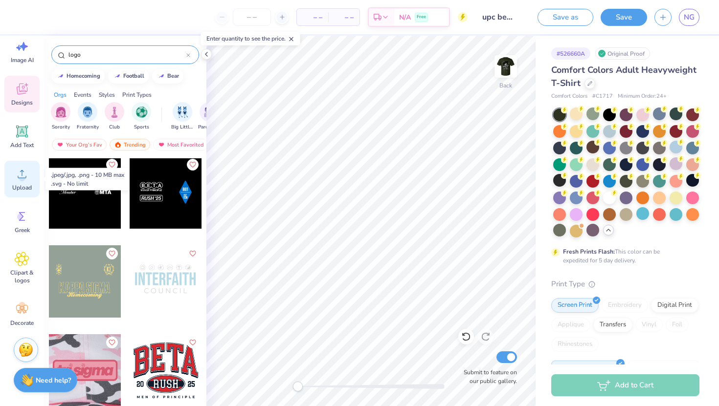
click at [23, 179] on circle at bounding box center [22, 178] width 7 height 7
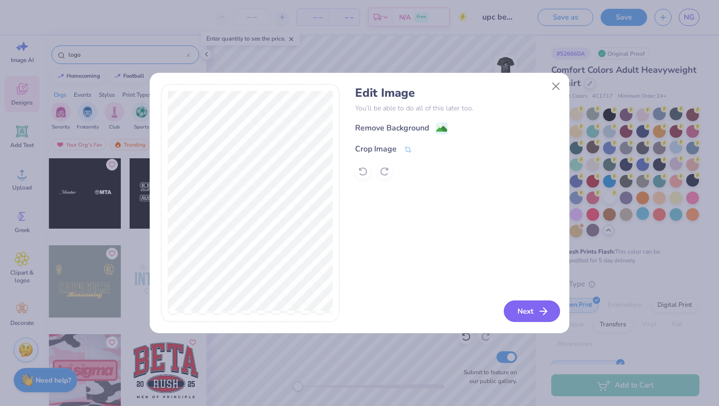
click at [530, 310] on button "Next" at bounding box center [532, 312] width 56 height 22
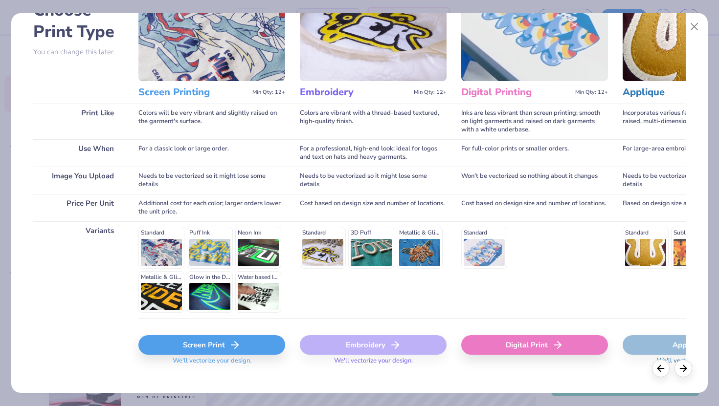
scroll to position [67, 0]
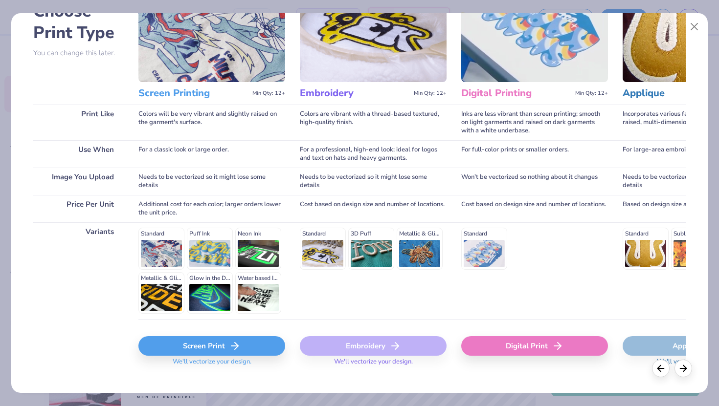
click at [239, 344] on icon at bounding box center [235, 346] width 12 height 12
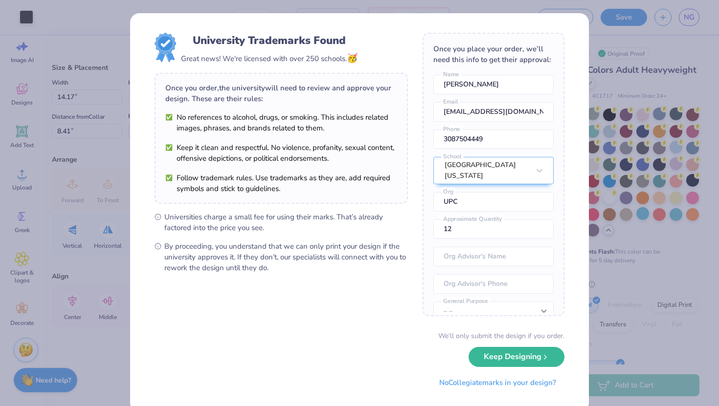
click at [614, 328] on div "University Trademarks Found Great news! We're licensed with over 250 schools. 🥳…" at bounding box center [359, 203] width 719 height 406
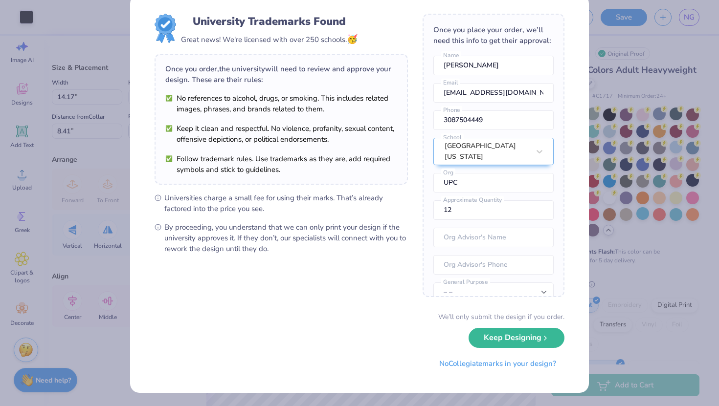
click at [494, 341] on button "Keep Designing" at bounding box center [517, 338] width 96 height 20
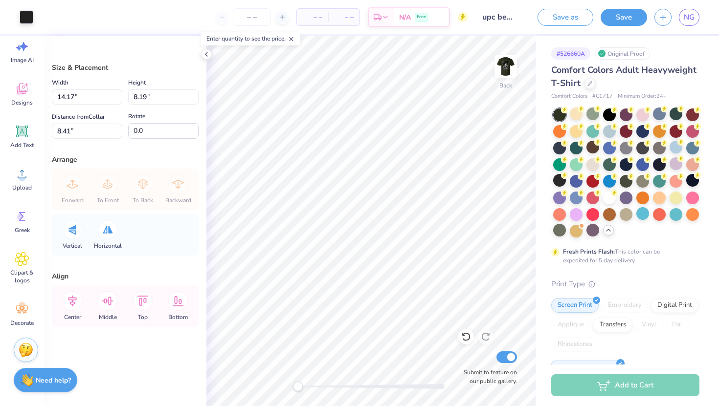
scroll to position [0, 0]
type input "5.94"
type input "3.43"
type input "13.16"
type input "5.10"
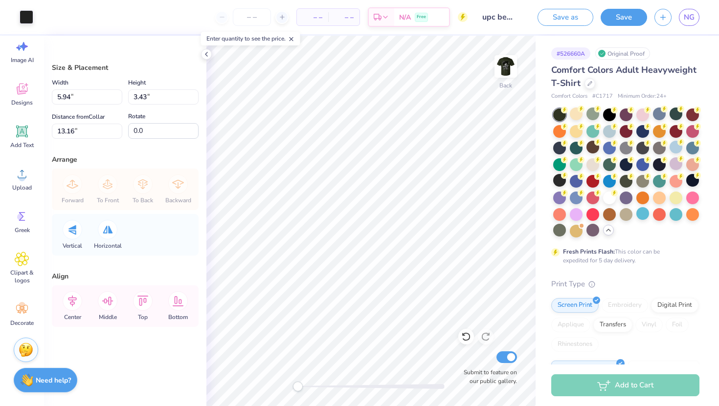
type input "2.95"
type input "3.48"
click at [29, 18] on div at bounding box center [27, 16] width 14 height 14
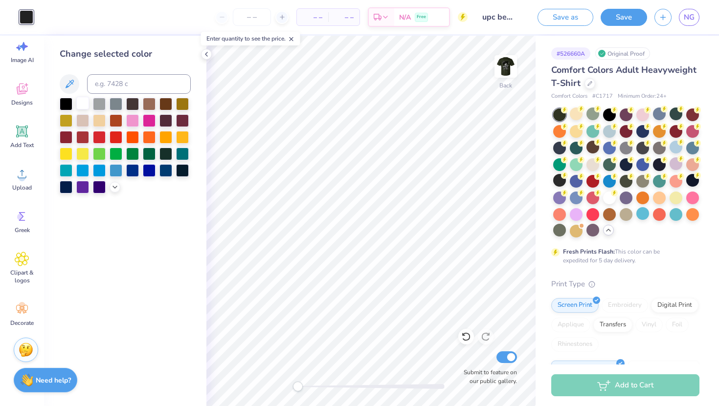
click at [83, 105] on div at bounding box center [82, 103] width 13 height 13
click at [101, 106] on div at bounding box center [99, 103] width 13 height 13
click at [68, 100] on div at bounding box center [66, 103] width 13 height 13
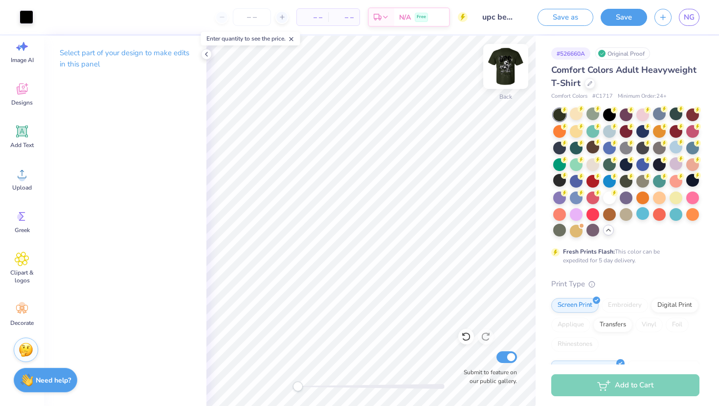
click at [502, 76] on img at bounding box center [505, 66] width 39 height 39
click at [610, 232] on icon at bounding box center [608, 230] width 8 height 8
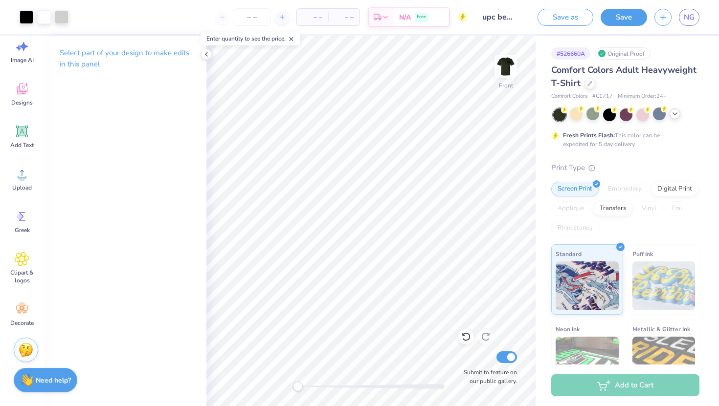
click at [677, 115] on icon at bounding box center [675, 114] width 8 height 8
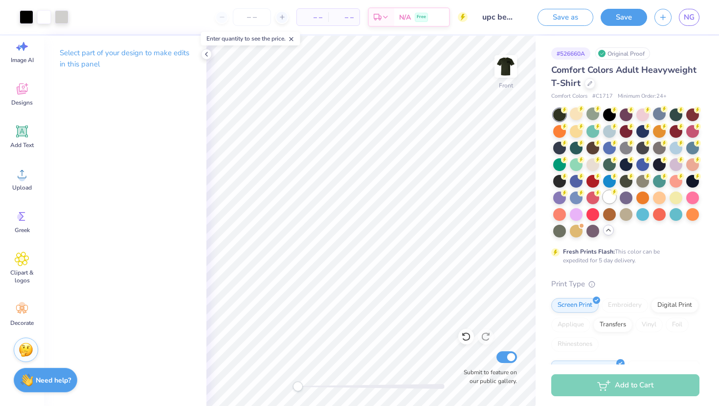
click at [611, 198] on div at bounding box center [609, 197] width 13 height 13
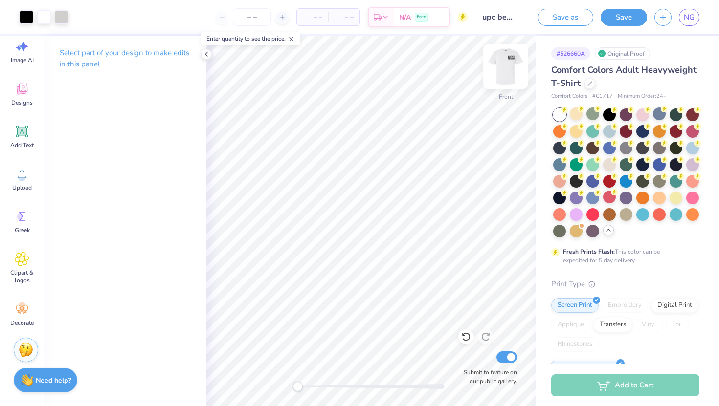
click at [507, 64] on img at bounding box center [505, 66] width 39 height 39
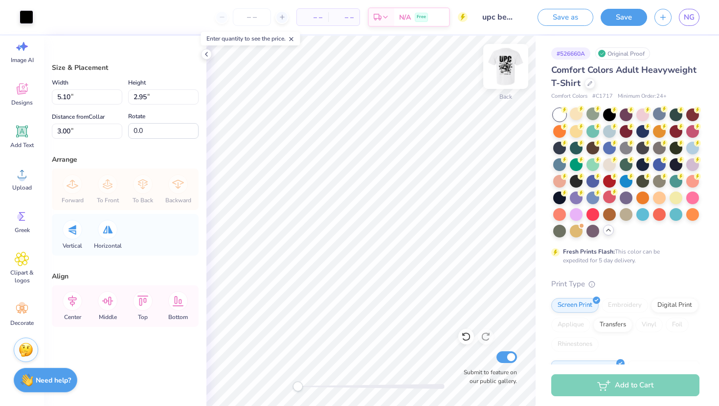
type input "4.48"
type input "2.59"
type input "3.36"
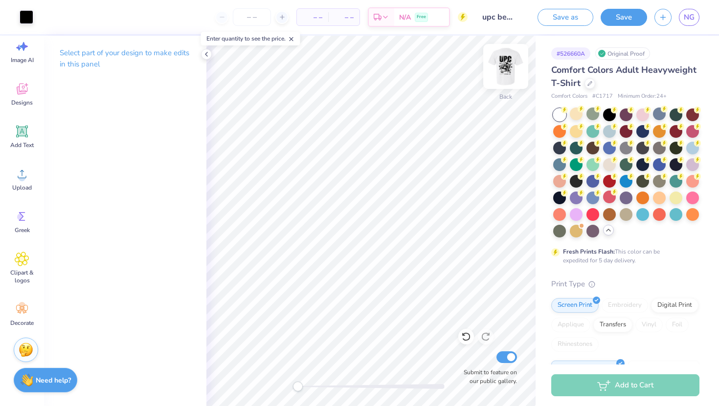
click at [503, 69] on img at bounding box center [505, 66] width 39 height 39
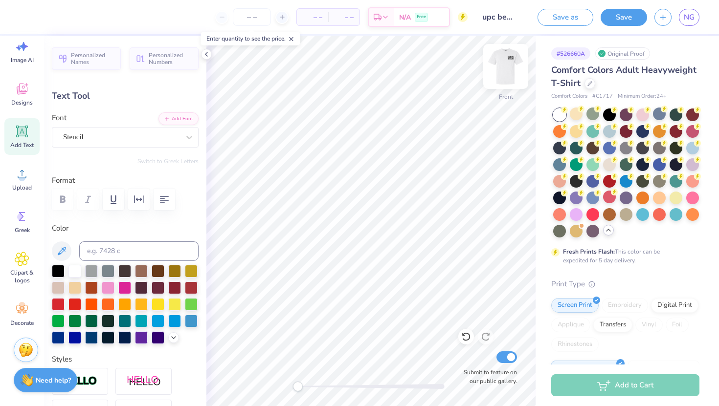
type textarea "1978"
click at [501, 62] on img at bounding box center [505, 66] width 39 height 39
click at [20, 98] on div "Designs" at bounding box center [21, 94] width 35 height 37
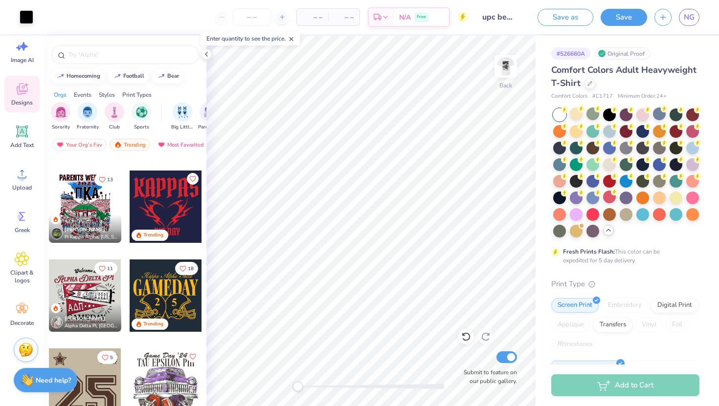
scroll to position [638, 0]
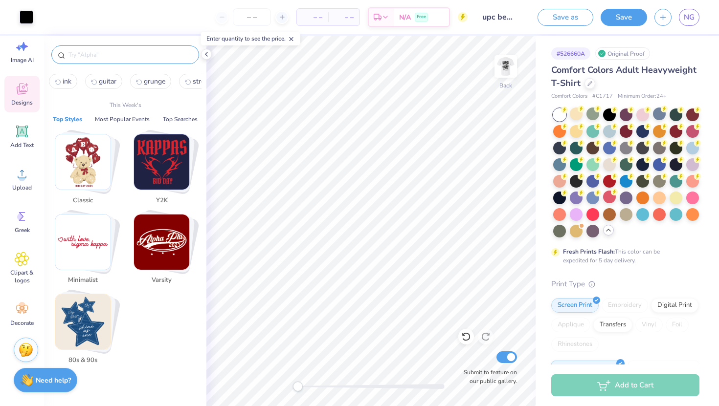
click at [108, 59] on input "text" at bounding box center [129, 55] width 125 height 10
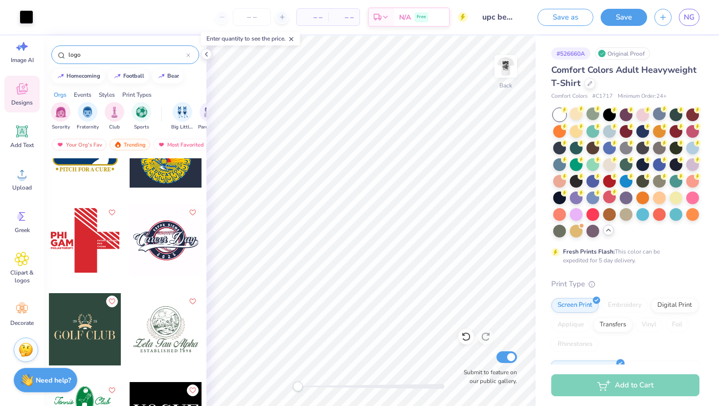
scroll to position [2347, 0]
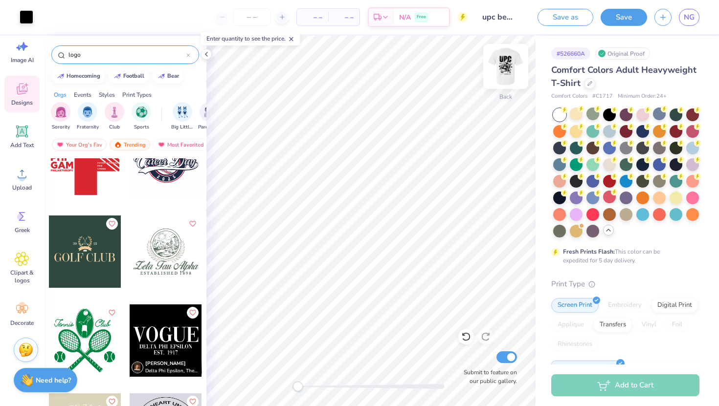
type input "logo"
click at [506, 68] on img at bounding box center [505, 66] width 39 height 39
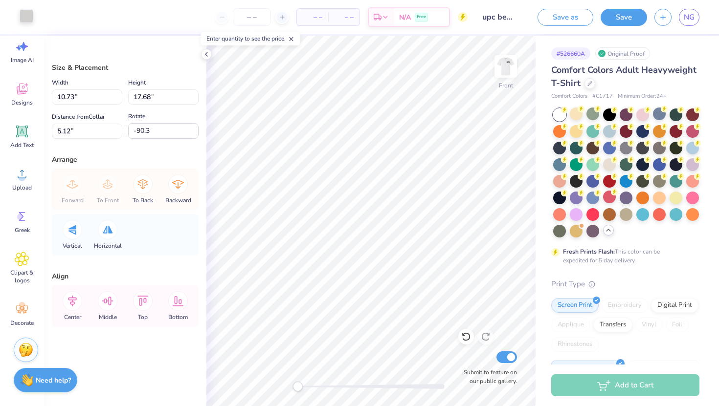
click at [25, 17] on div at bounding box center [27, 16] width 14 height 14
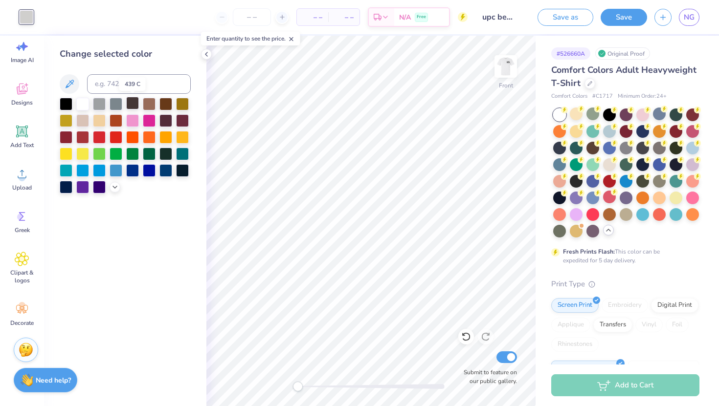
click at [134, 107] on div at bounding box center [132, 103] width 13 height 13
click at [68, 104] on div at bounding box center [66, 103] width 13 height 13
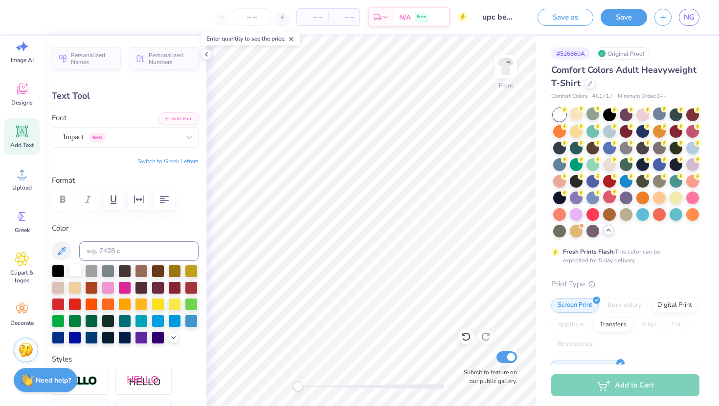
click at [75, 270] on div at bounding box center [74, 270] width 13 height 13
click at [57, 270] on div at bounding box center [58, 270] width 13 height 13
click at [105, 273] on div at bounding box center [108, 270] width 13 height 13
click at [96, 273] on div at bounding box center [91, 270] width 13 height 13
click at [57, 271] on div at bounding box center [58, 270] width 13 height 13
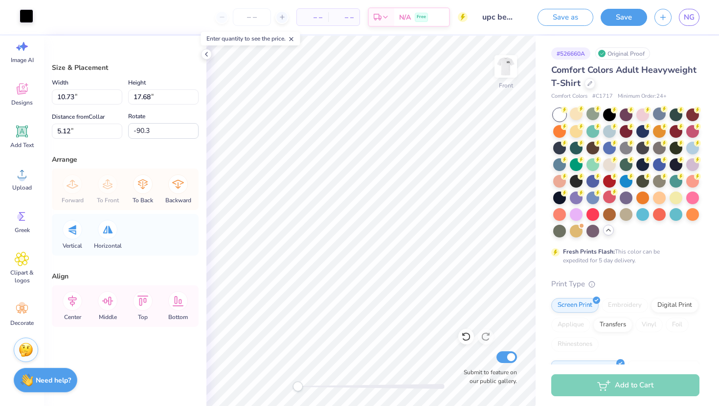
click at [25, 18] on div at bounding box center [27, 16] width 14 height 14
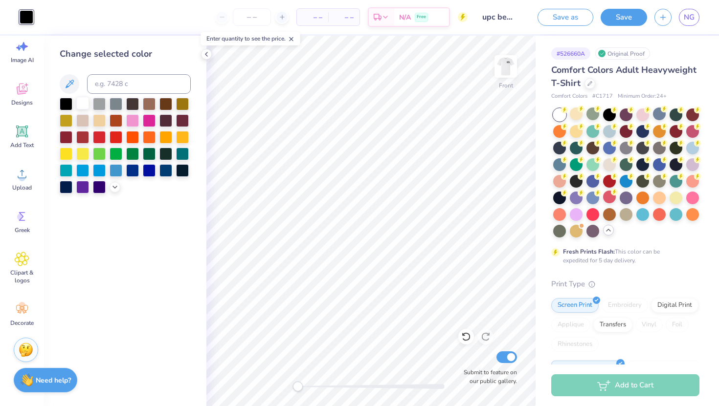
click at [82, 105] on div at bounding box center [82, 103] width 13 height 13
click at [95, 105] on div at bounding box center [99, 103] width 13 height 13
click at [79, 102] on div at bounding box center [82, 103] width 13 height 13
click at [188, 245] on div "Change selected color" at bounding box center [125, 221] width 162 height 371
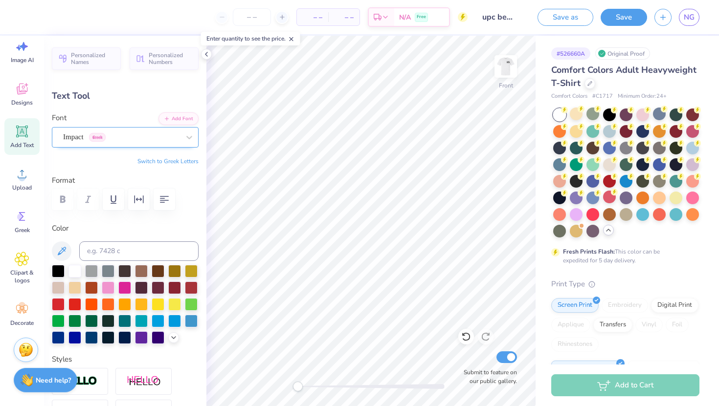
click at [87, 140] on div "Impact Greek" at bounding box center [121, 137] width 118 height 15
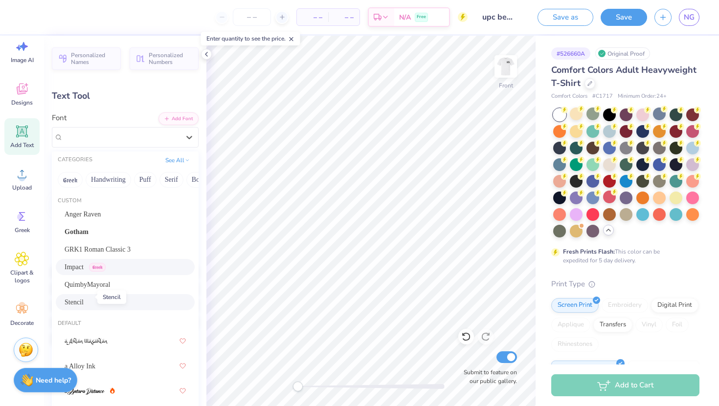
scroll to position [15, 0]
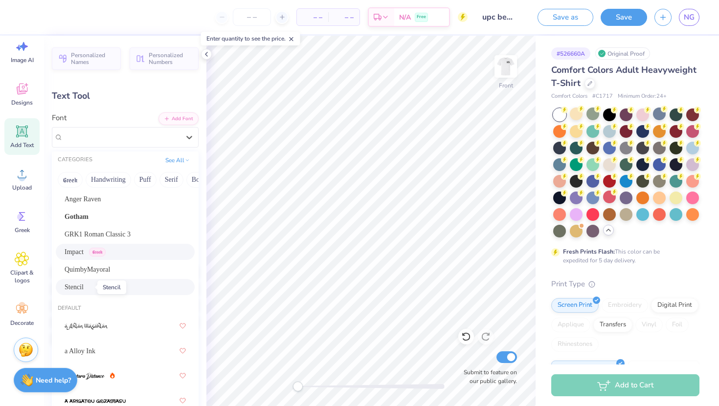
click at [82, 289] on span "Stencil" at bounding box center [74, 287] width 19 height 10
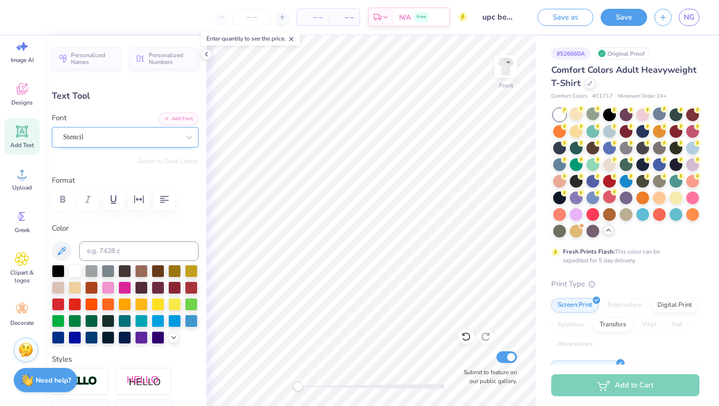
click at [67, 142] on div "Stencil" at bounding box center [121, 137] width 118 height 15
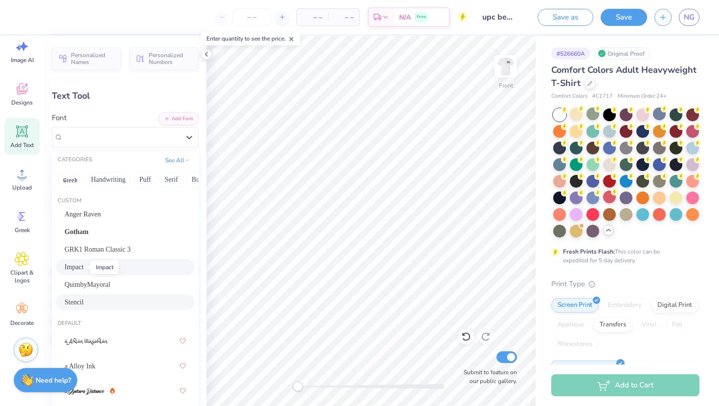
click at [80, 265] on span "Impact" at bounding box center [74, 267] width 19 height 10
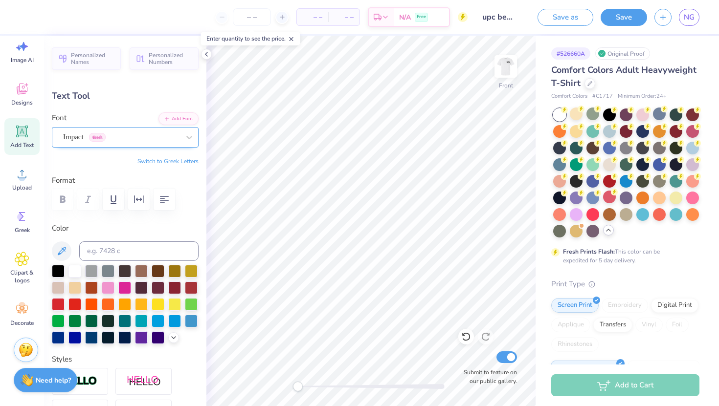
click at [119, 139] on div "Impact Greek" at bounding box center [121, 137] width 118 height 15
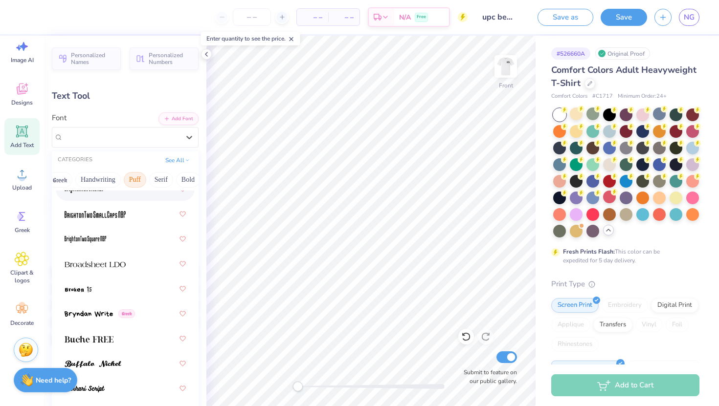
scroll to position [0, 13]
click at [153, 180] on button "Serif" at bounding box center [158, 180] width 24 height 16
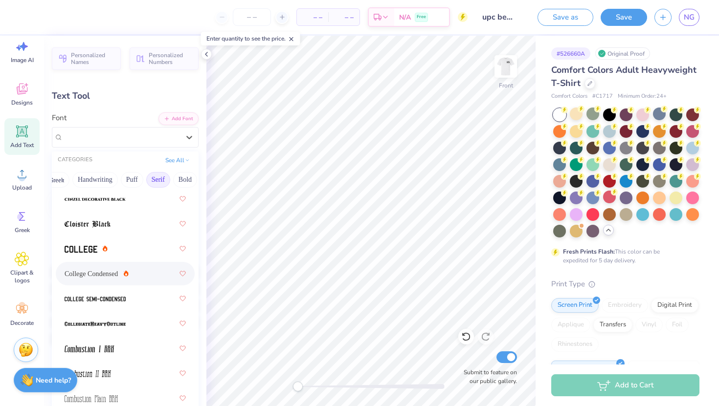
scroll to position [345, 0]
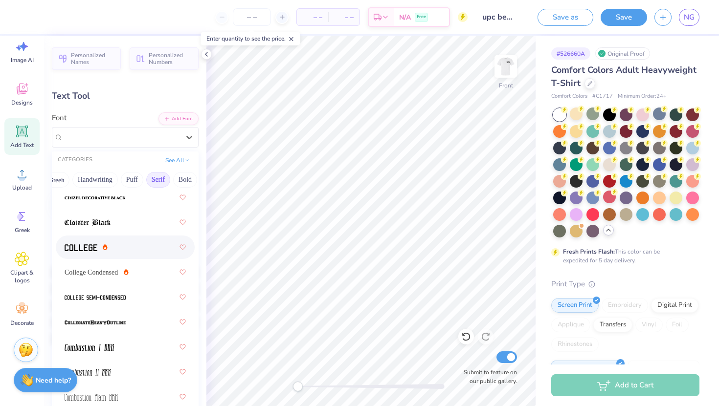
click at [93, 250] on img at bounding box center [81, 248] width 33 height 7
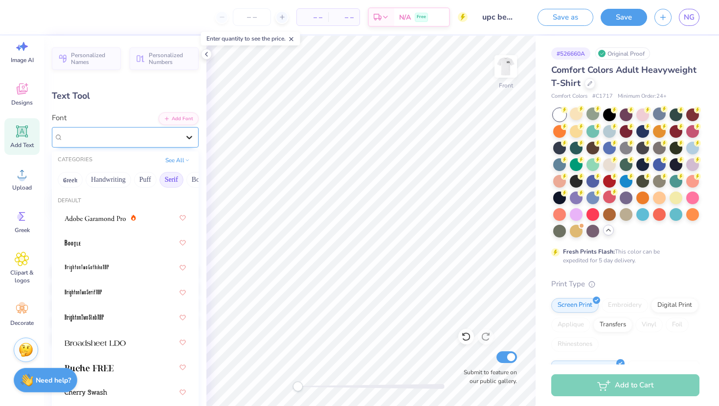
click at [184, 135] on icon at bounding box center [189, 138] width 10 height 10
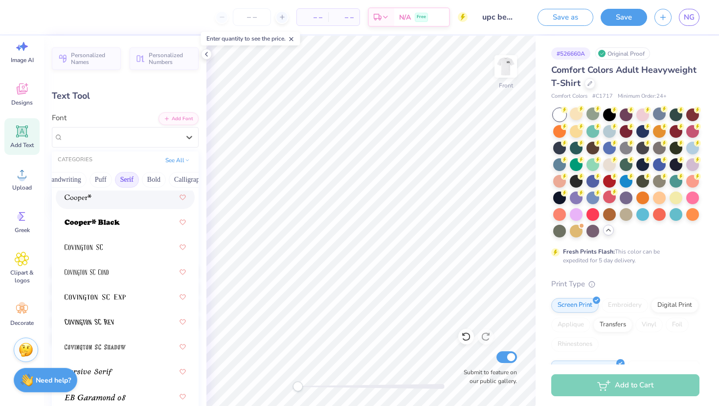
scroll to position [0, 50]
click at [150, 180] on button "Bold" at bounding box center [148, 180] width 24 height 16
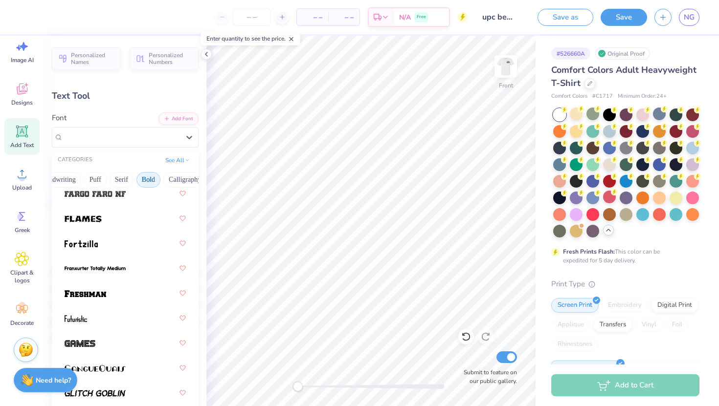
scroll to position [425, 0]
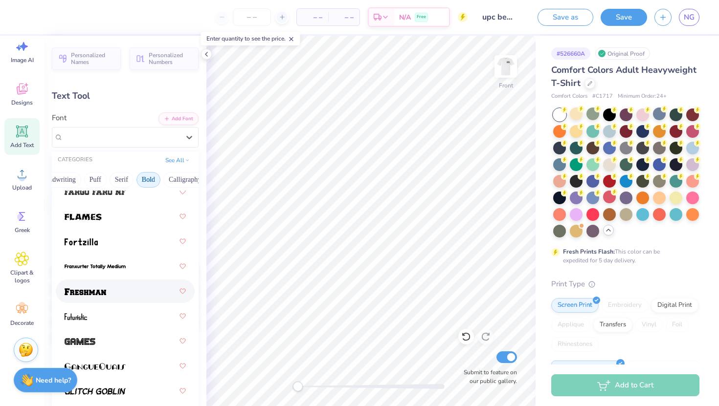
click at [101, 297] on div at bounding box center [125, 292] width 121 height 18
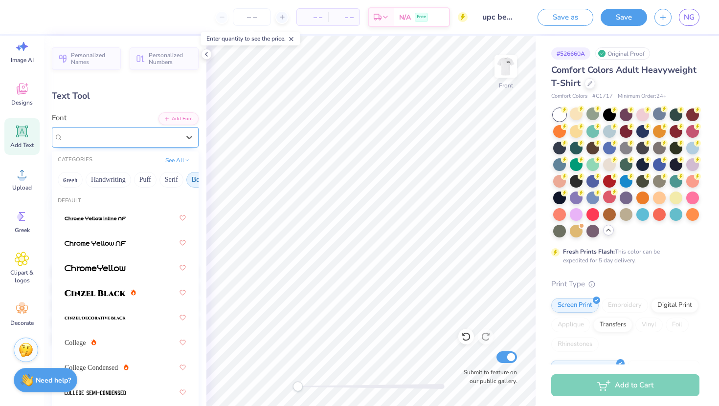
click at [137, 139] on div "Freshman" at bounding box center [121, 137] width 118 height 15
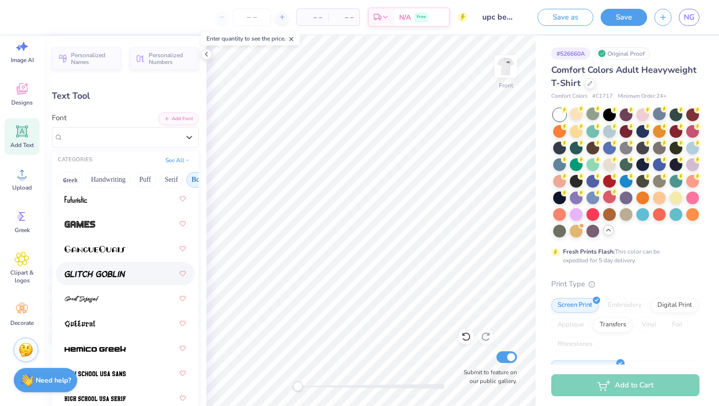
scroll to position [544, 0]
click at [113, 278] on span at bounding box center [95, 273] width 61 height 10
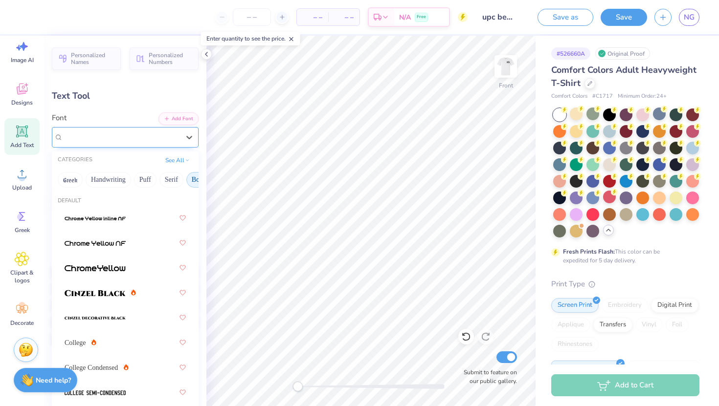
click at [147, 139] on div "Glitch Goblin" at bounding box center [121, 137] width 118 height 15
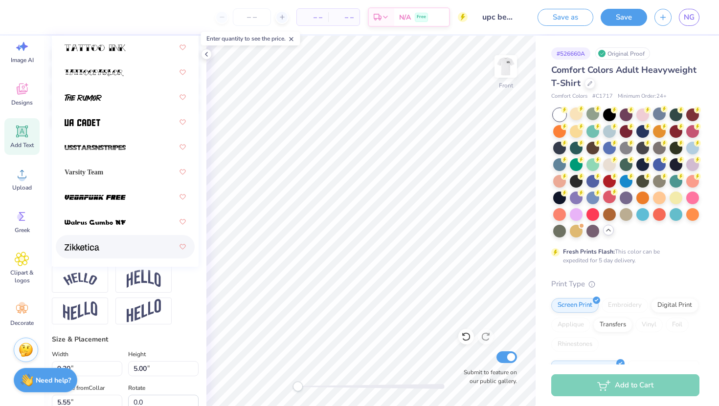
scroll to position [218, 0]
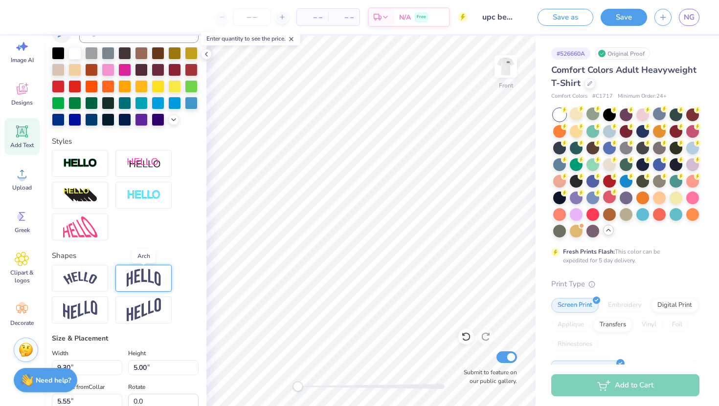
click at [133, 285] on img at bounding box center [144, 278] width 34 height 19
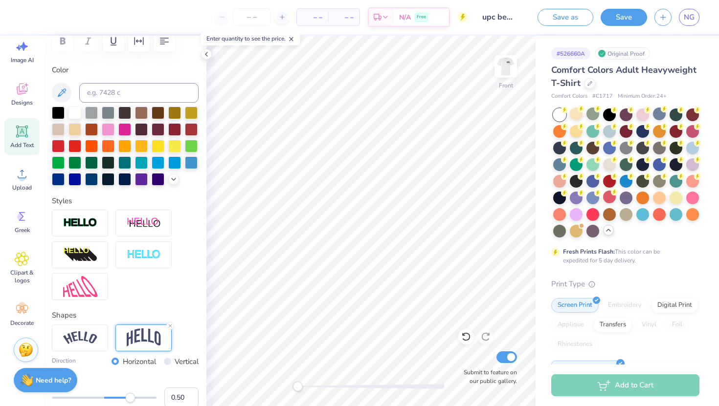
scroll to position [0, 0]
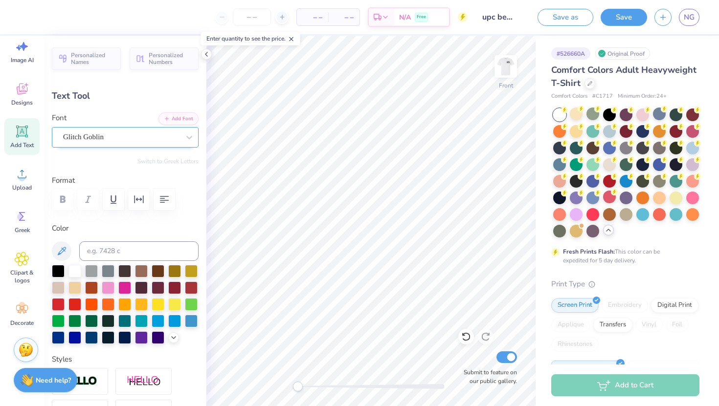
click at [97, 133] on div "Glitch Goblin" at bounding box center [121, 137] width 118 height 15
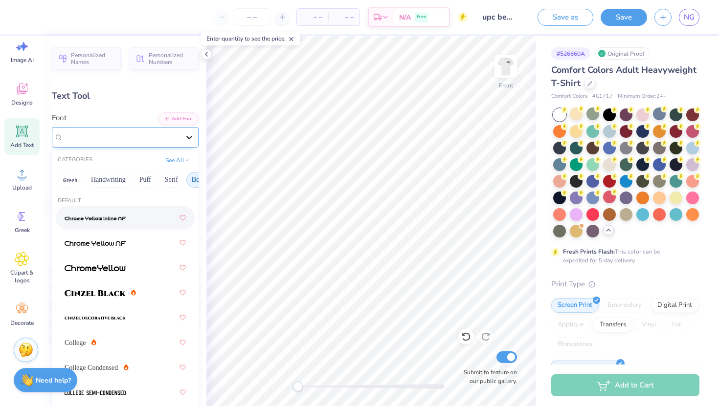
click at [185, 136] on icon at bounding box center [189, 138] width 10 height 10
click at [185, 139] on icon at bounding box center [189, 138] width 10 height 10
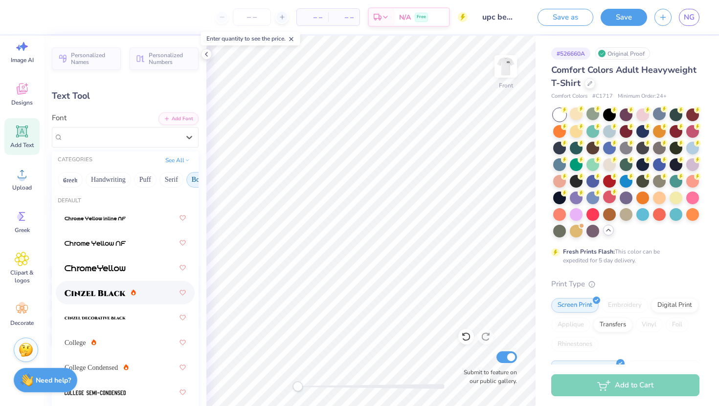
scroll to position [5, 0]
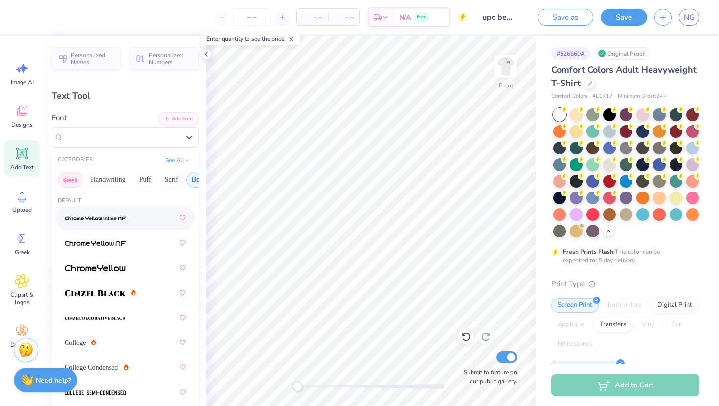
scroll to position [6, 0]
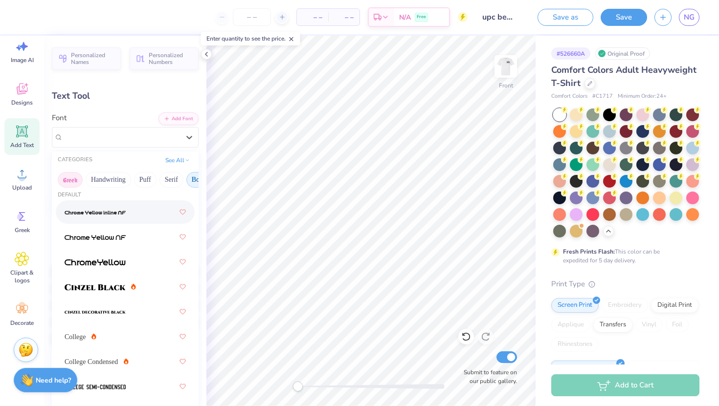
click at [80, 182] on button "Greek" at bounding box center [70, 180] width 25 height 16
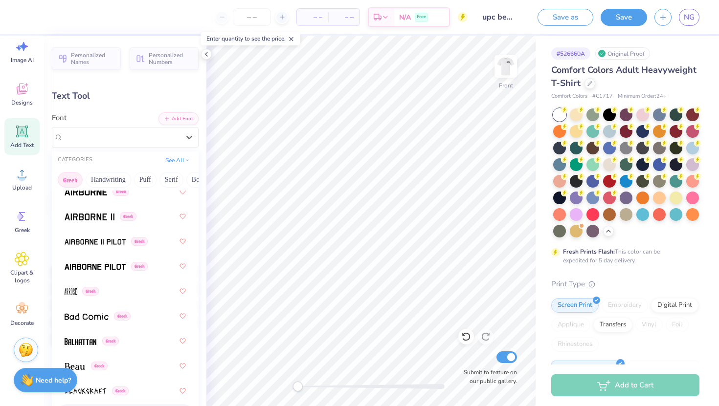
scroll to position [0, 0]
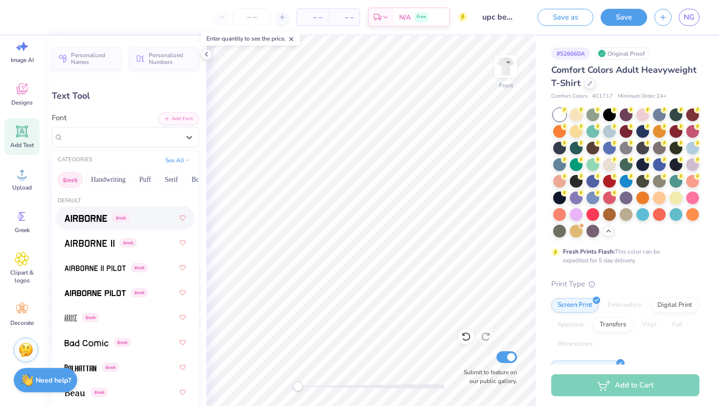
click at [77, 179] on button "Greek" at bounding box center [70, 180] width 25 height 16
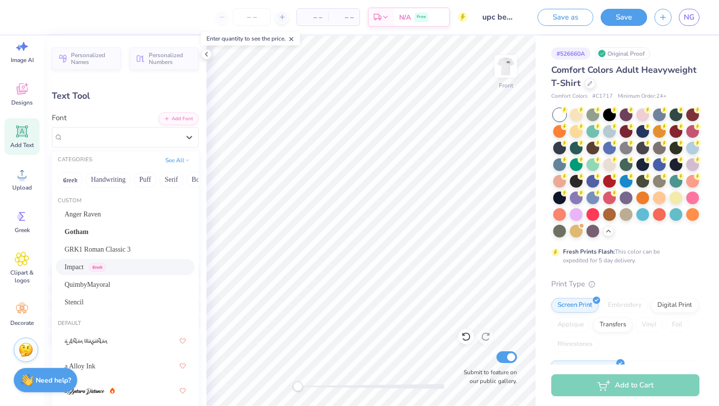
click at [81, 267] on span "Impact" at bounding box center [74, 267] width 19 height 10
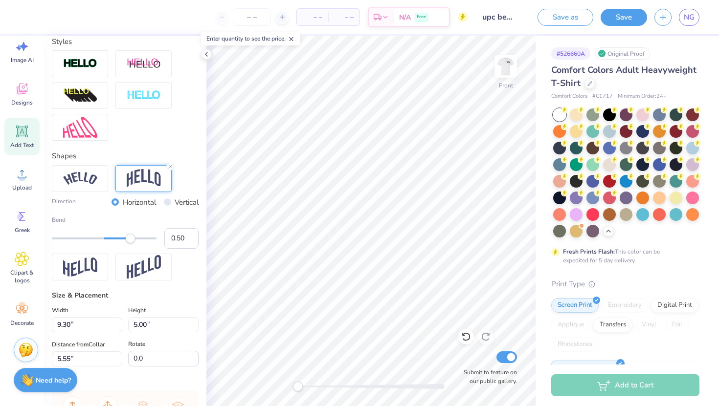
scroll to position [327, 0]
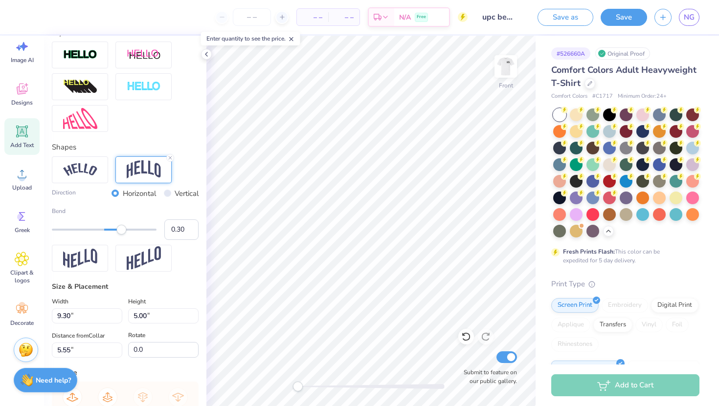
type input "0.29"
drag, startPoint x: 134, startPoint y: 232, endPoint x: 119, endPoint y: 232, distance: 14.7
click at [119, 232] on div "Accessibility label" at bounding box center [119, 230] width 10 height 10
type input "0.22"
click at [116, 232] on div "Accessibility label" at bounding box center [117, 230] width 10 height 10
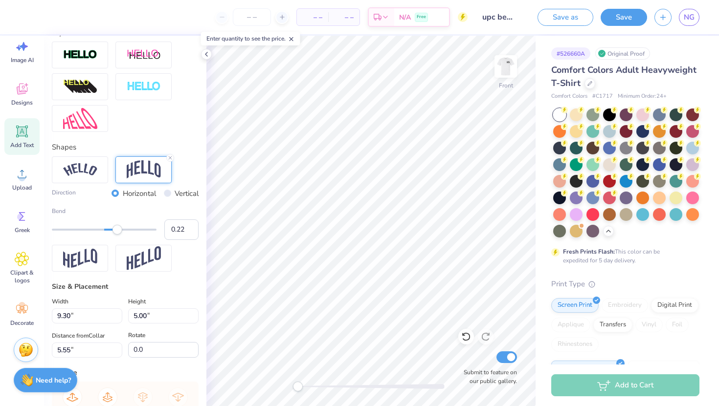
type input "0.21"
click at [115, 233] on div "Accessibility label" at bounding box center [115, 230] width 10 height 10
type input "0.19"
click at [114, 233] on div "Accessibility label" at bounding box center [114, 230] width 10 height 10
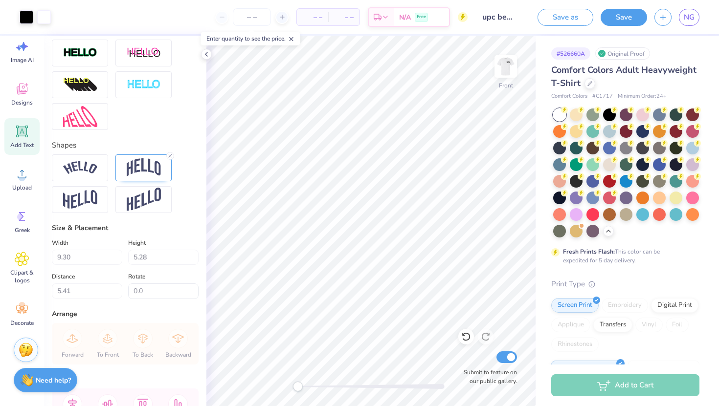
scroll to position [401, 0]
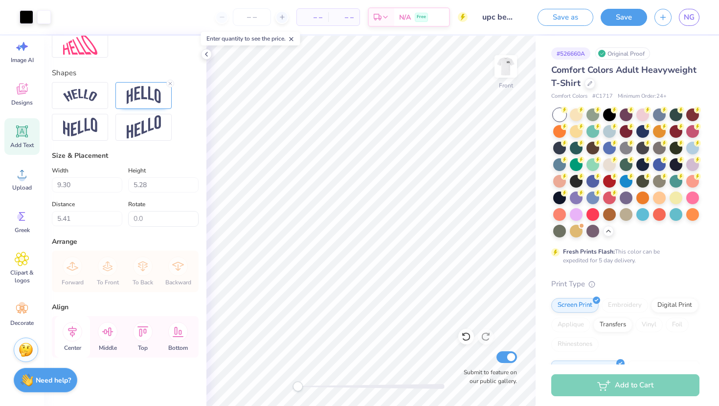
click at [75, 335] on icon at bounding box center [73, 332] width 20 height 20
click at [97, 101] on div at bounding box center [80, 95] width 56 height 27
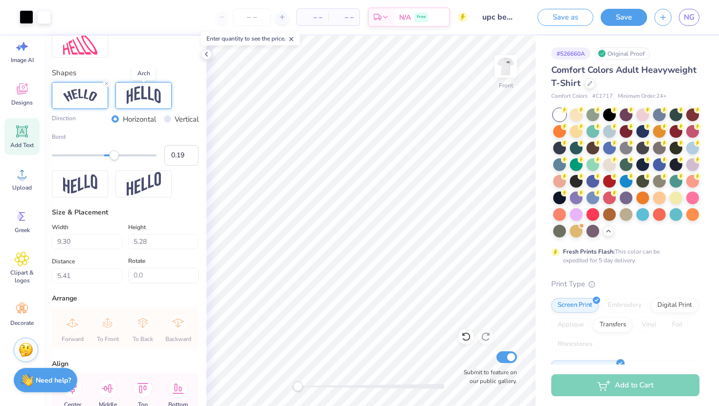
click at [159, 101] on img at bounding box center [144, 95] width 34 height 19
click at [189, 157] on input "0.18" at bounding box center [181, 155] width 34 height 21
click at [189, 157] on input "0.17" at bounding box center [181, 155] width 34 height 21
click at [189, 157] on input "0.16" at bounding box center [181, 155] width 34 height 21
click at [189, 157] on input "0.15" at bounding box center [181, 155] width 34 height 21
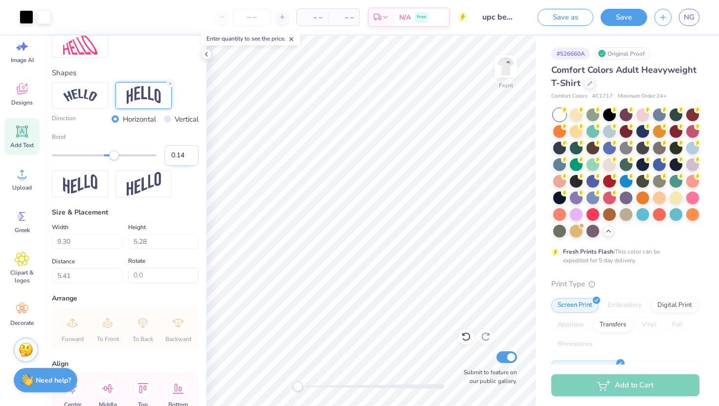
click at [189, 157] on input "0.14" at bounding box center [181, 155] width 34 height 21
click at [187, 152] on input "0.15" at bounding box center [181, 155] width 34 height 21
click at [187, 152] on input "0.16" at bounding box center [181, 155] width 34 height 21
type input "0.17"
click at [187, 152] on input "0.17" at bounding box center [181, 155] width 34 height 21
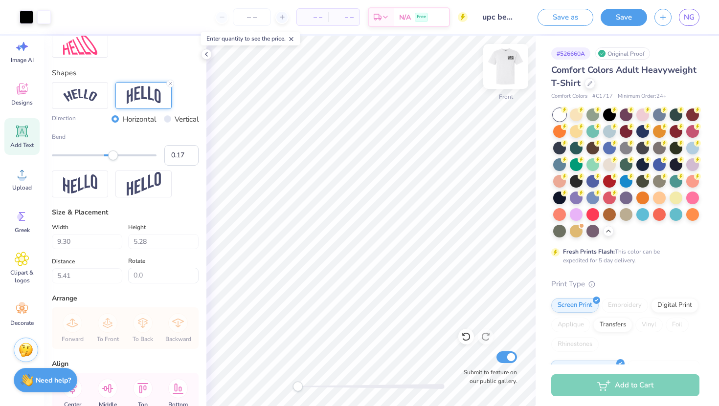
click at [509, 60] on img at bounding box center [505, 66] width 39 height 39
click at [621, 19] on button "Save" at bounding box center [624, 15] width 46 height 17
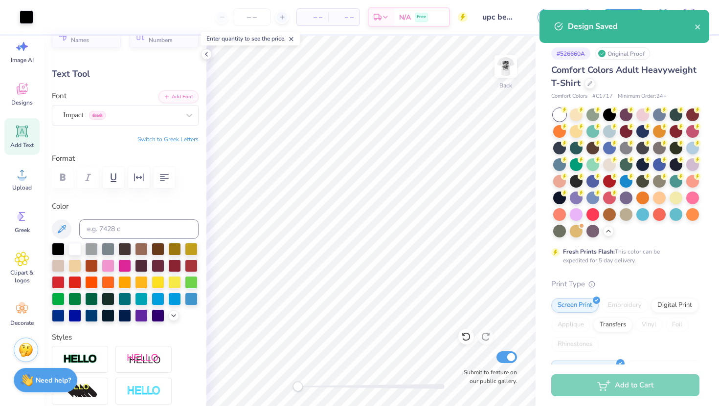
scroll to position [0, 0]
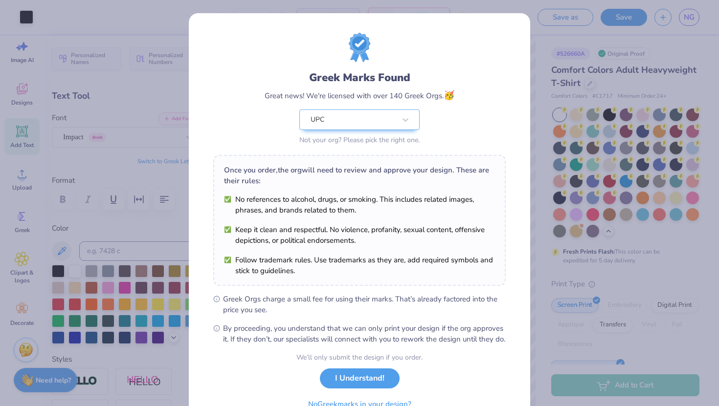
click at [549, 66] on div "Greek Marks Found Great news! We're licensed with over 140 Greek Orgs. 🥳 UPC No…" at bounding box center [359, 203] width 719 height 406
click at [564, 84] on div "Greek Marks Found Great news! We're licensed with over 140 Greek Orgs. 🥳 UPC No…" at bounding box center [359, 203] width 719 height 406
click at [362, 386] on button "I Understand!" at bounding box center [360, 376] width 80 height 20
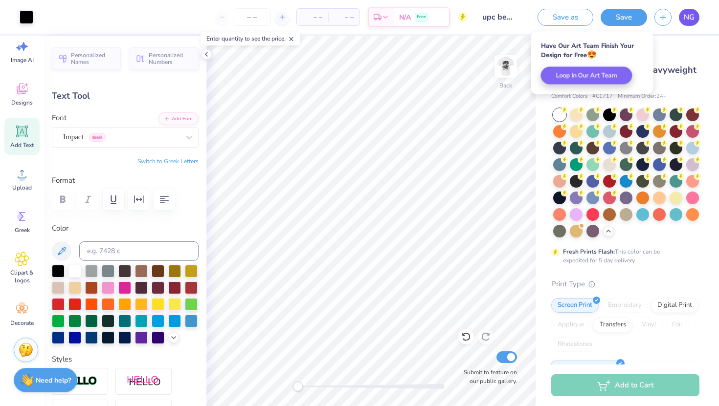
click at [687, 18] on span "NG" at bounding box center [689, 17] width 11 height 11
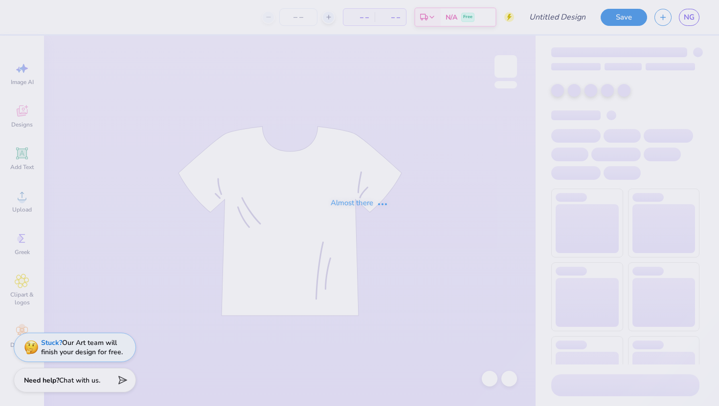
type input "upc shirt 2"
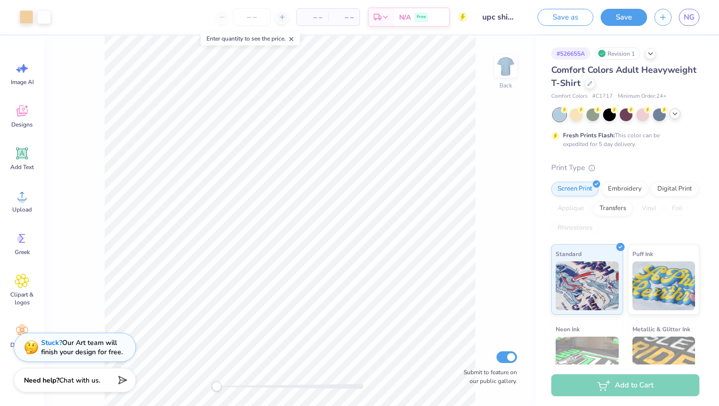
click at [674, 117] on div at bounding box center [675, 114] width 11 height 11
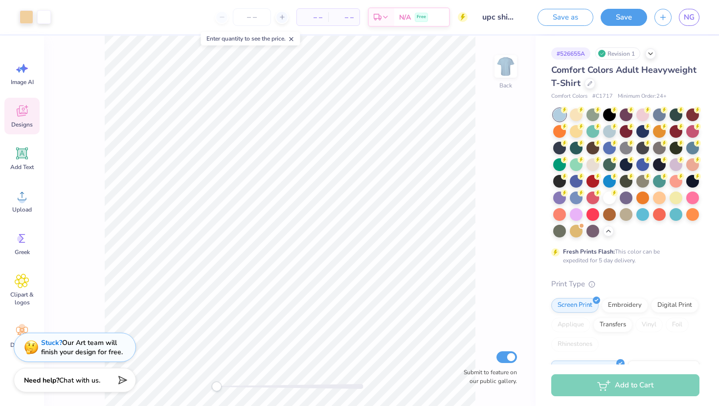
click at [27, 113] on icon at bounding box center [22, 111] width 15 height 15
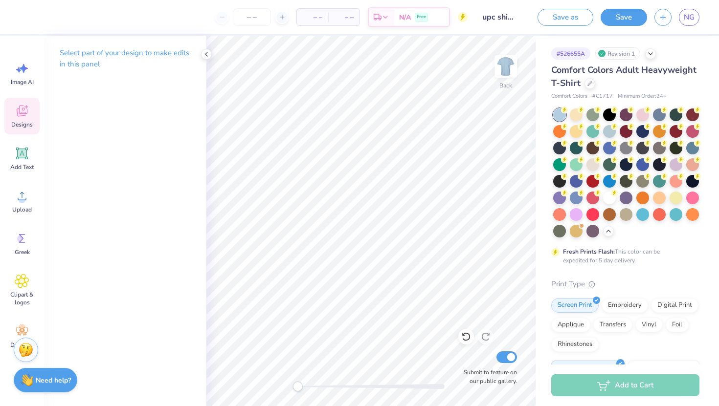
click at [24, 112] on icon at bounding box center [22, 111] width 11 height 11
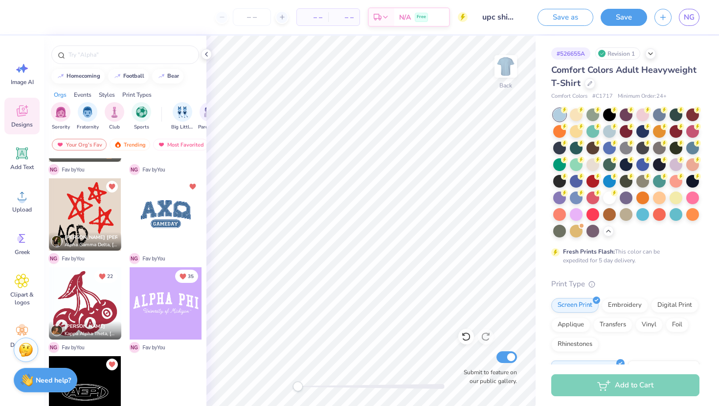
scroll to position [71, 0]
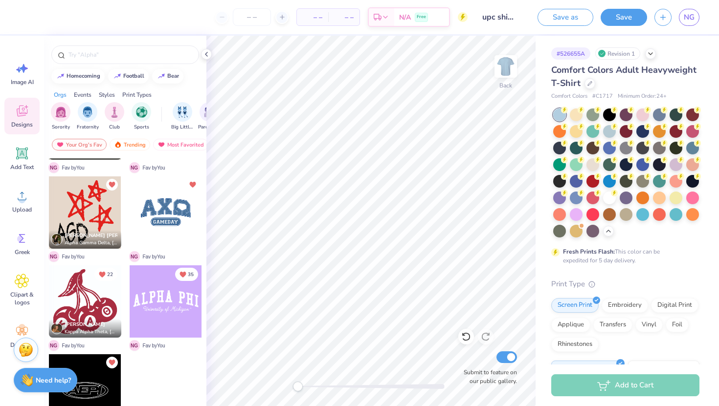
click at [79, 94] on div "Events" at bounding box center [83, 94] width 18 height 9
click at [156, 113] on img "filter for Formal & Semi" at bounding box center [152, 111] width 11 height 11
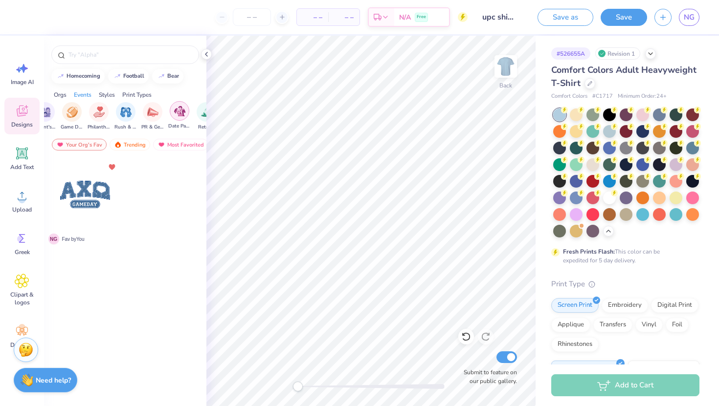
click at [182, 116] on img "filter for Date Parties & Socials" at bounding box center [179, 111] width 11 height 11
click at [87, 143] on div "Your Org's Fav" at bounding box center [79, 145] width 55 height 12
click at [121, 149] on div "Trending" at bounding box center [130, 145] width 41 height 12
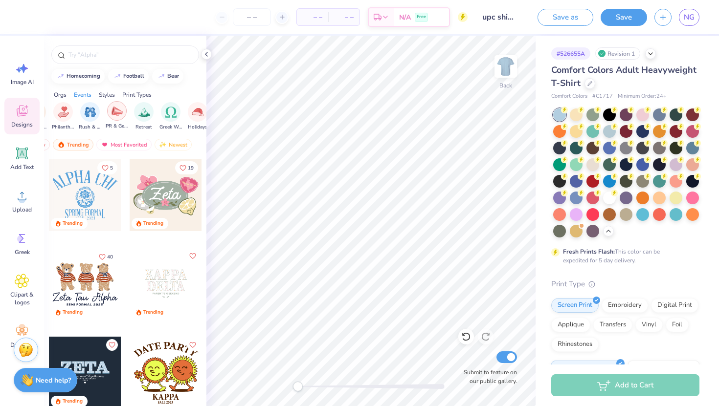
scroll to position [0, 255]
click at [145, 112] on img "filter for Retreat" at bounding box center [142, 111] width 11 height 11
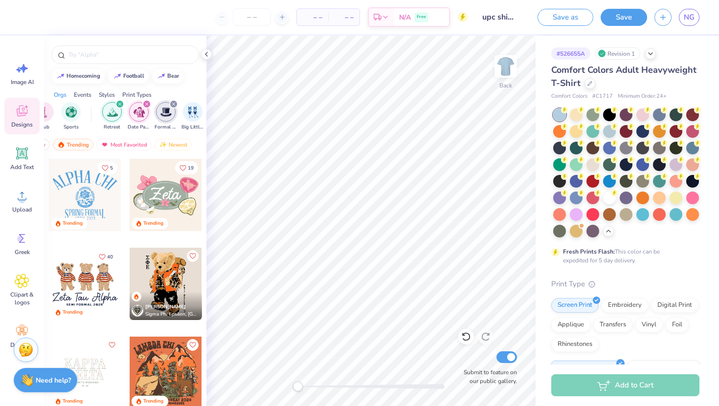
scroll to position [0, 74]
click at [116, 106] on icon "filter for Retreat" at bounding box center [116, 104] width 4 height 4
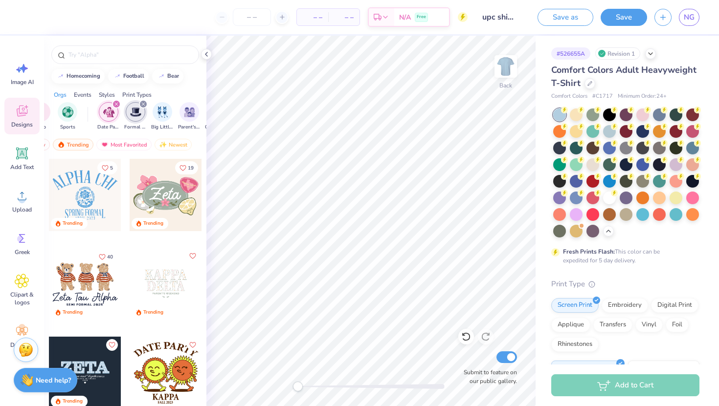
click at [116, 106] on icon "filter for Date Parties & Socials" at bounding box center [116, 104] width 4 height 4
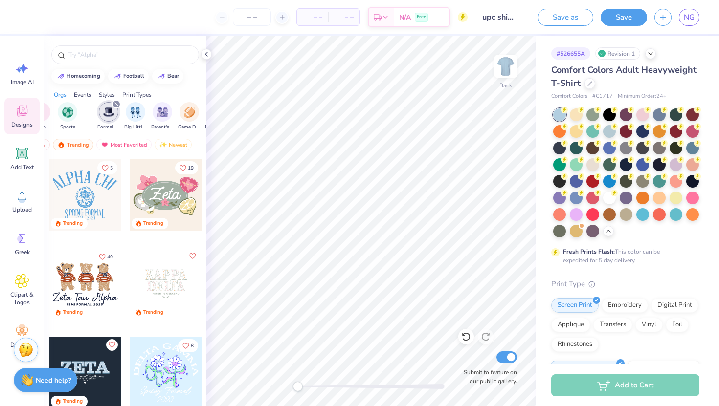
click at [116, 106] on icon "filter for Formal & Semi" at bounding box center [116, 104] width 4 height 4
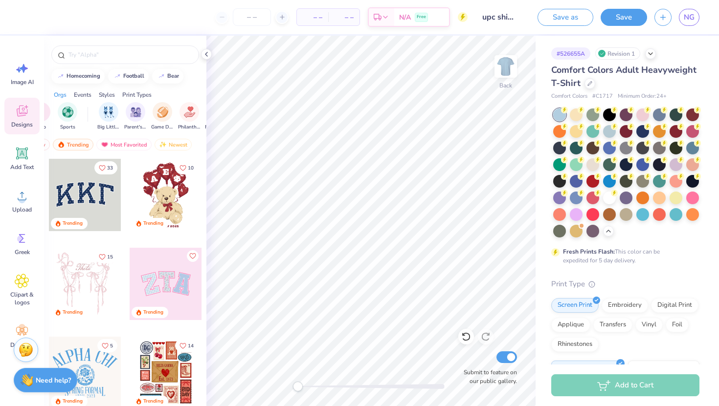
click at [139, 91] on div "Print Types" at bounding box center [136, 94] width 29 height 9
click at [84, 114] on img "filter for Screen Print" at bounding box center [87, 111] width 11 height 11
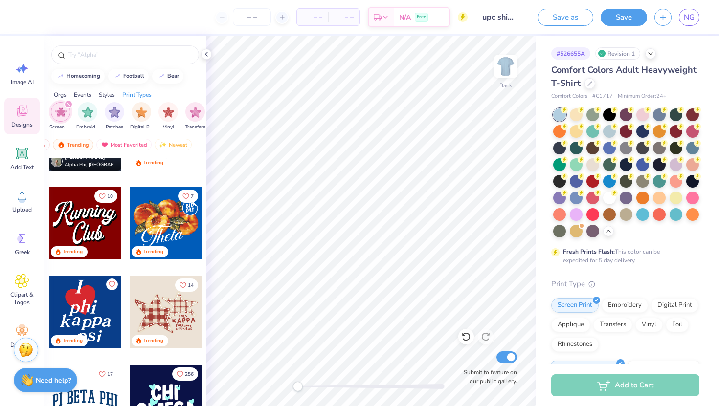
scroll to position [1130, 0]
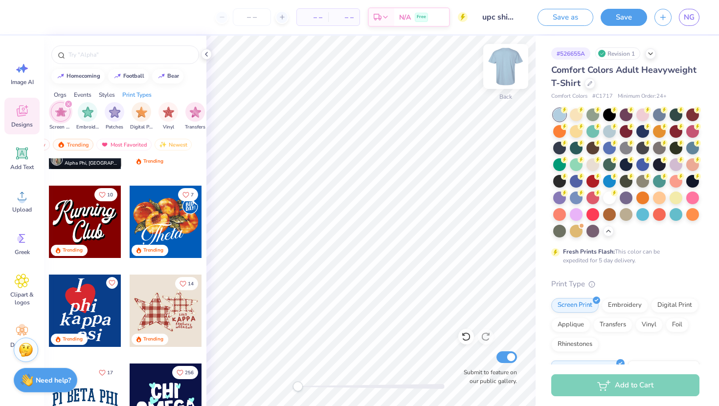
click at [504, 70] on img at bounding box center [505, 66] width 39 height 39
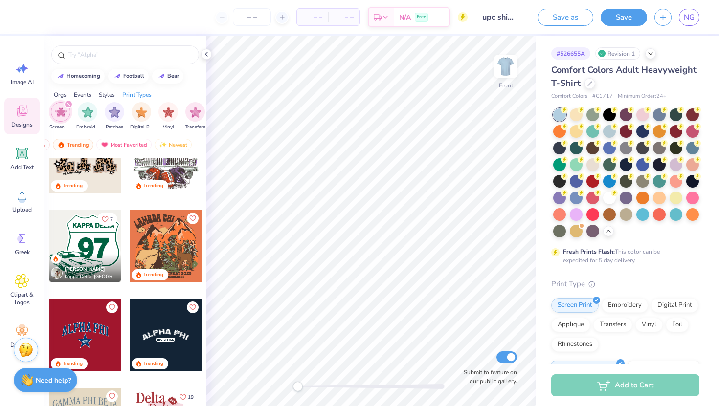
scroll to position [1646, 0]
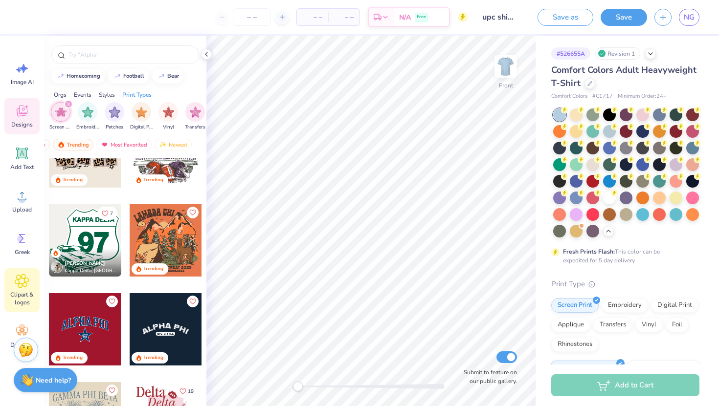
click at [20, 293] on span "Clipart & logos" at bounding box center [22, 299] width 32 height 16
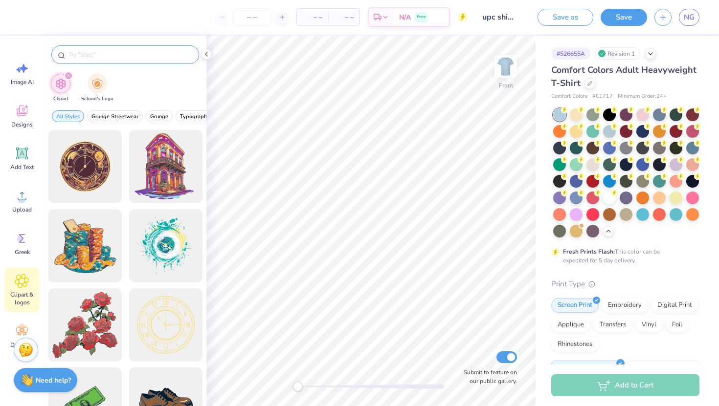
click at [154, 54] on input "text" at bounding box center [129, 55] width 125 height 10
click at [23, 115] on icon at bounding box center [22, 111] width 11 height 11
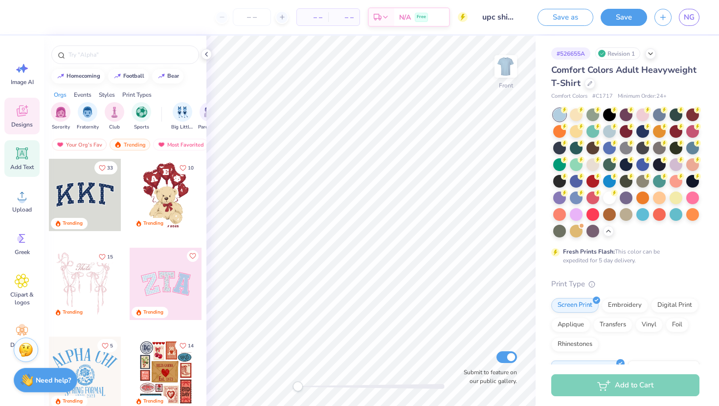
click at [26, 160] on icon at bounding box center [22, 153] width 15 height 15
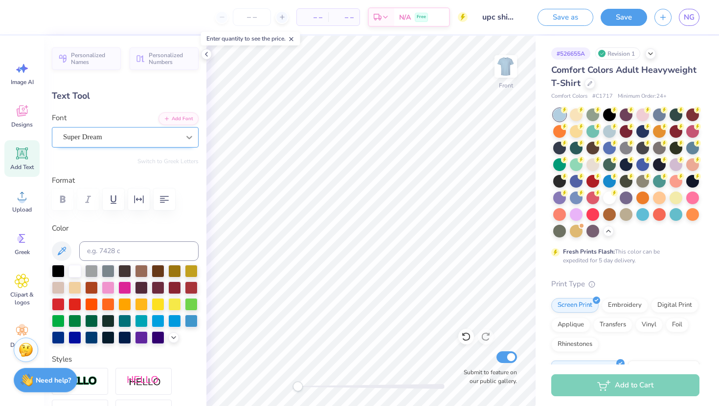
click at [188, 139] on icon at bounding box center [189, 138] width 10 height 10
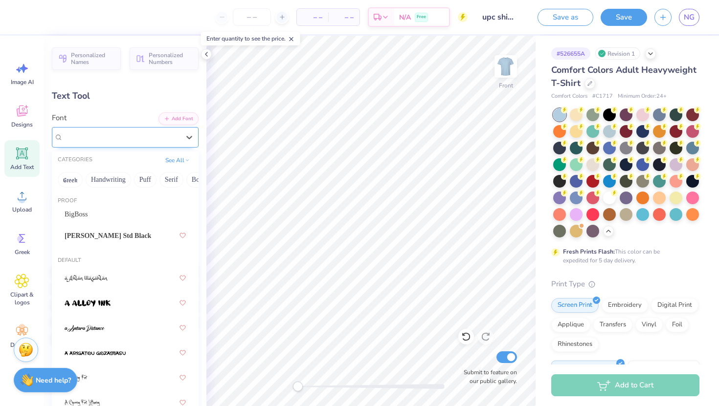
type input "r"
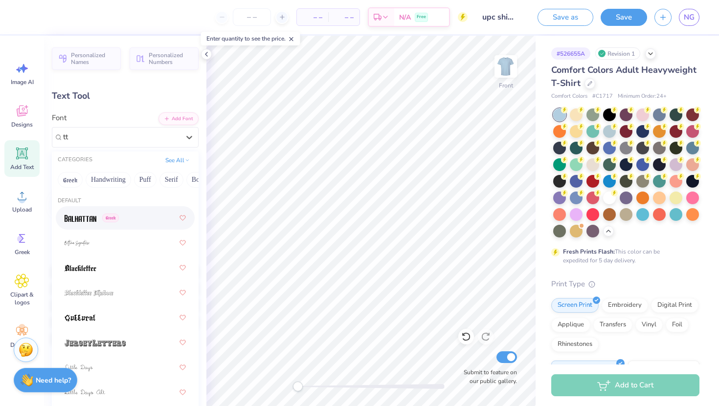
type input "tt"
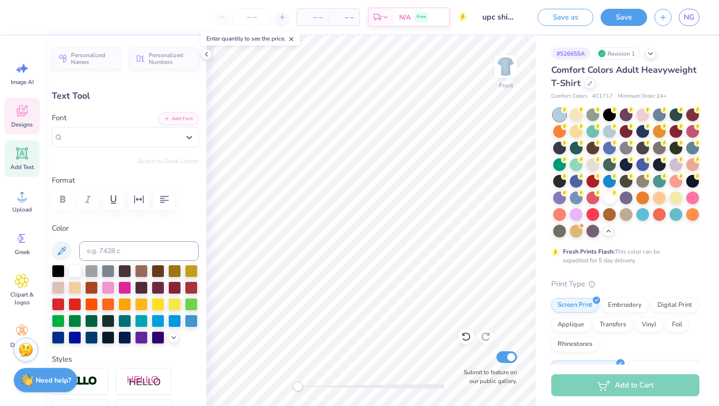
click at [15, 98] on div "Designs" at bounding box center [21, 116] width 35 height 37
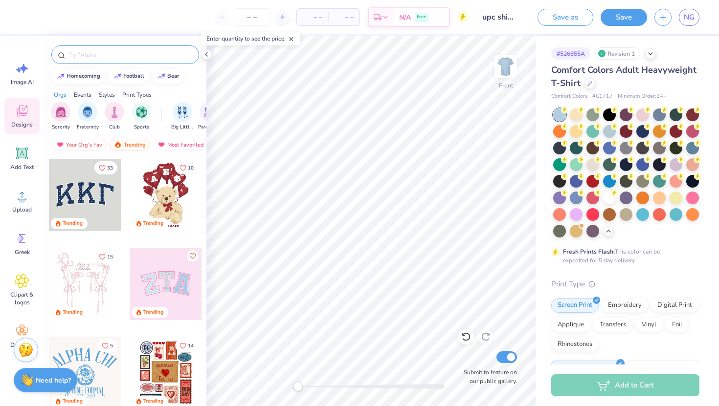
click at [104, 56] on input "text" at bounding box center [129, 55] width 125 height 10
type input "tour"
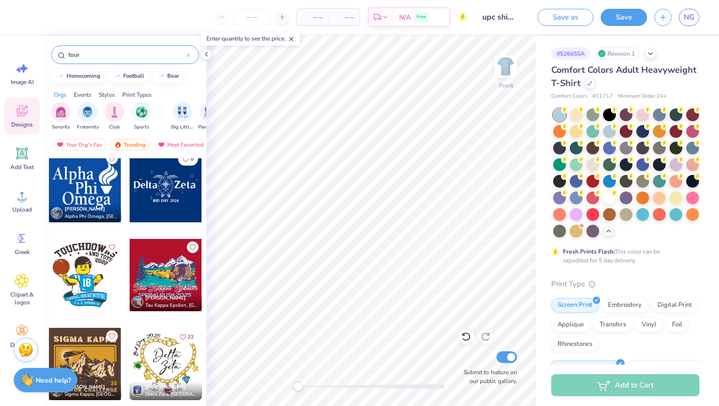
scroll to position [1061, 0]
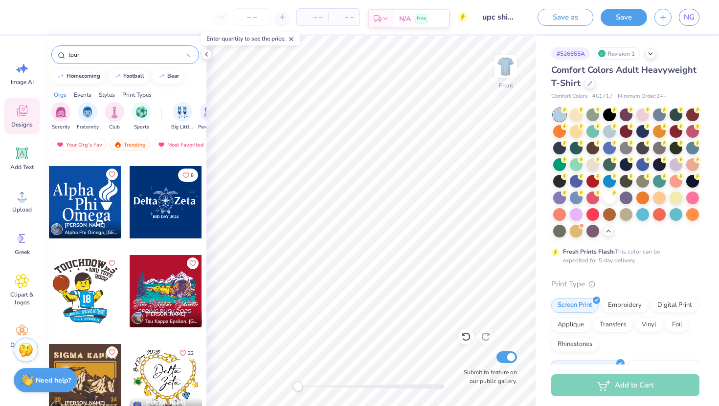
paste textarea "he University Program Council is a student organization that provides education…"
type textarea "TEXT"
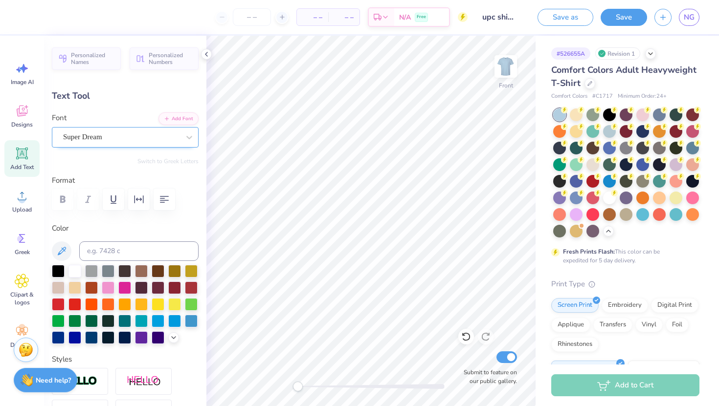
click at [155, 137] on div "Super Dream" at bounding box center [121, 137] width 118 height 15
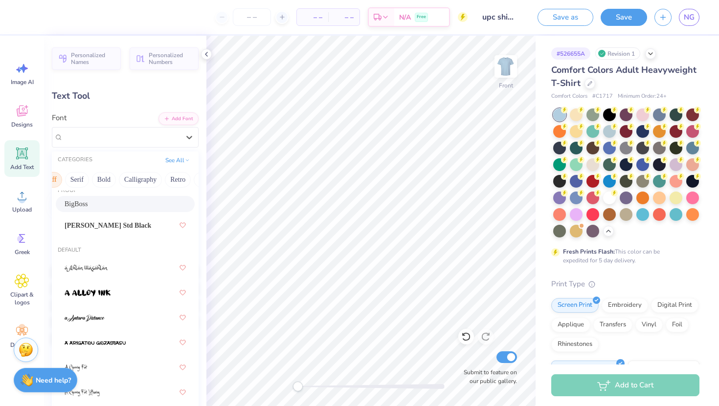
scroll to position [0, 96]
click at [169, 177] on button "Retro" at bounding box center [176, 180] width 26 height 16
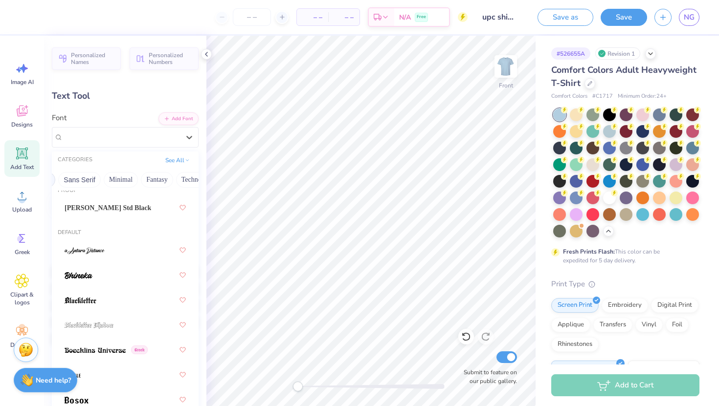
scroll to position [0, 275]
click at [147, 183] on button "Techno" at bounding box center [146, 180] width 31 height 16
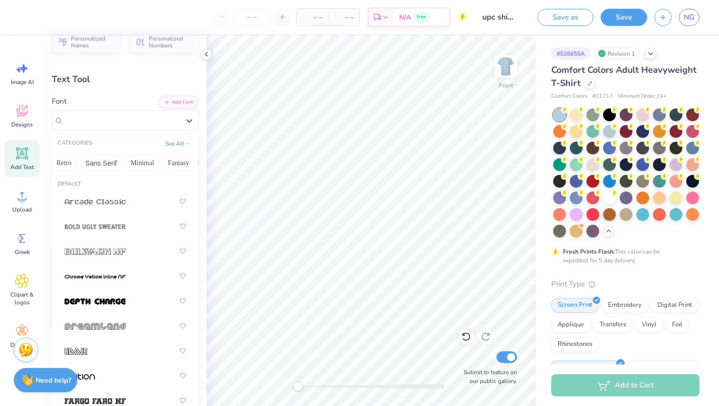
scroll to position [0, 0]
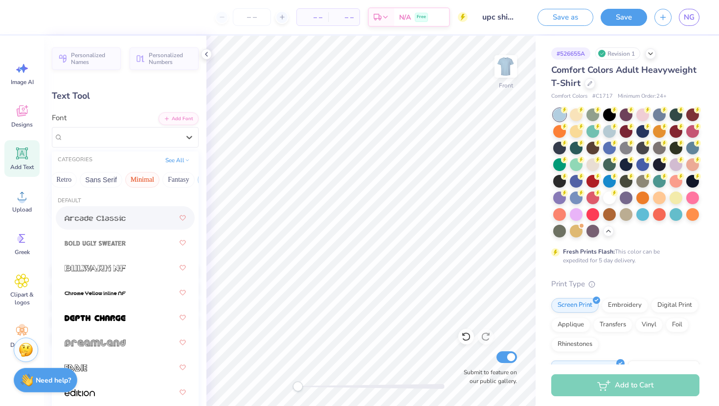
click at [141, 185] on button "Minimal" at bounding box center [142, 180] width 34 height 16
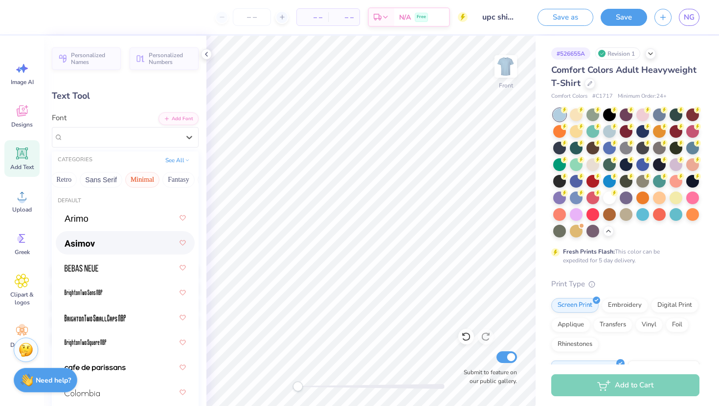
click at [101, 246] on div at bounding box center [125, 243] width 121 height 18
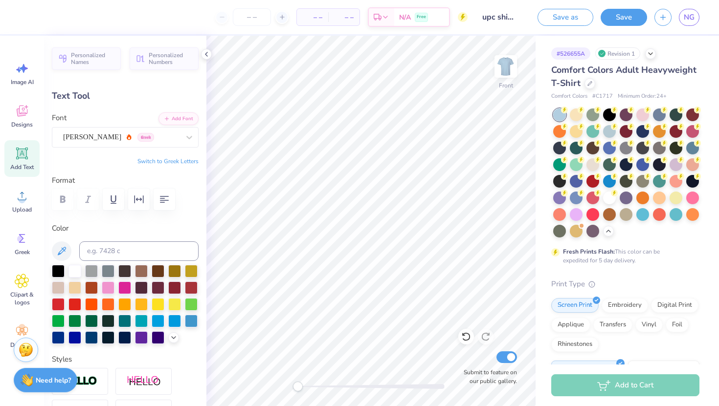
click at [20, 163] on div "Add Text" at bounding box center [21, 158] width 35 height 37
click at [121, 137] on div "Super Dream" at bounding box center [121, 137] width 118 height 15
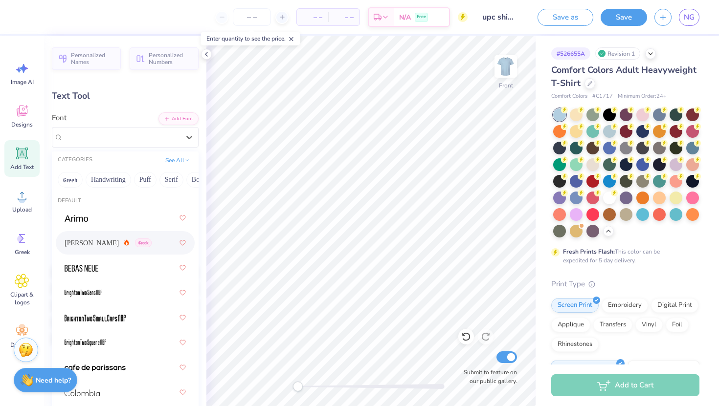
click at [88, 243] on span "[PERSON_NAME]" at bounding box center [92, 243] width 54 height 10
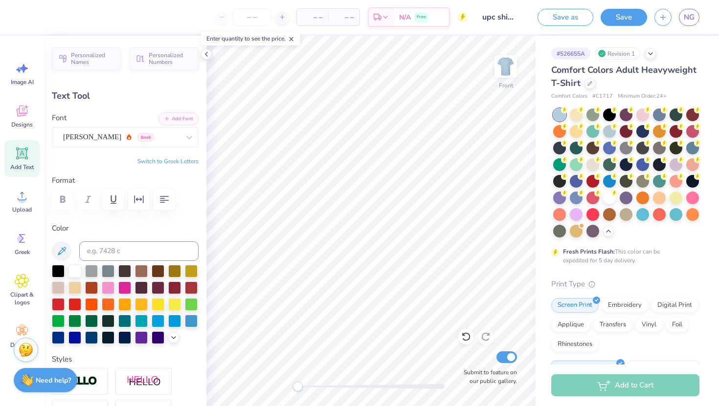
paste textarea "he University Program Council is a student organization that provides education…"
type textarea "The University Program Council is a student organization that provides educatio…"
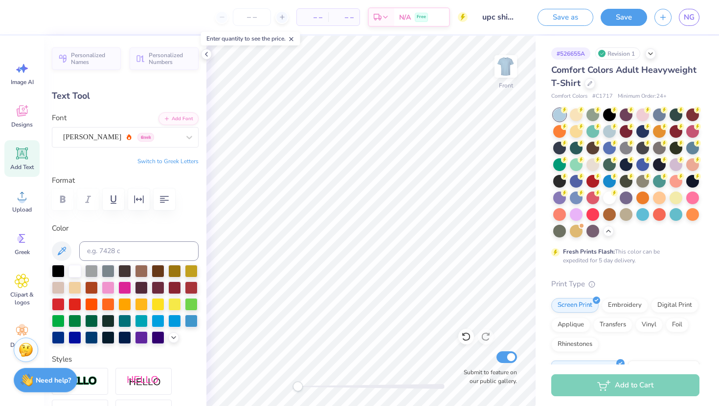
click at [604, 264] on div "– – Per Item – – Total Est. Delivery N/A Free Design Title upc shirt 2 Save as …" at bounding box center [359, 203] width 719 height 406
type input "14.53"
type input "0.21"
type input "13.64"
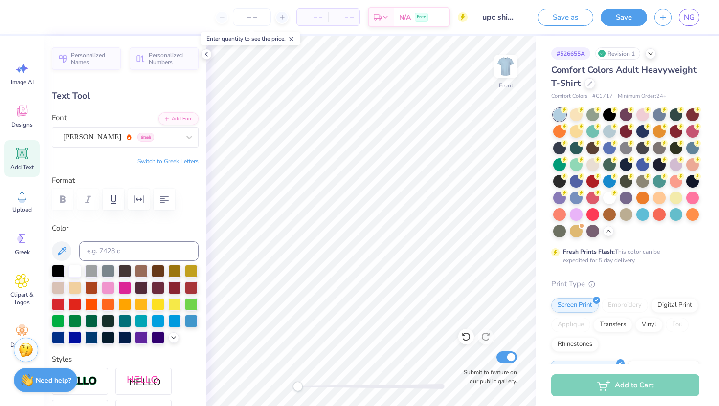
type input "6.63"
type input "0.10"
type input "13.76"
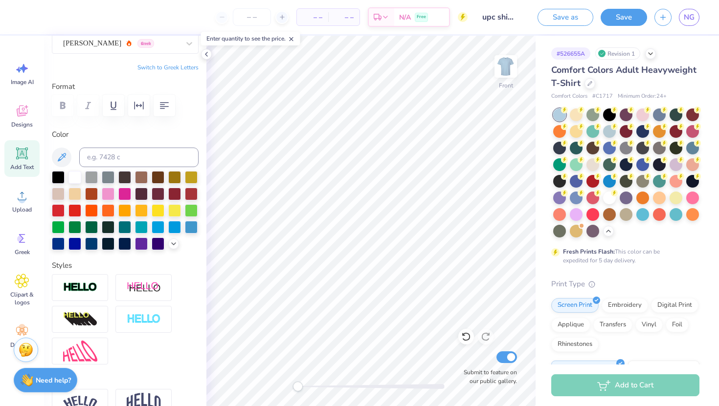
scroll to position [95, 0]
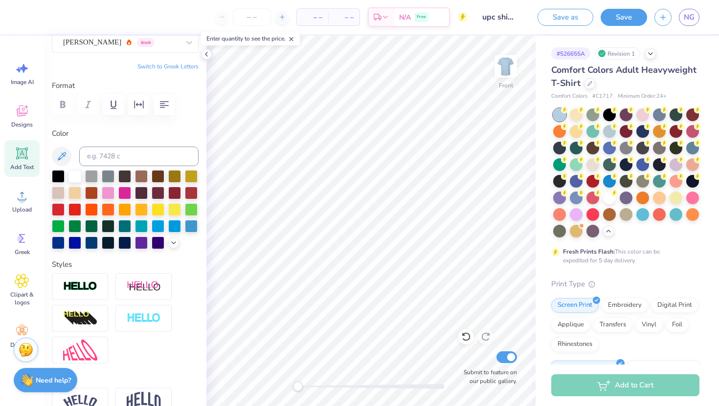
type input "8.10"
type input "0.12"
type input "8.11"
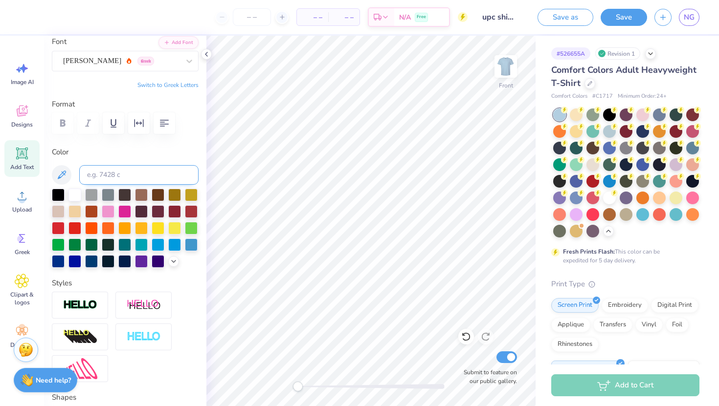
scroll to position [0, 0]
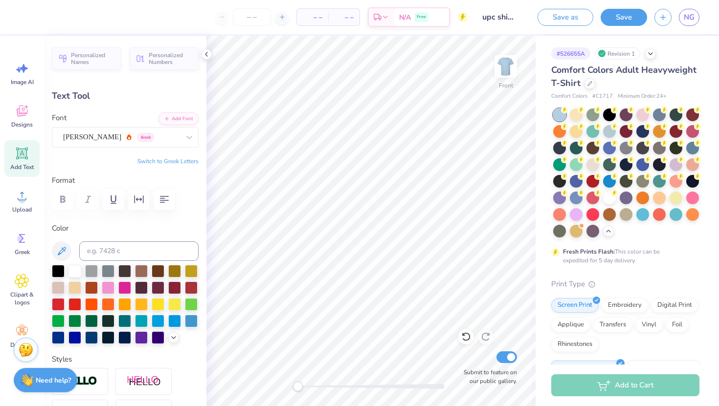
click at [23, 159] on icon at bounding box center [22, 153] width 15 height 15
type input "5.69"
type input "1.65"
type input "12.93"
click at [23, 123] on span "Designs" at bounding box center [22, 125] width 22 height 8
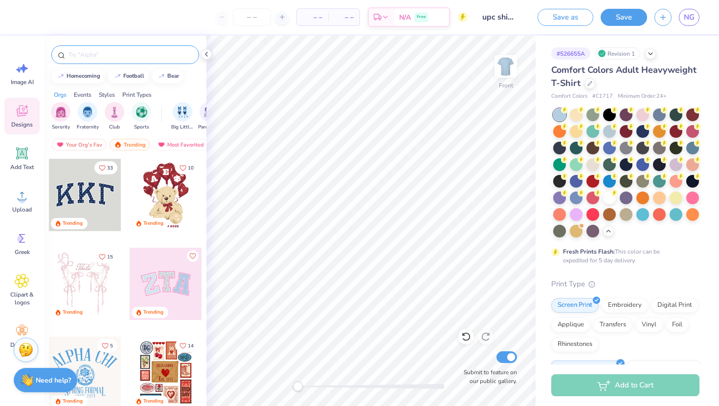
click at [107, 63] on div at bounding box center [125, 54] width 148 height 19
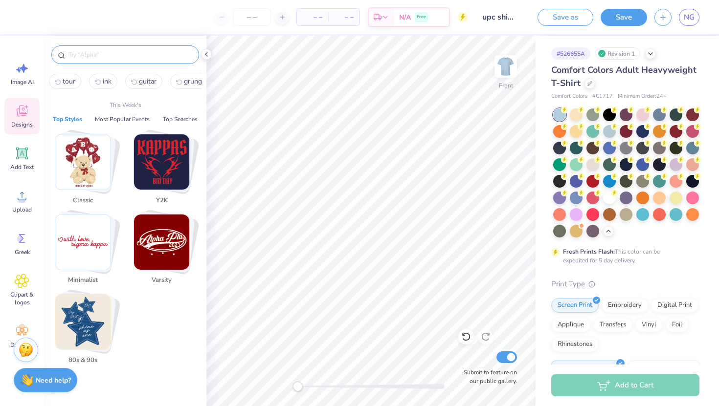
click at [96, 55] on input "text" at bounding box center [129, 55] width 125 height 10
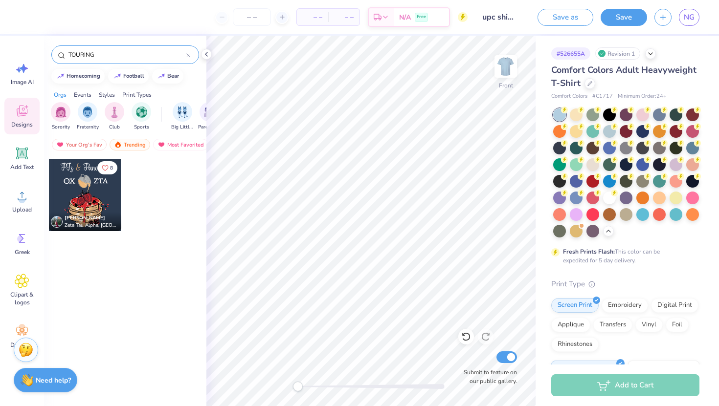
click at [106, 57] on input "TOURING" at bounding box center [126, 55] width 119 height 10
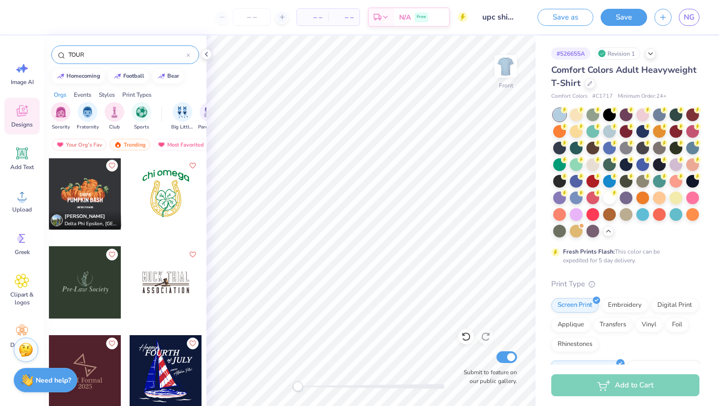
scroll to position [1871, 0]
type input "TOUR"
click at [193, 55] on div "TOUR" at bounding box center [125, 54] width 148 height 19
click at [189, 55] on icon at bounding box center [188, 55] width 4 height 4
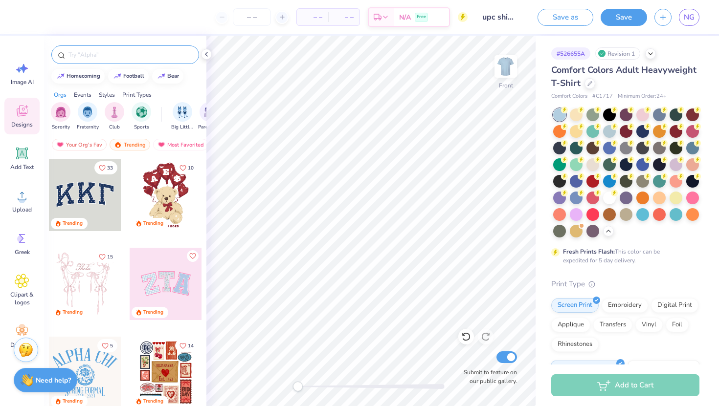
click at [161, 57] on input "text" at bounding box center [129, 55] width 125 height 10
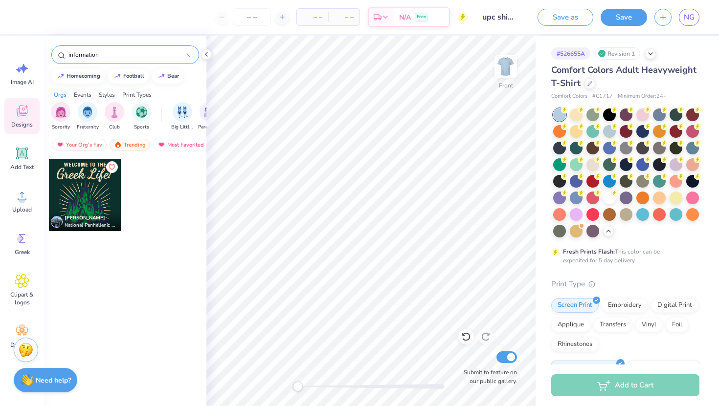
drag, startPoint x: 138, startPoint y: 53, endPoint x: 62, endPoint y: 54, distance: 75.8
click at [62, 54] on div "information" at bounding box center [125, 54] width 148 height 19
type input "graphic"
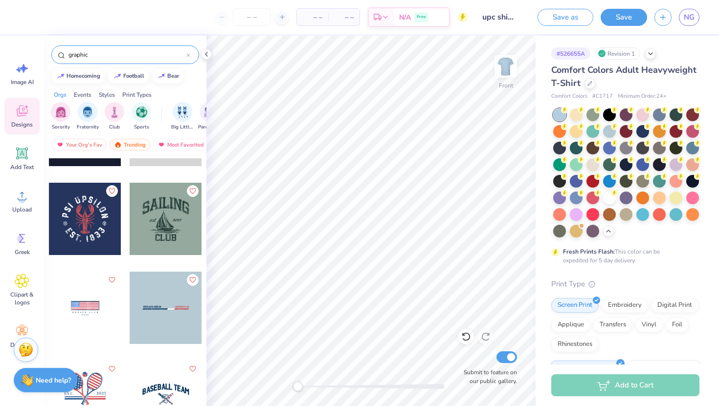
scroll to position [3835, 0]
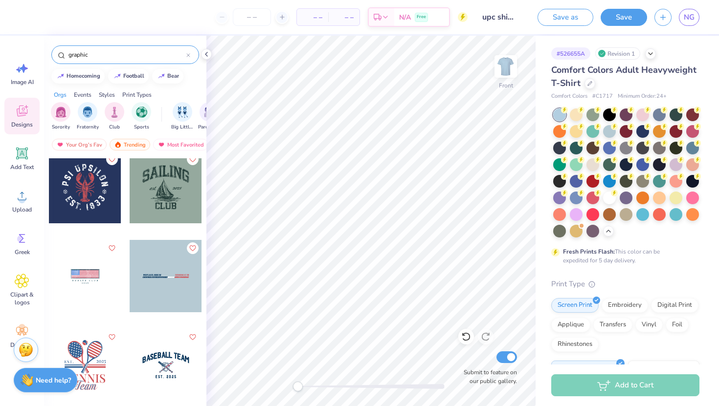
click at [187, 53] on div at bounding box center [188, 54] width 4 height 9
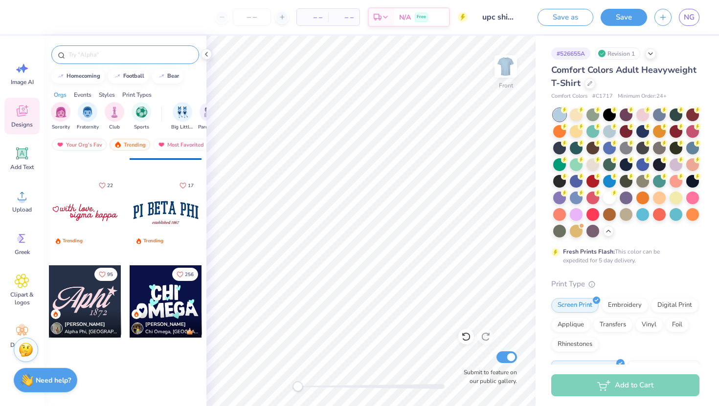
scroll to position [1140, 0]
click at [150, 54] on input "text" at bounding box center [129, 55] width 125 height 10
type input "tour date"
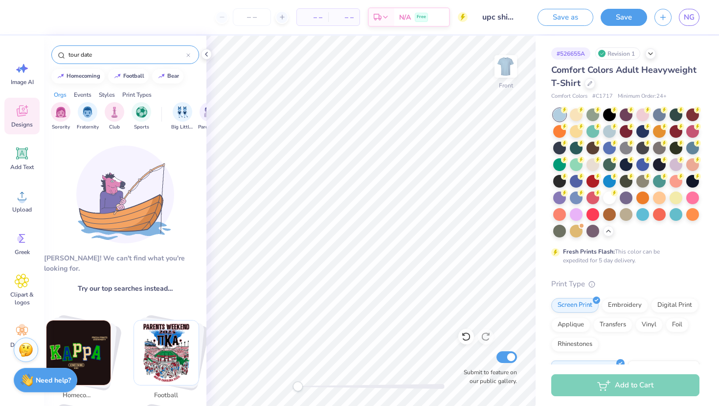
click at [187, 56] on icon at bounding box center [188, 55] width 3 height 3
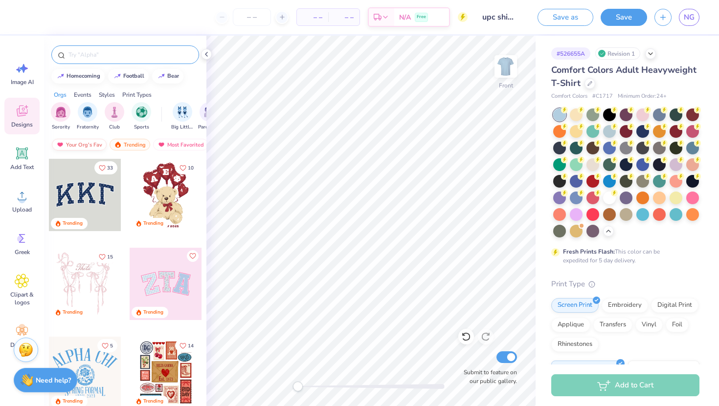
click at [68, 148] on div "Your Org's Fav" at bounding box center [79, 145] width 55 height 12
click at [88, 148] on div "Your Org's Fav" at bounding box center [79, 145] width 55 height 12
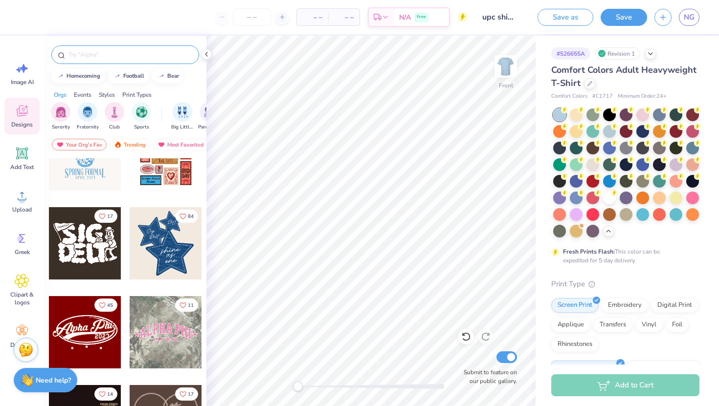
scroll to position [222, 0]
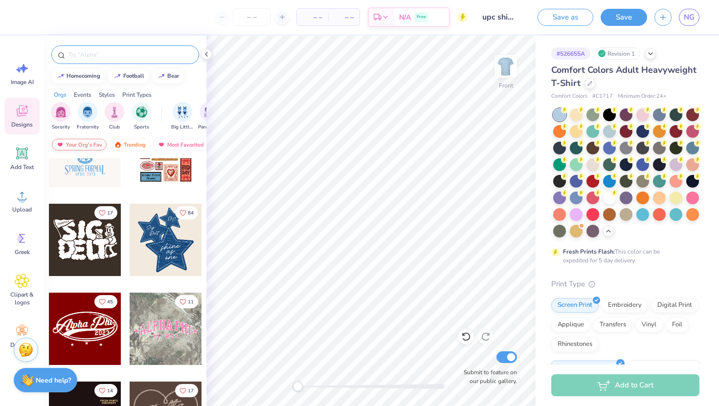
click at [92, 143] on div "Your Org's Fav" at bounding box center [79, 145] width 55 height 12
click at [123, 144] on div "Trending" at bounding box center [130, 145] width 41 height 12
click at [90, 145] on div "Your Org's Fav" at bounding box center [79, 145] width 55 height 12
click at [177, 146] on div "Most Favorited" at bounding box center [180, 145] width 55 height 12
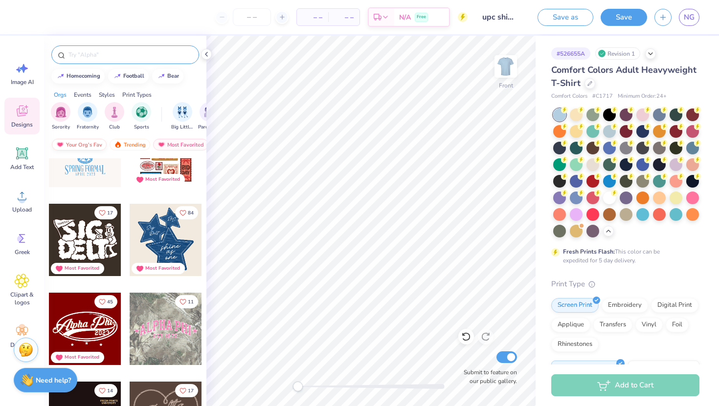
click at [85, 145] on div "Your Org's Fav" at bounding box center [79, 145] width 55 height 12
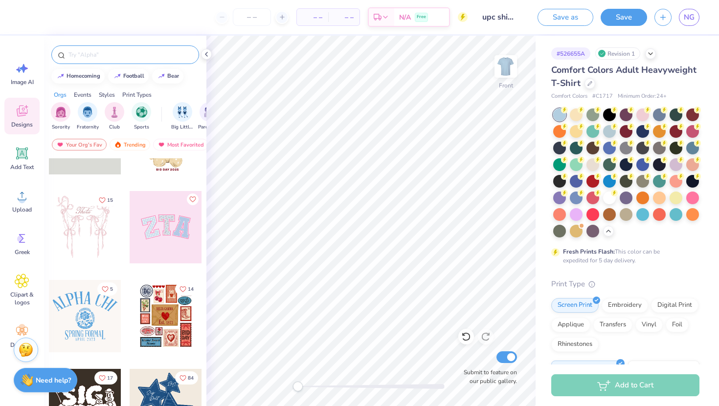
scroll to position [0, 0]
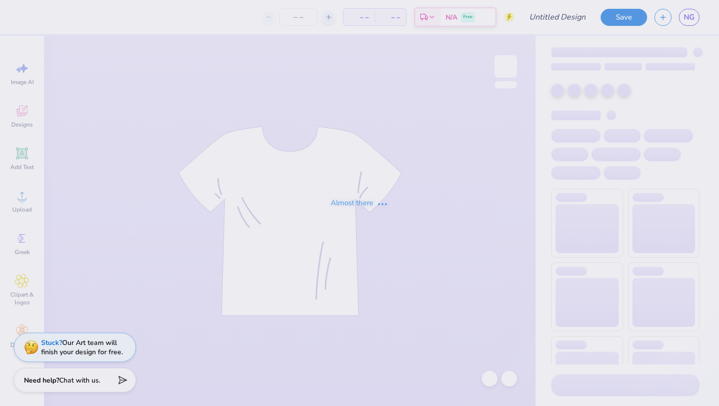
type input "upc shirt 2"
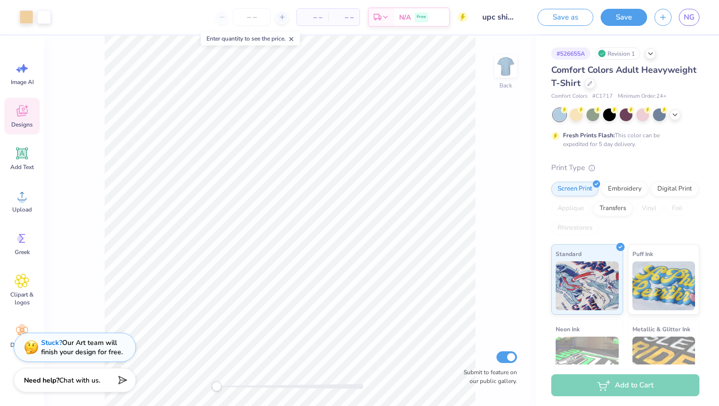
click at [23, 115] on icon at bounding box center [21, 113] width 9 height 8
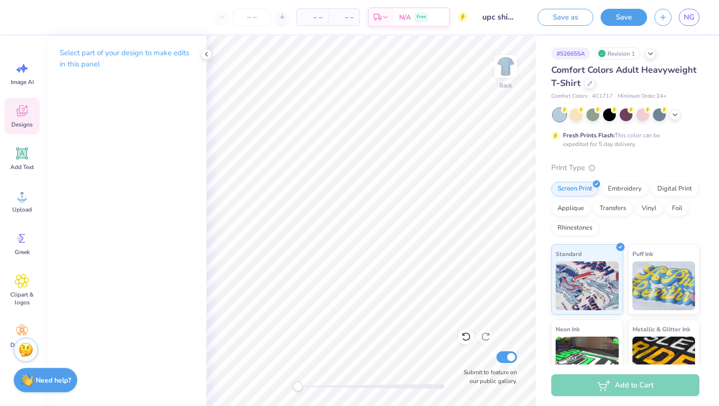
click at [22, 113] on icon at bounding box center [22, 111] width 15 height 15
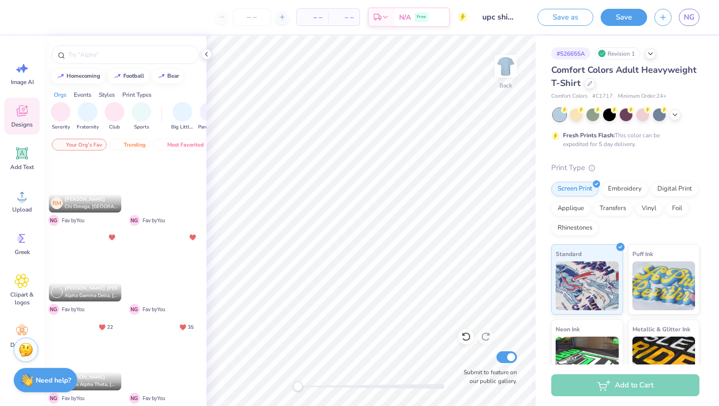
scroll to position [71, 0]
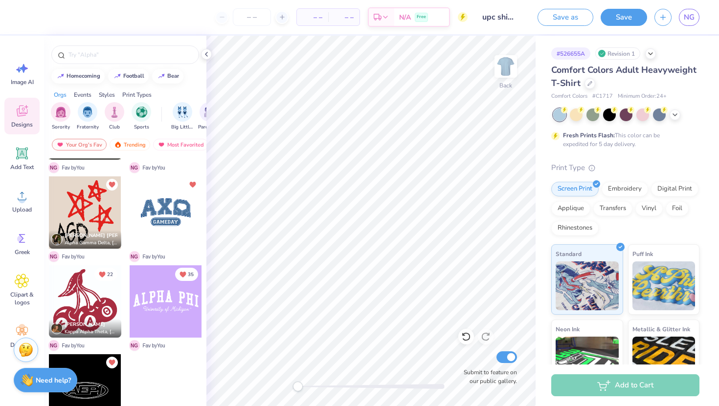
click at [105, 94] on div "Styles" at bounding box center [107, 94] width 16 height 9
click at [129, 95] on div "Print Types" at bounding box center [136, 94] width 29 height 9
click at [85, 115] on img "filter for Screen Print" at bounding box center [87, 111] width 11 height 11
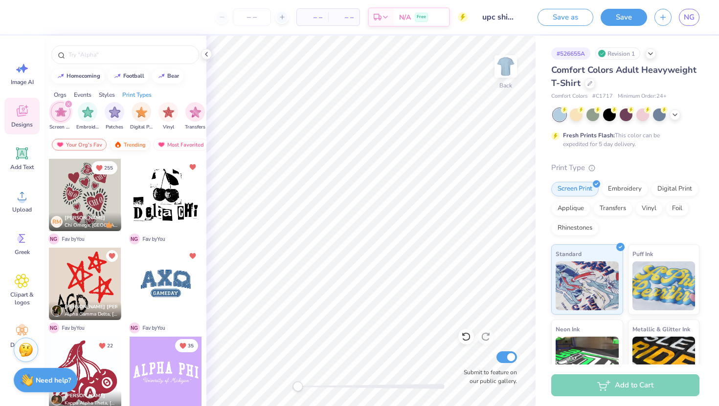
click at [129, 146] on div "Trending" at bounding box center [130, 145] width 41 height 12
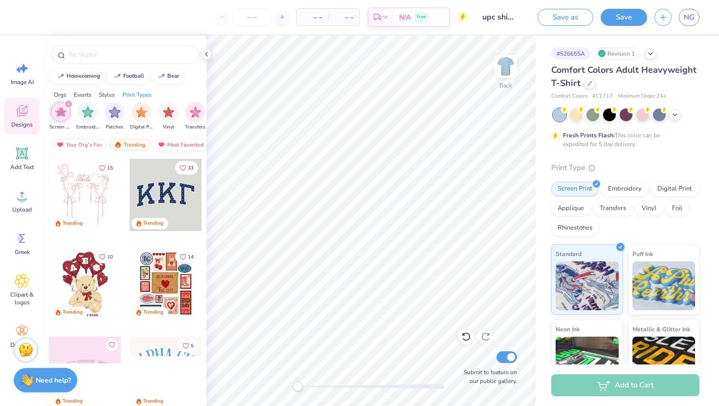
scroll to position [0, 57]
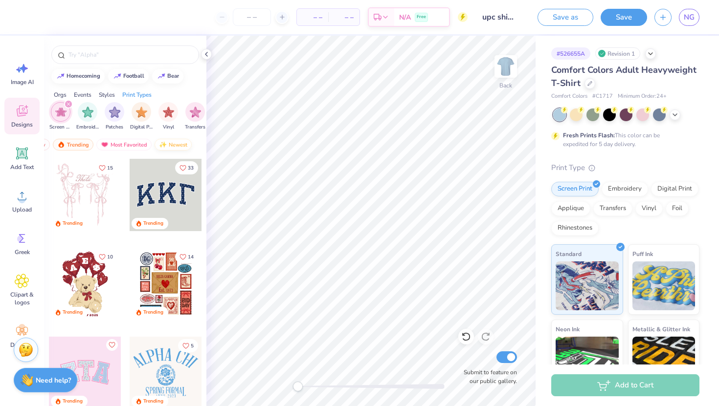
click at [169, 144] on div "Newest" at bounding box center [173, 145] width 37 height 12
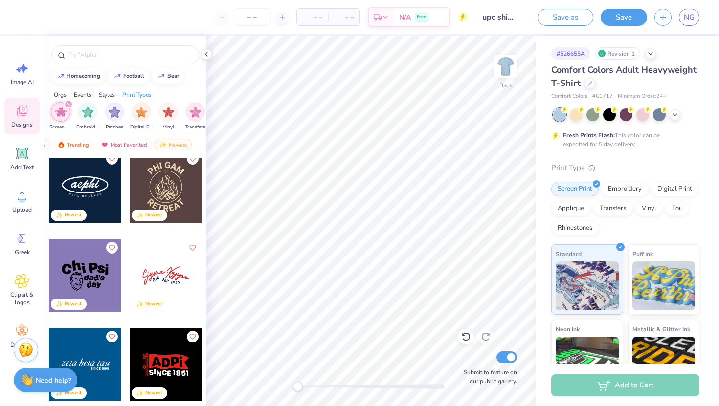
scroll to position [5277, 0]
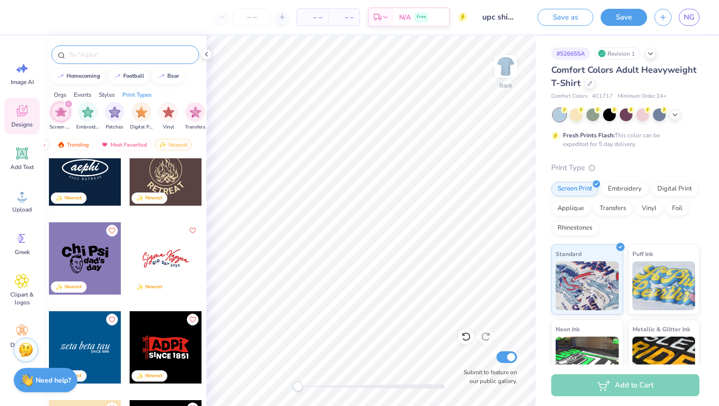
click at [127, 55] on input "text" at bounding box center [129, 55] width 125 height 10
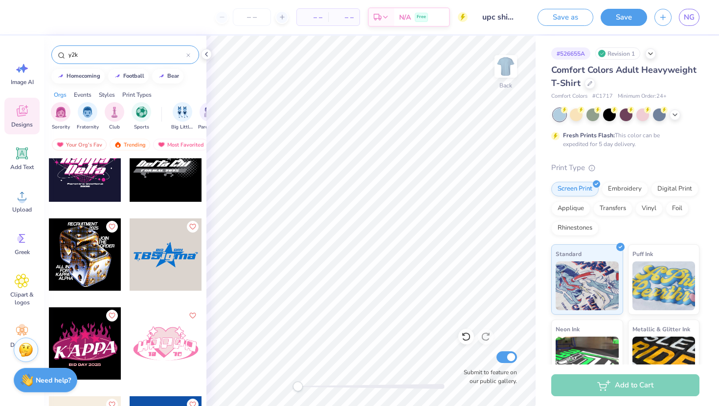
scroll to position [119, 0]
type input "y2k"
click at [66, 235] on div at bounding box center [85, 254] width 72 height 72
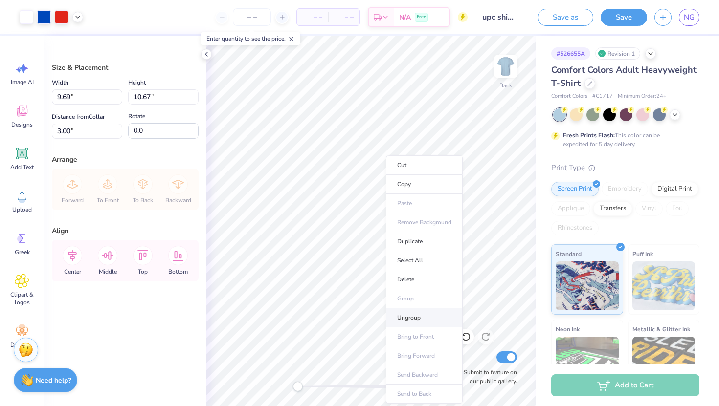
click at [403, 314] on li "Ungroup" at bounding box center [424, 318] width 77 height 19
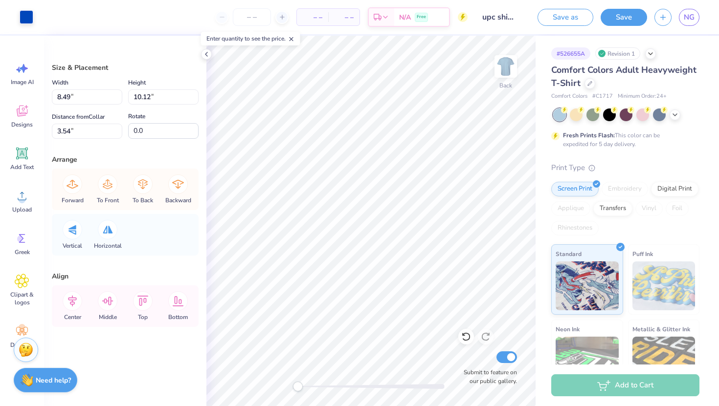
type input "8.50"
type input "10.11"
type input "3.55"
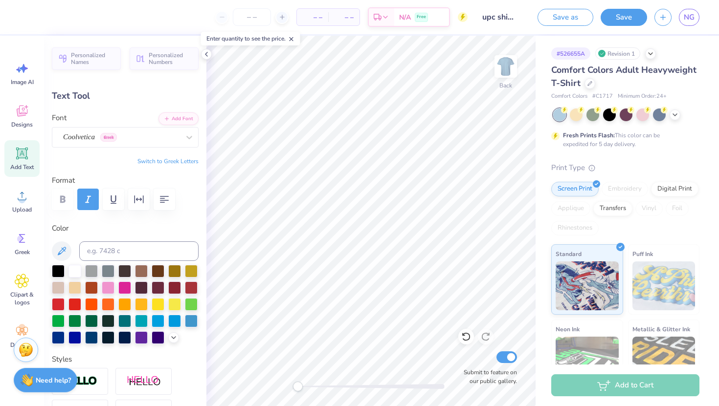
scroll to position [0, 0]
paste textarea "The University Program Council is a student organization that provides educatio…"
type textarea "The University Program Council is a student organization that provides educatio…"
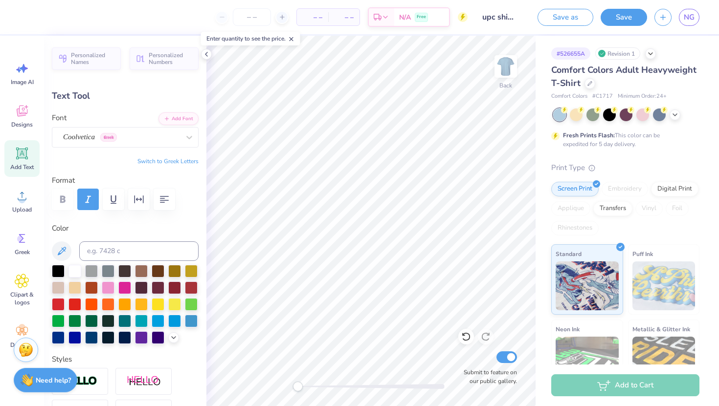
type input "14.17"
type input "2.00"
type input "2.29"
click at [203, 62] on div "Personalized Names Personalized Numbers Text Tool Add Font Font Coolvetica Gree…" at bounding box center [125, 221] width 162 height 371
type input "8.42"
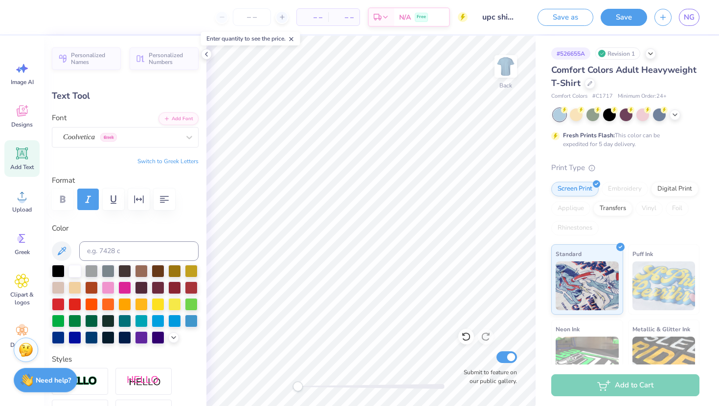
type input "1.19"
type input "3.10"
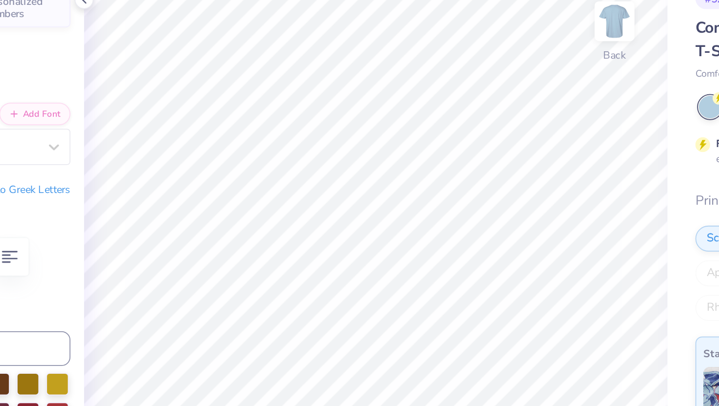
scroll to position [2, 1]
type textarea "The University Program Council is a student organization that provides educatio…"
